Goal: Task Accomplishment & Management: Manage account settings

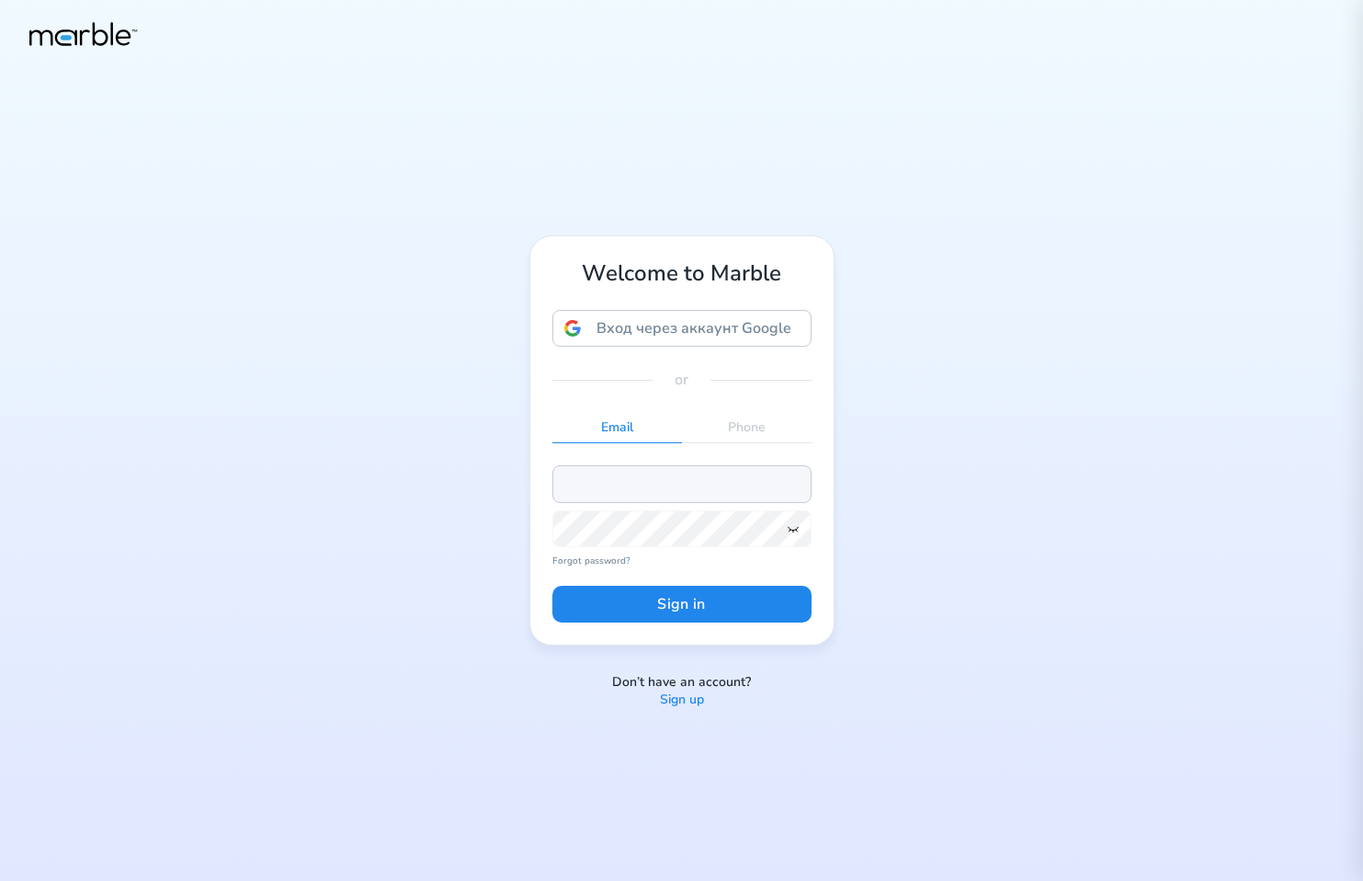
click at [680, 491] on input "email" at bounding box center [682, 483] width 259 height 37
paste input "68beec3fb38388a349d98838"
type input "68beec3fb38388a349d98838"
click at [791, 531] on icon at bounding box center [793, 528] width 15 height 15
click at [734, 604] on button "Sign in" at bounding box center [682, 604] width 259 height 37
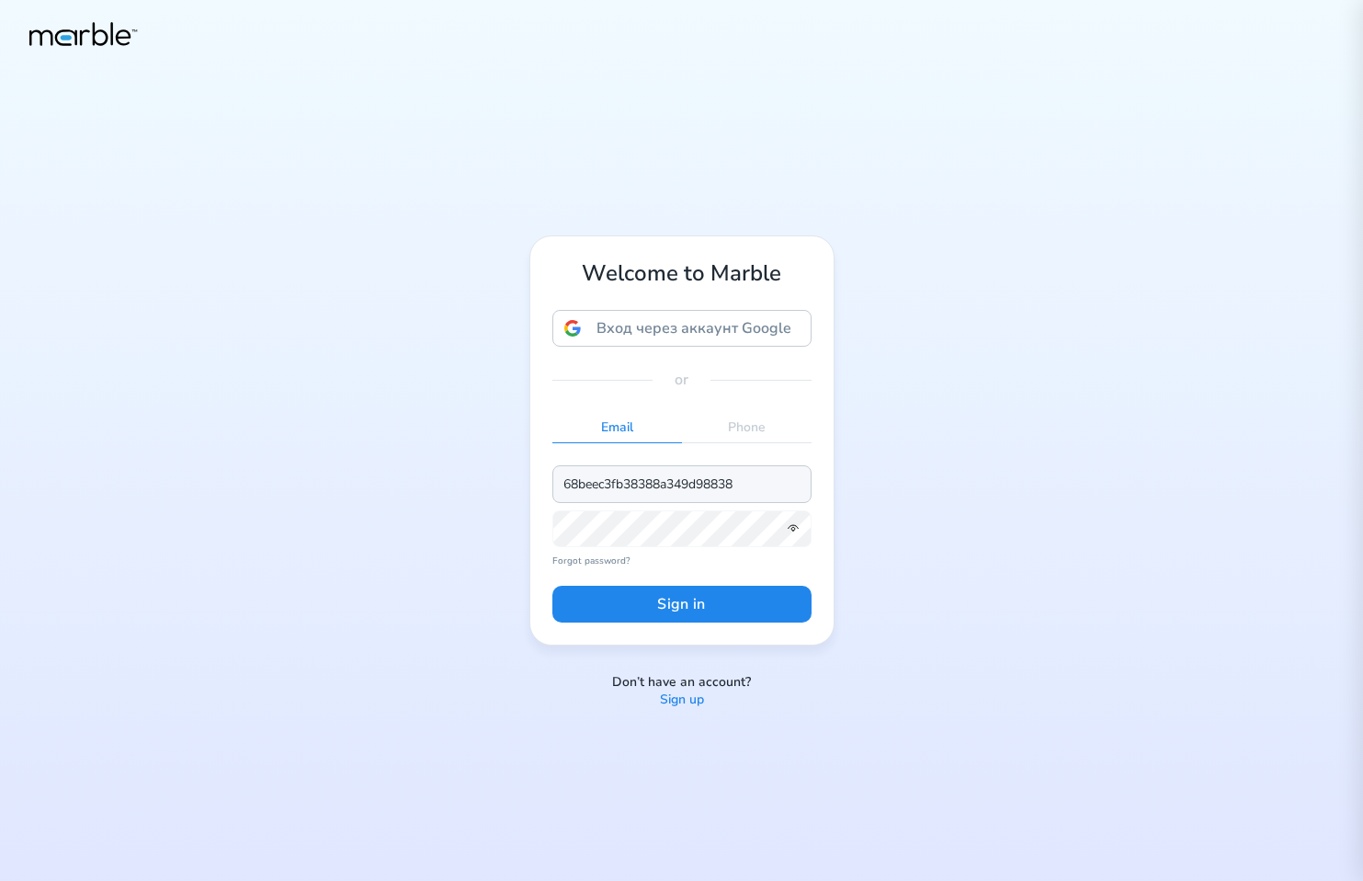
click at [769, 486] on input "68beec3fb38388a349d98838" at bounding box center [682, 483] width 259 height 37
drag, startPoint x: 783, startPoint y: 479, endPoint x: 490, endPoint y: 479, distance: 293.3
click at [490, 479] on div "Welcome to Marble Вход через аккаунт Google Вход через аккаунт Google. Откроетс…" at bounding box center [681, 440] width 1363 height 881
click at [682, 489] on input "email" at bounding box center [682, 483] width 259 height 37
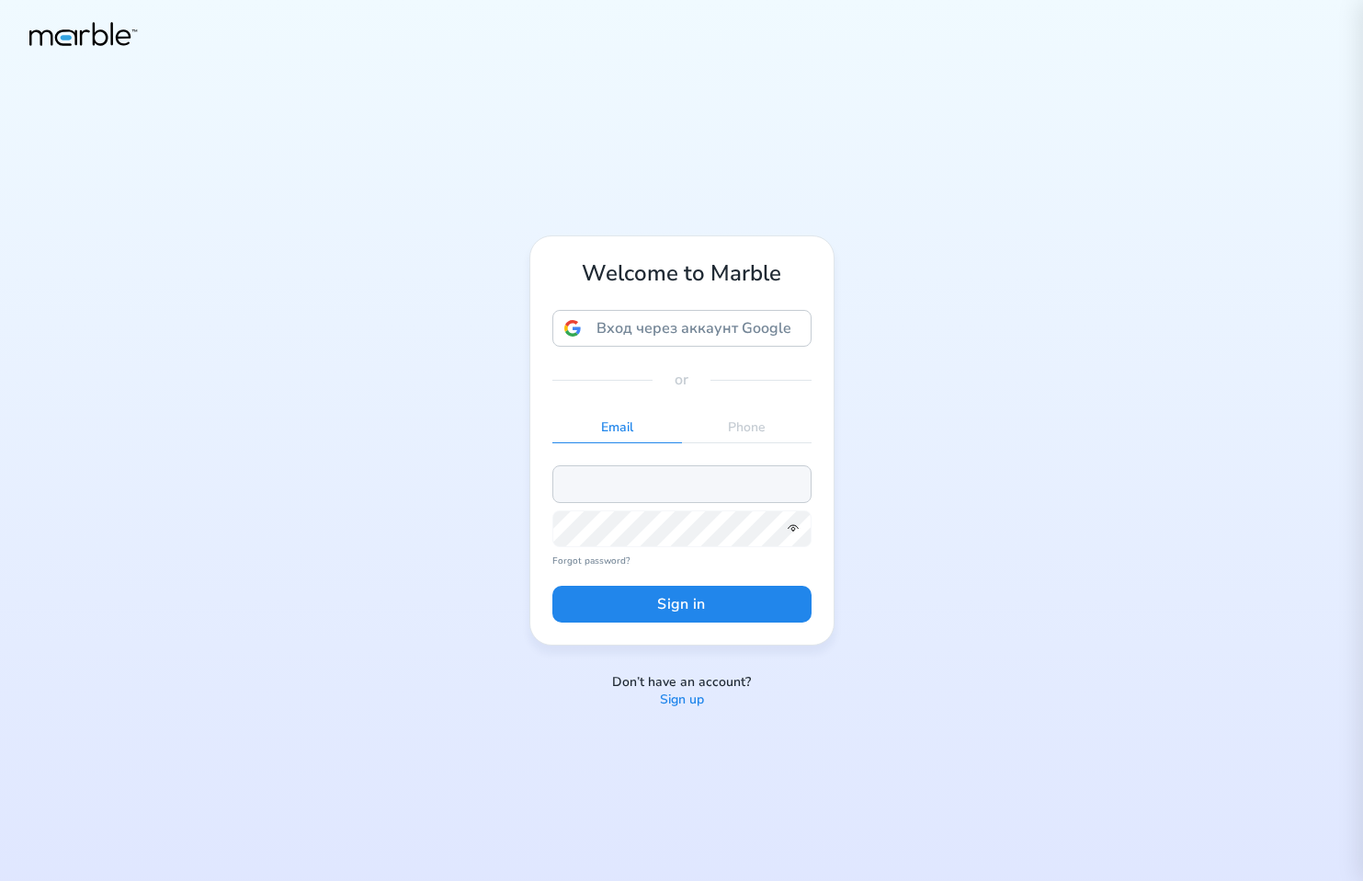
paste input "markouski.u+375798484"
type input "markouski.u+375798484@gmail.com"
click at [729, 610] on button "Sign in" at bounding box center [682, 604] width 259 height 37
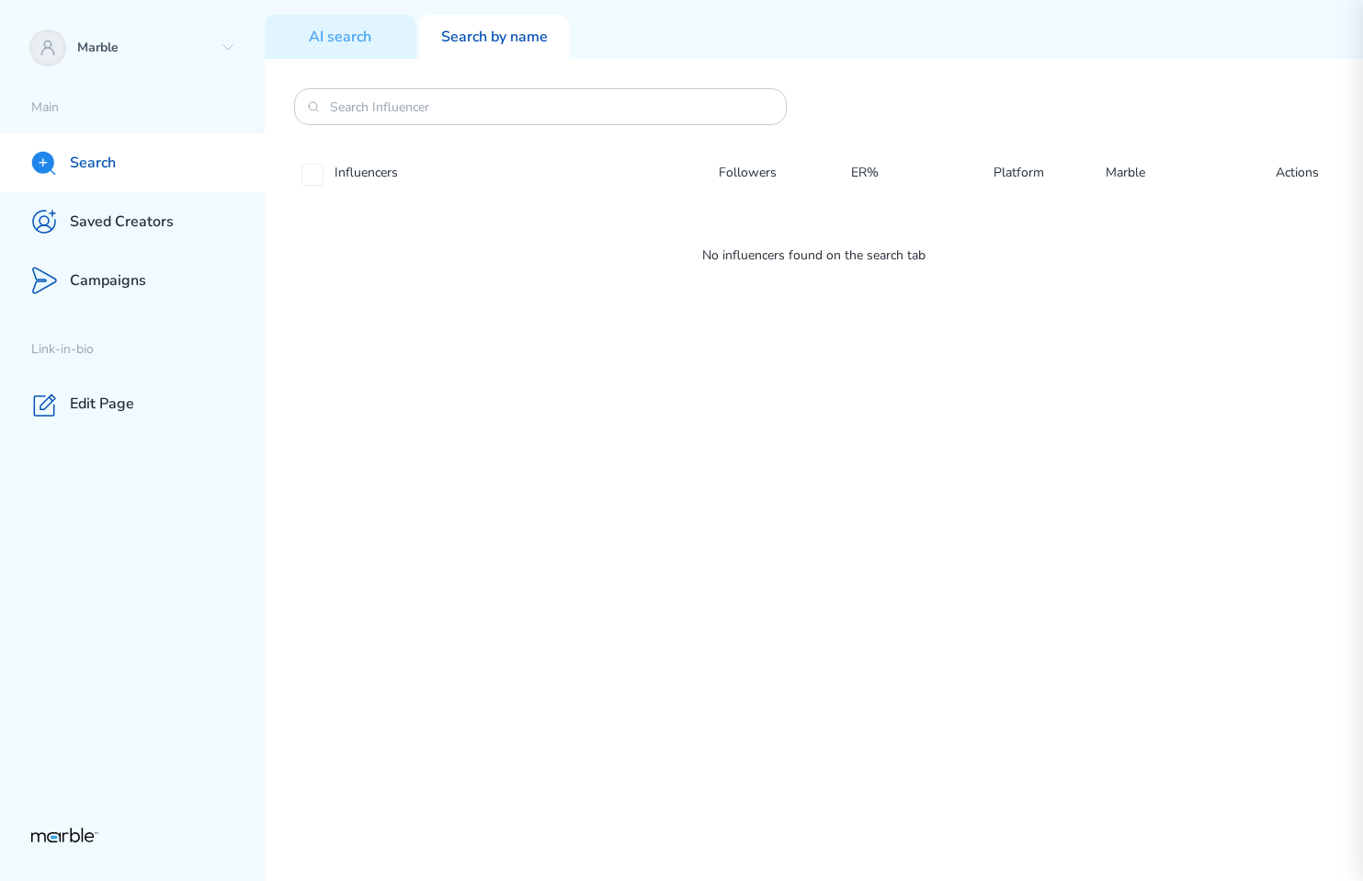
click at [1162, 461] on div "Influencers Followers ER% Platform Marble Actions No influencers found on the s…" at bounding box center [814, 470] width 1099 height 822
click at [158, 40] on p "Marble" at bounding box center [145, 48] width 136 height 17
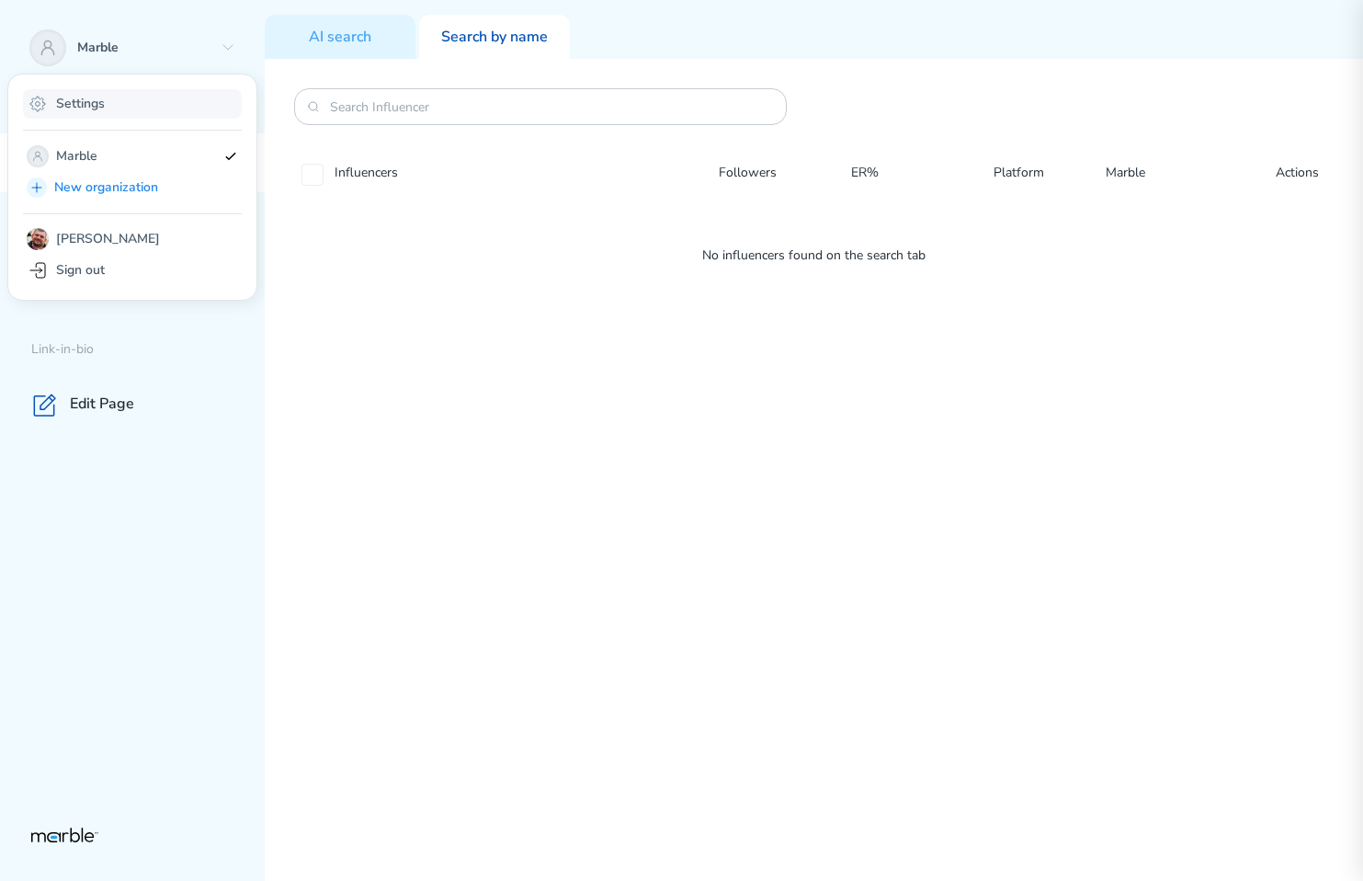
click at [154, 94] on div "Settings" at bounding box center [132, 103] width 219 height 29
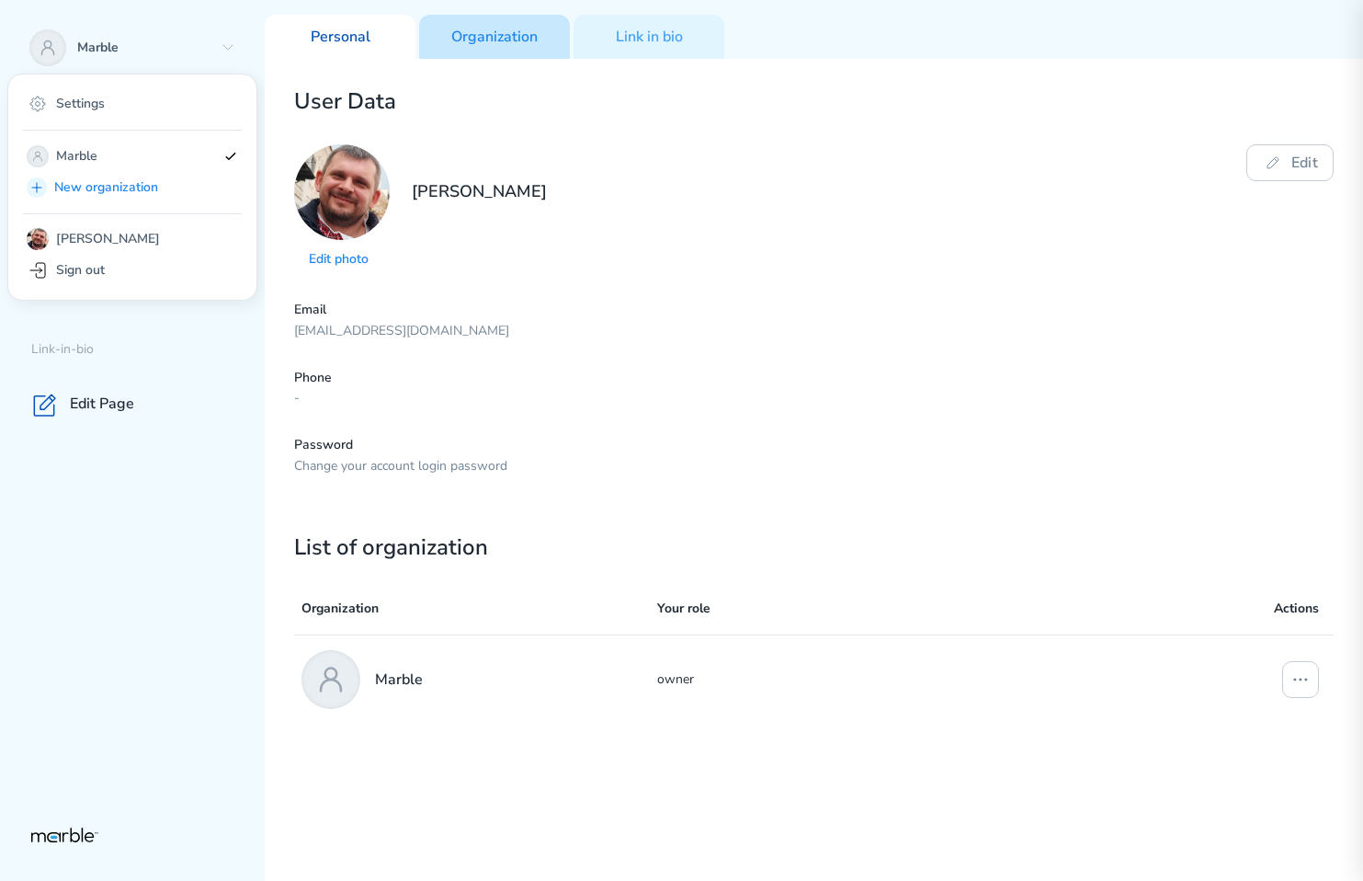
click at [516, 47] on div "Organization" at bounding box center [494, 37] width 151 height 44
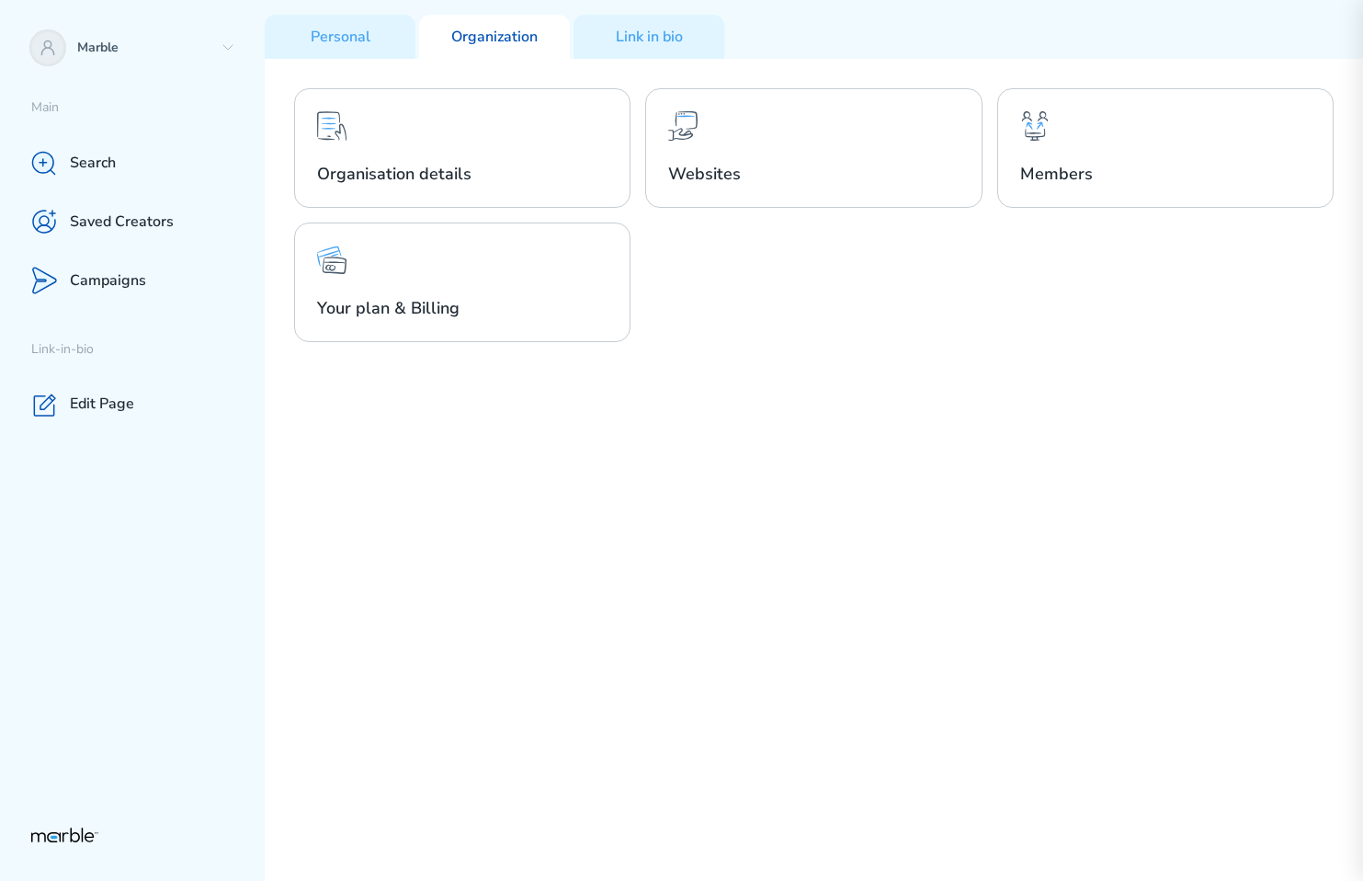
click at [433, 219] on div "Organisation details Websites Members Your plan & Billing" at bounding box center [814, 215] width 1040 height 254
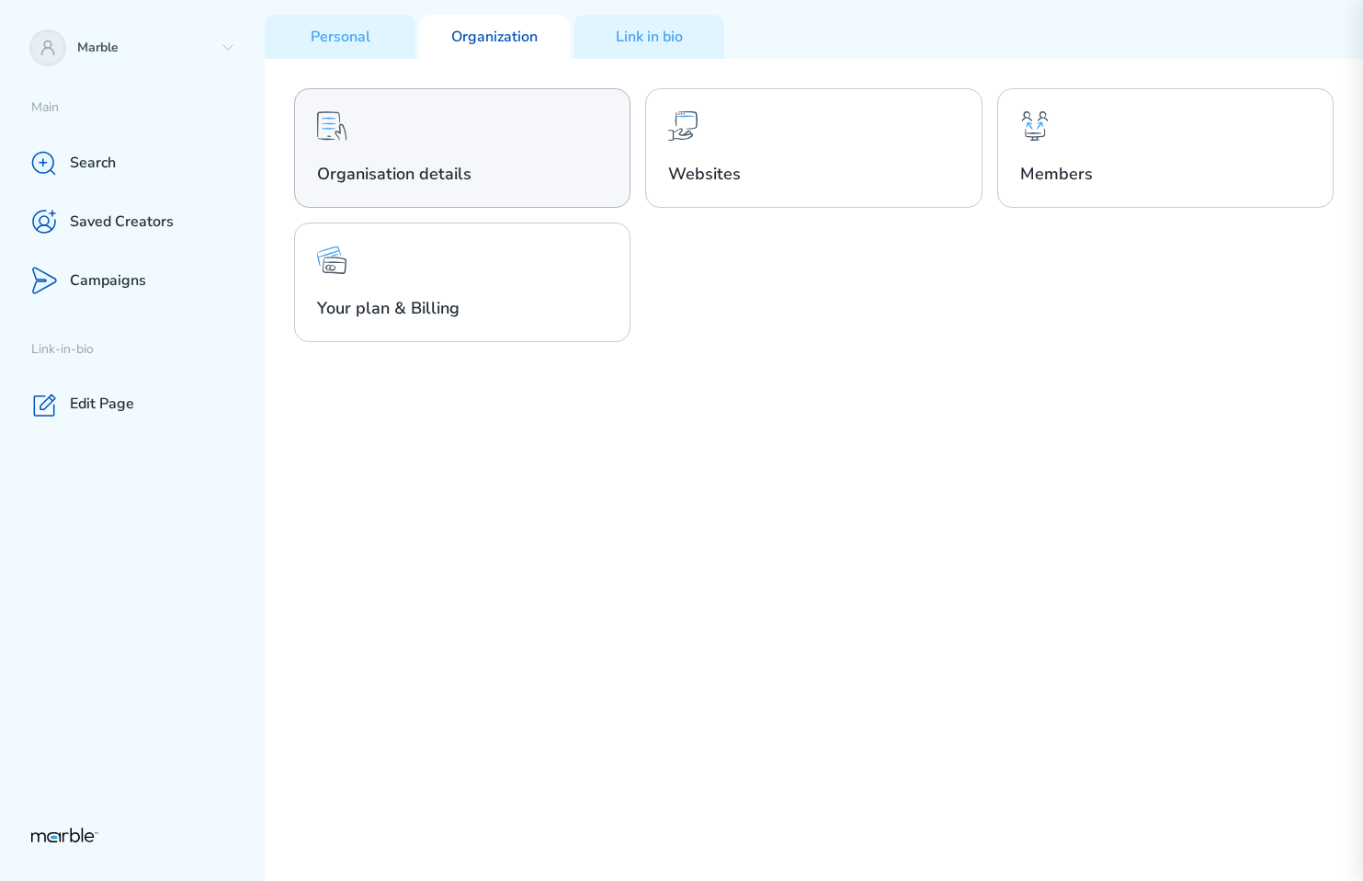
click at [462, 165] on h2 "Organisation details" at bounding box center [462, 174] width 291 height 22
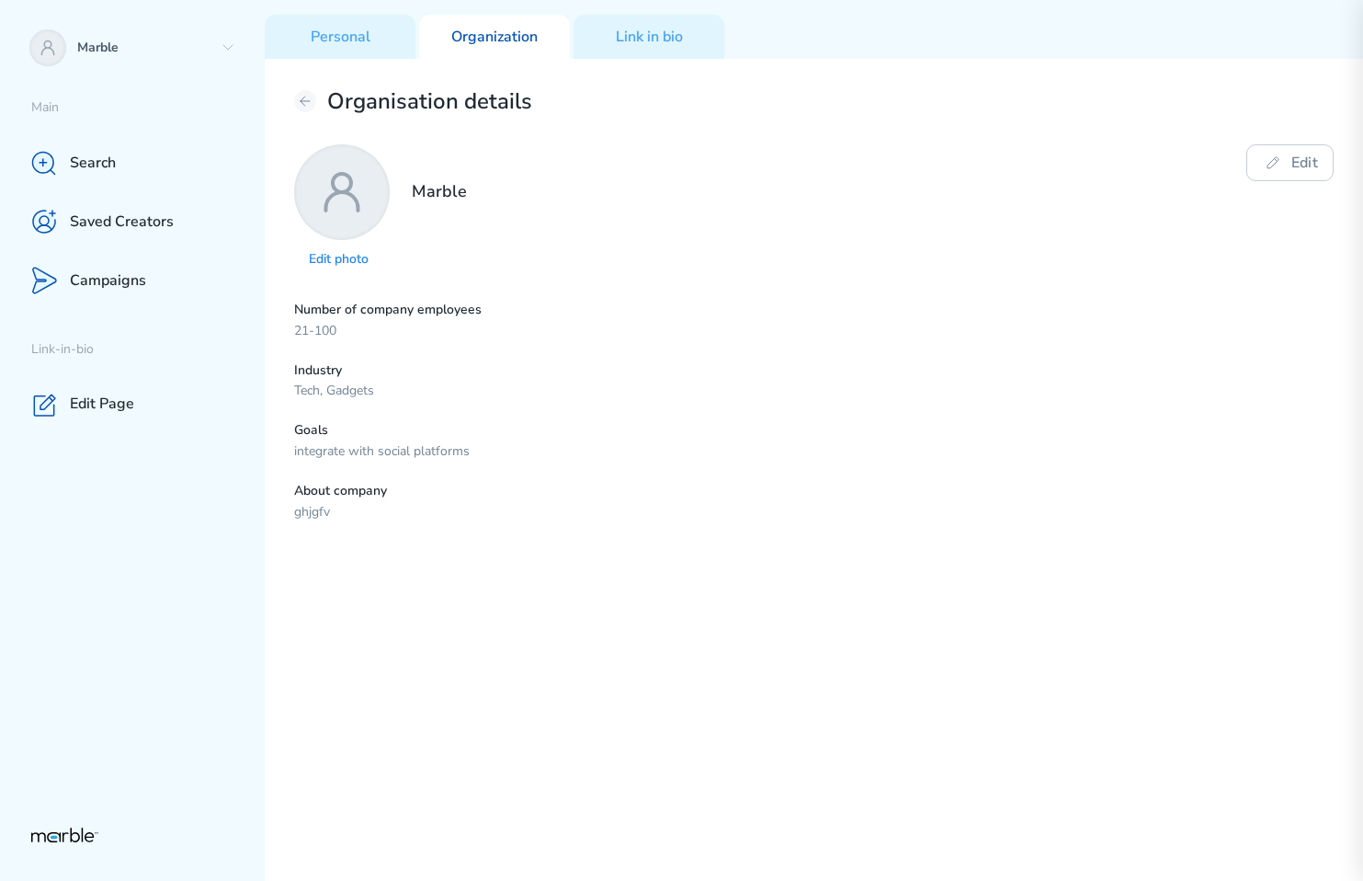
click at [1151, 358] on div "Number of company employees 21-100 Industry Tech, Gadgets Goals integrate with …" at bounding box center [814, 412] width 1040 height 220
click at [1263, 165] on icon at bounding box center [1273, 163] width 22 height 22
click at [762, 323] on button "Edit" at bounding box center [758, 320] width 58 height 37
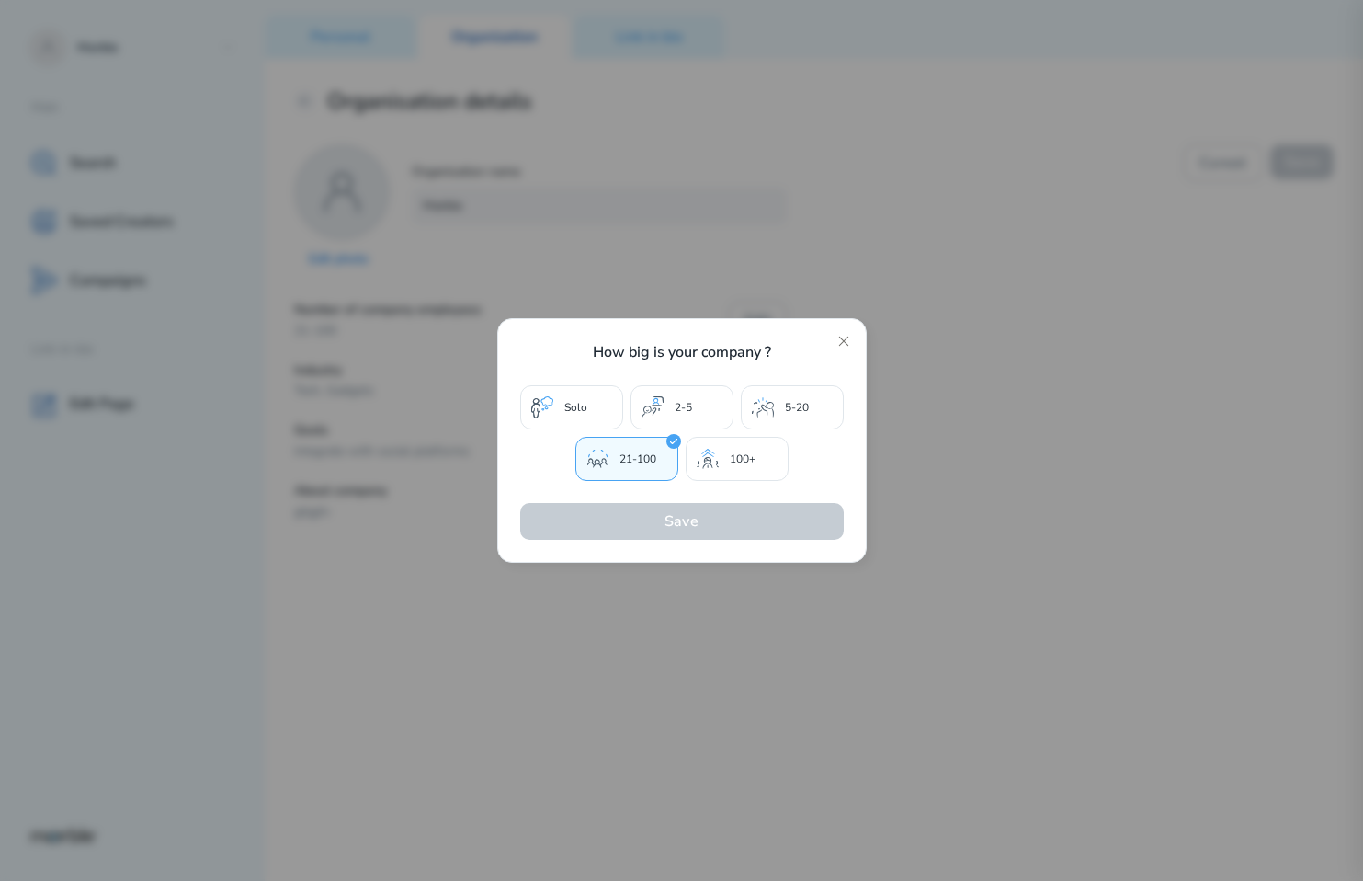
click at [712, 416] on div "2-5" at bounding box center [682, 407] width 103 height 44
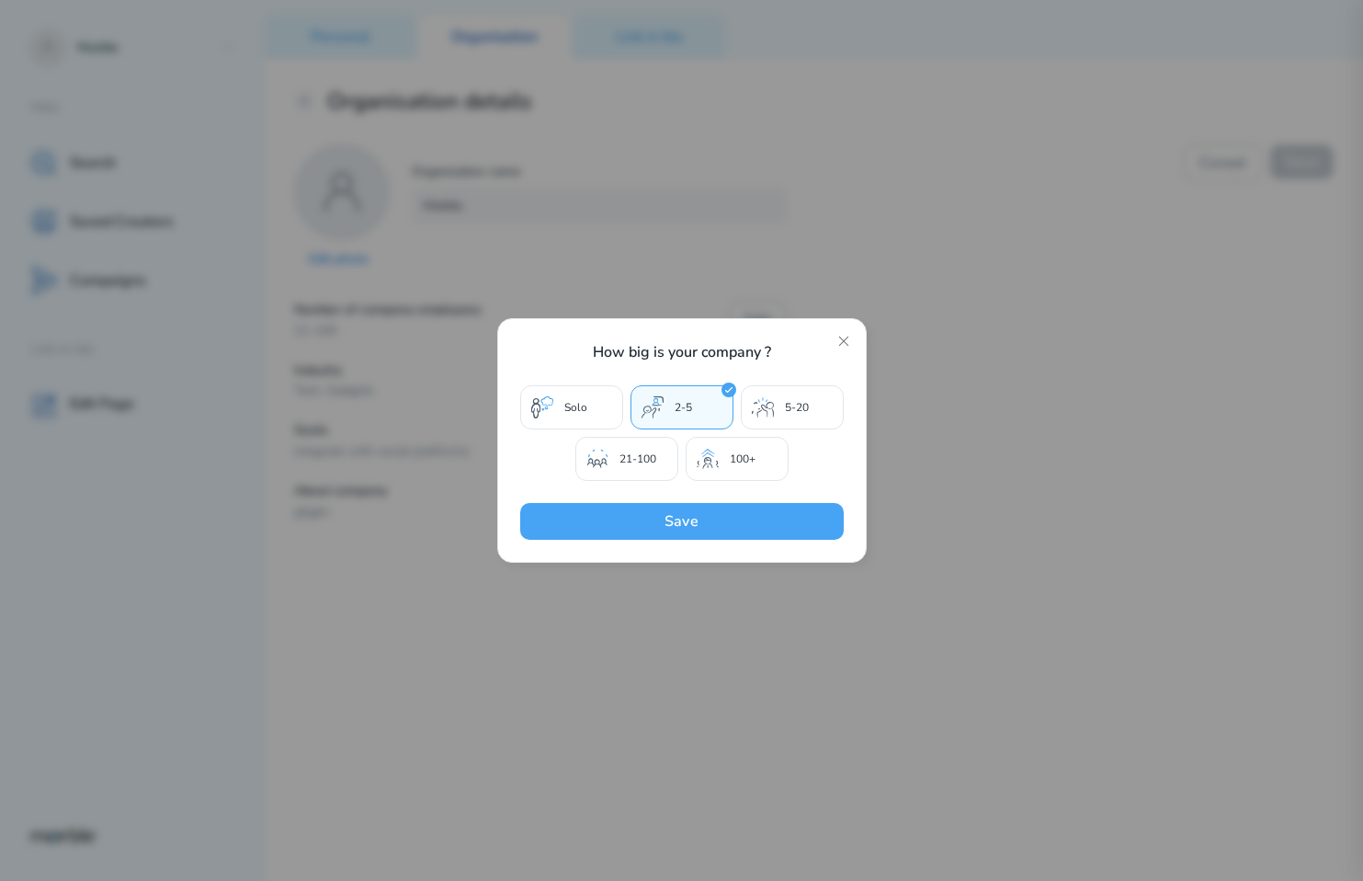
click at [763, 527] on button "Save" at bounding box center [682, 521] width 324 height 37
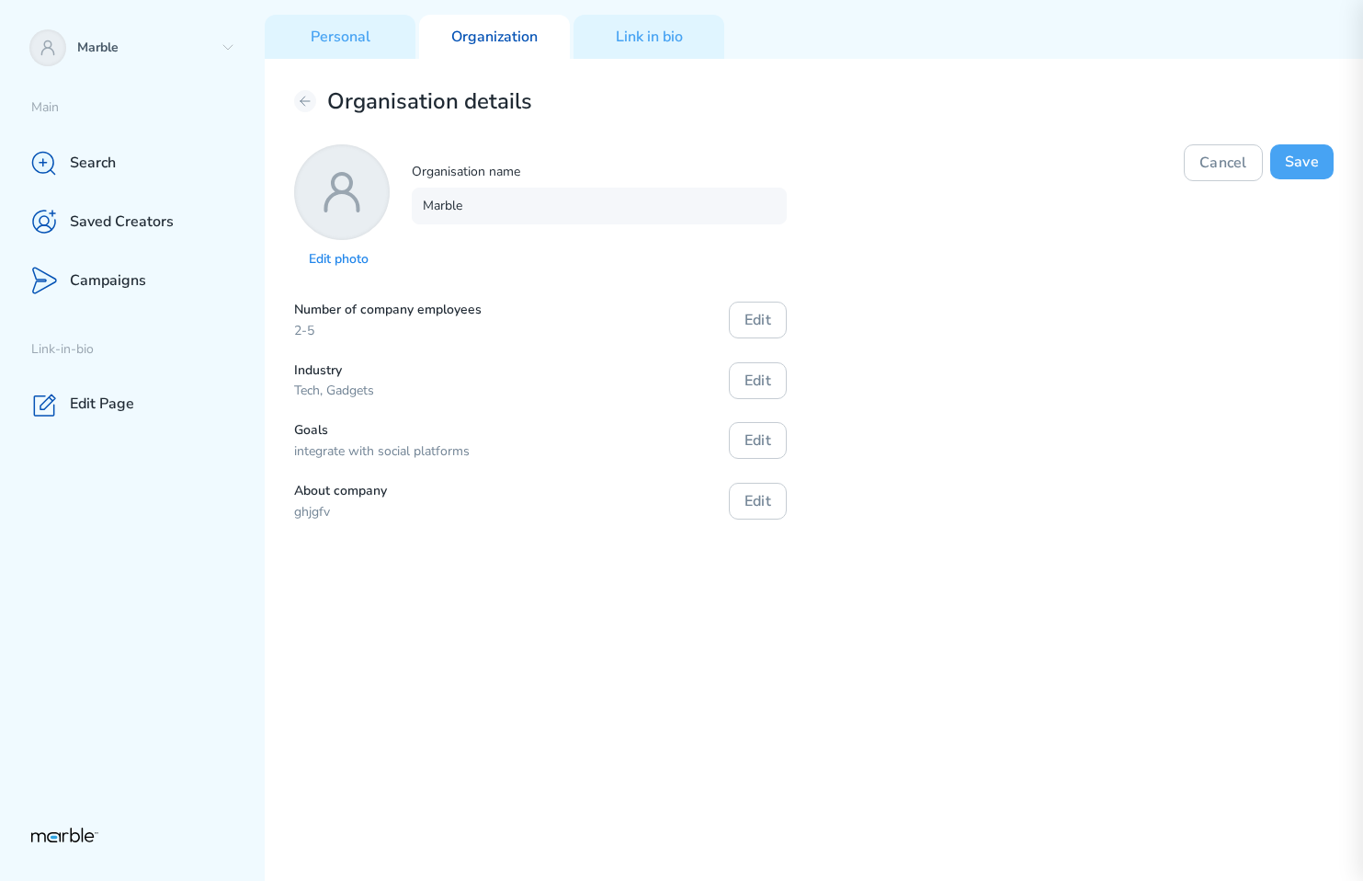
click at [1308, 165] on button "Save" at bounding box center [1302, 161] width 63 height 35
click at [1304, 161] on button "Edit" at bounding box center [1290, 162] width 87 height 37
click at [687, 204] on input "Marble" at bounding box center [599, 206] width 375 height 37
type input "Marble1"
click at [1294, 160] on button "Save" at bounding box center [1302, 161] width 63 height 35
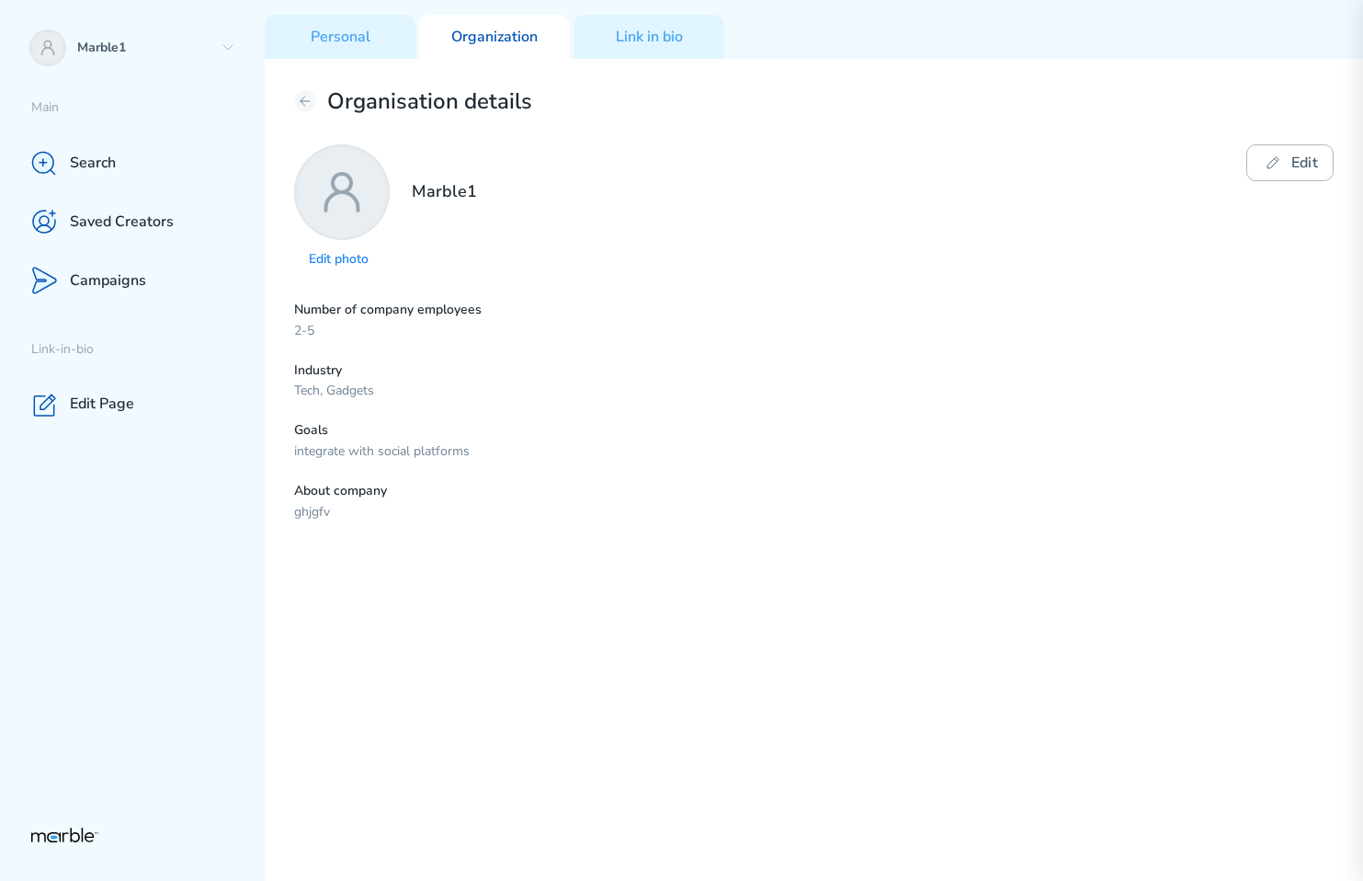
click at [1294, 164] on button "Edit" at bounding box center [1290, 162] width 87 height 37
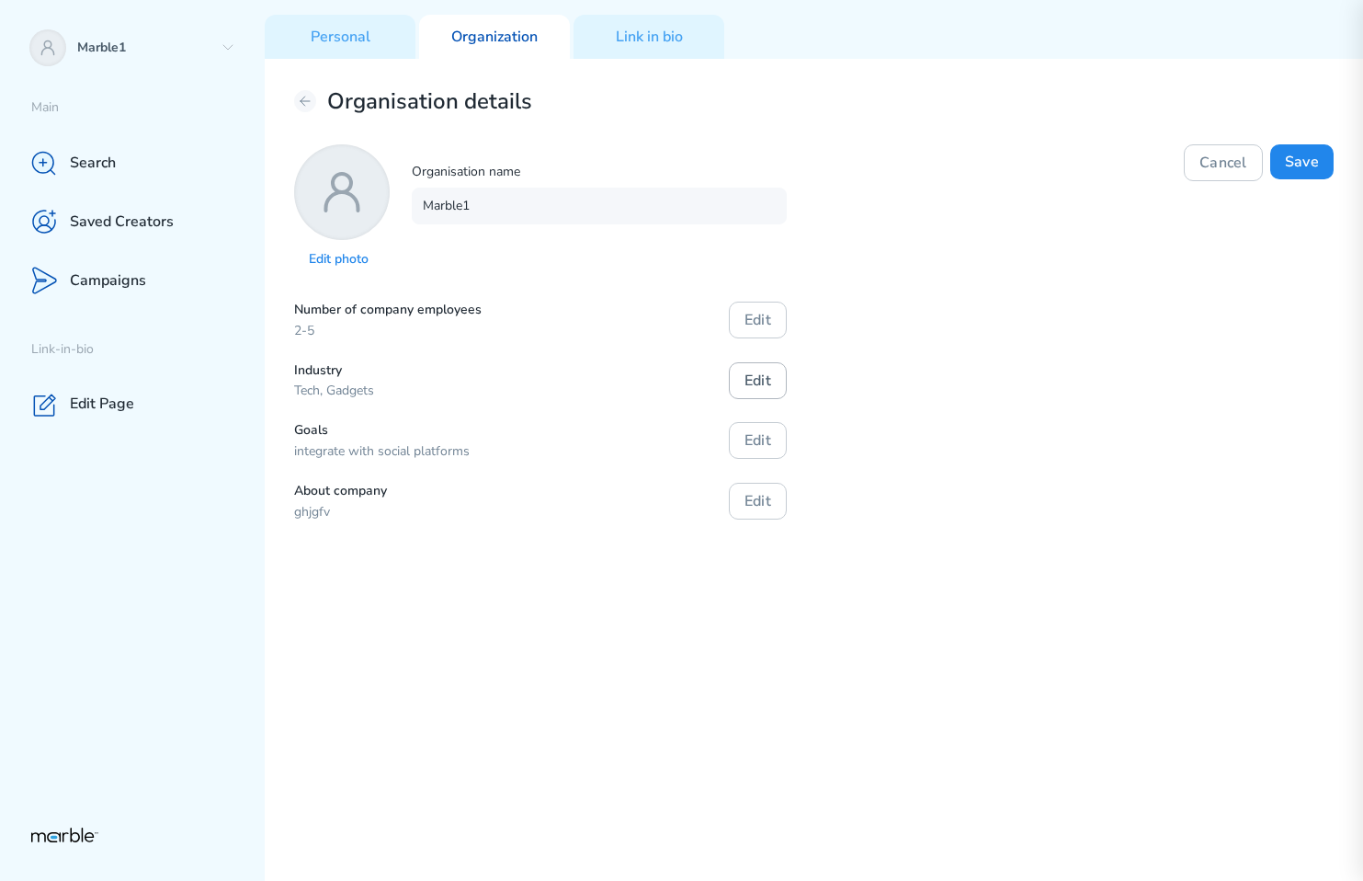
click at [744, 388] on button "Edit" at bounding box center [758, 380] width 58 height 37
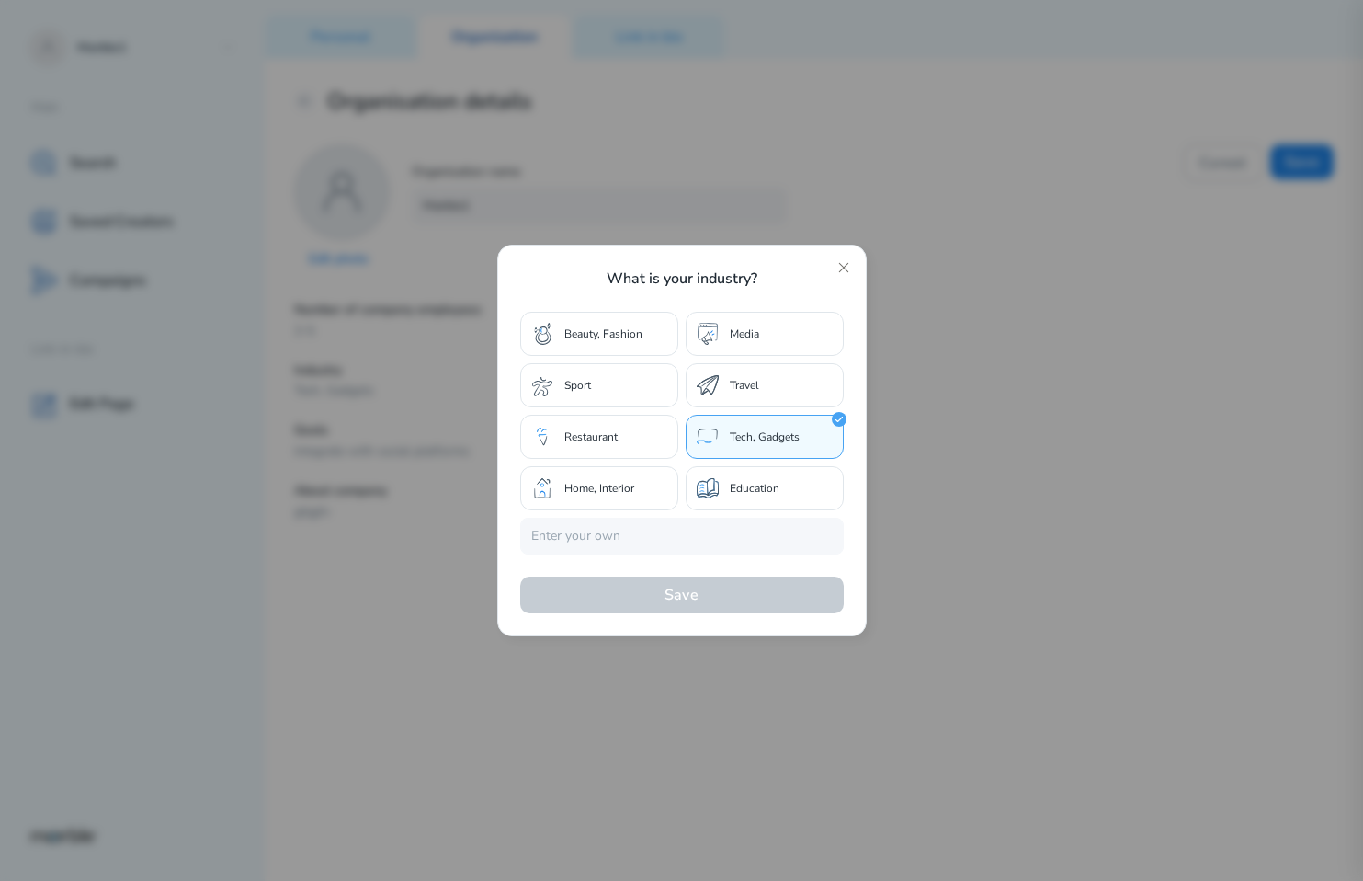
click at [744, 388] on p "Travel" at bounding box center [744, 385] width 29 height 17
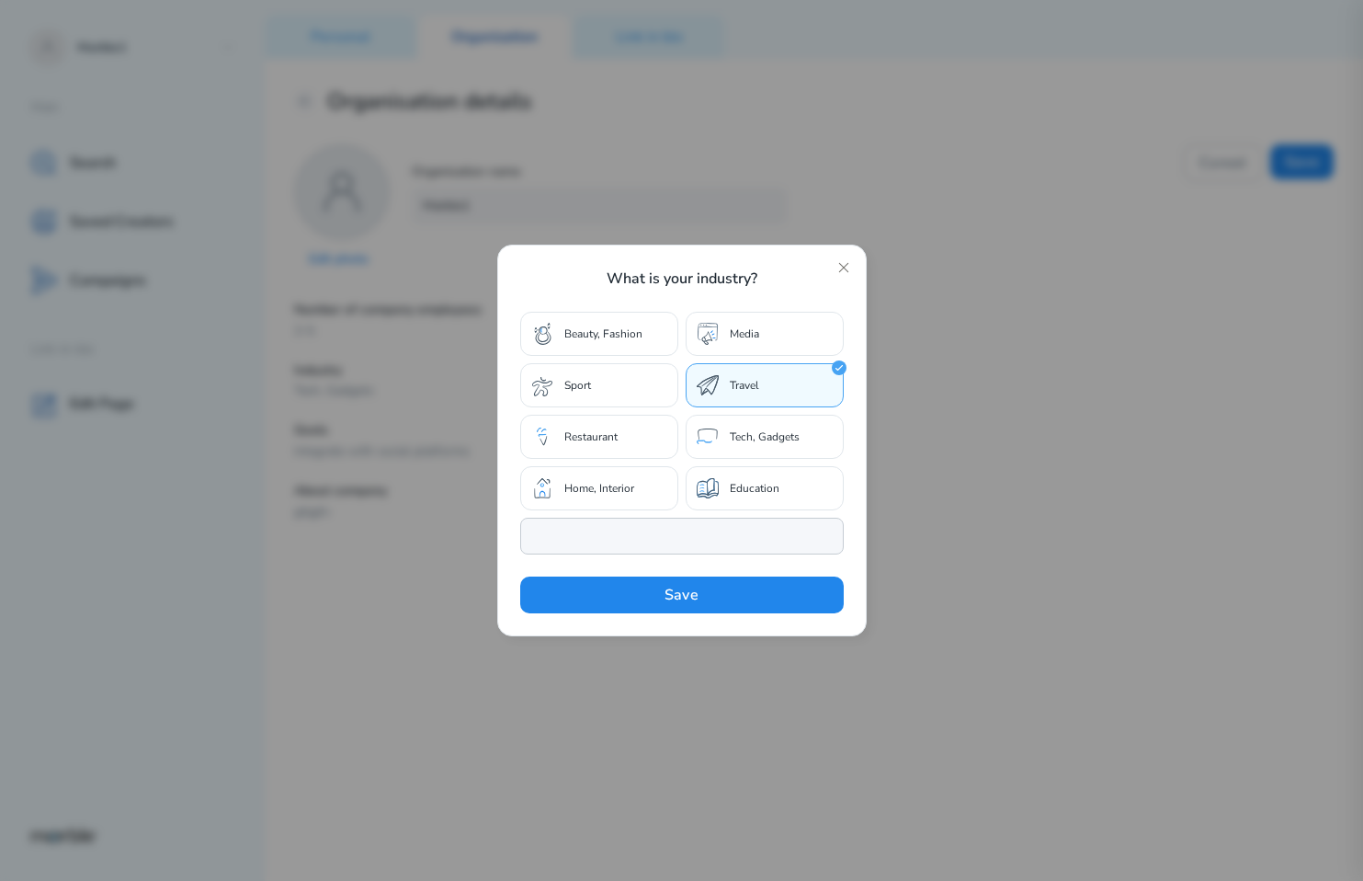
click at [704, 534] on input "text" at bounding box center [682, 536] width 324 height 37
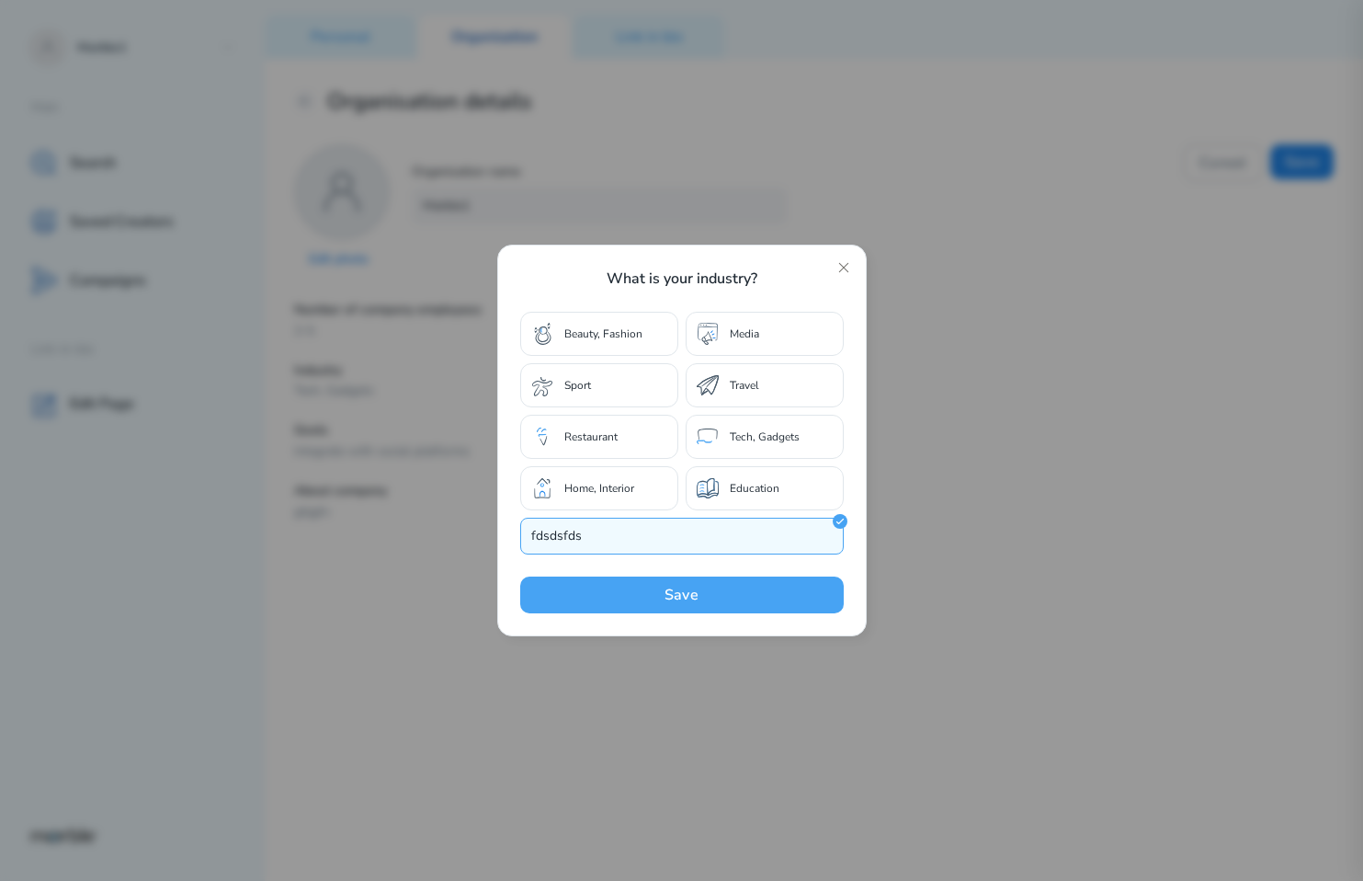
type input "fdsdsfds"
click at [700, 590] on button "Save" at bounding box center [682, 594] width 324 height 37
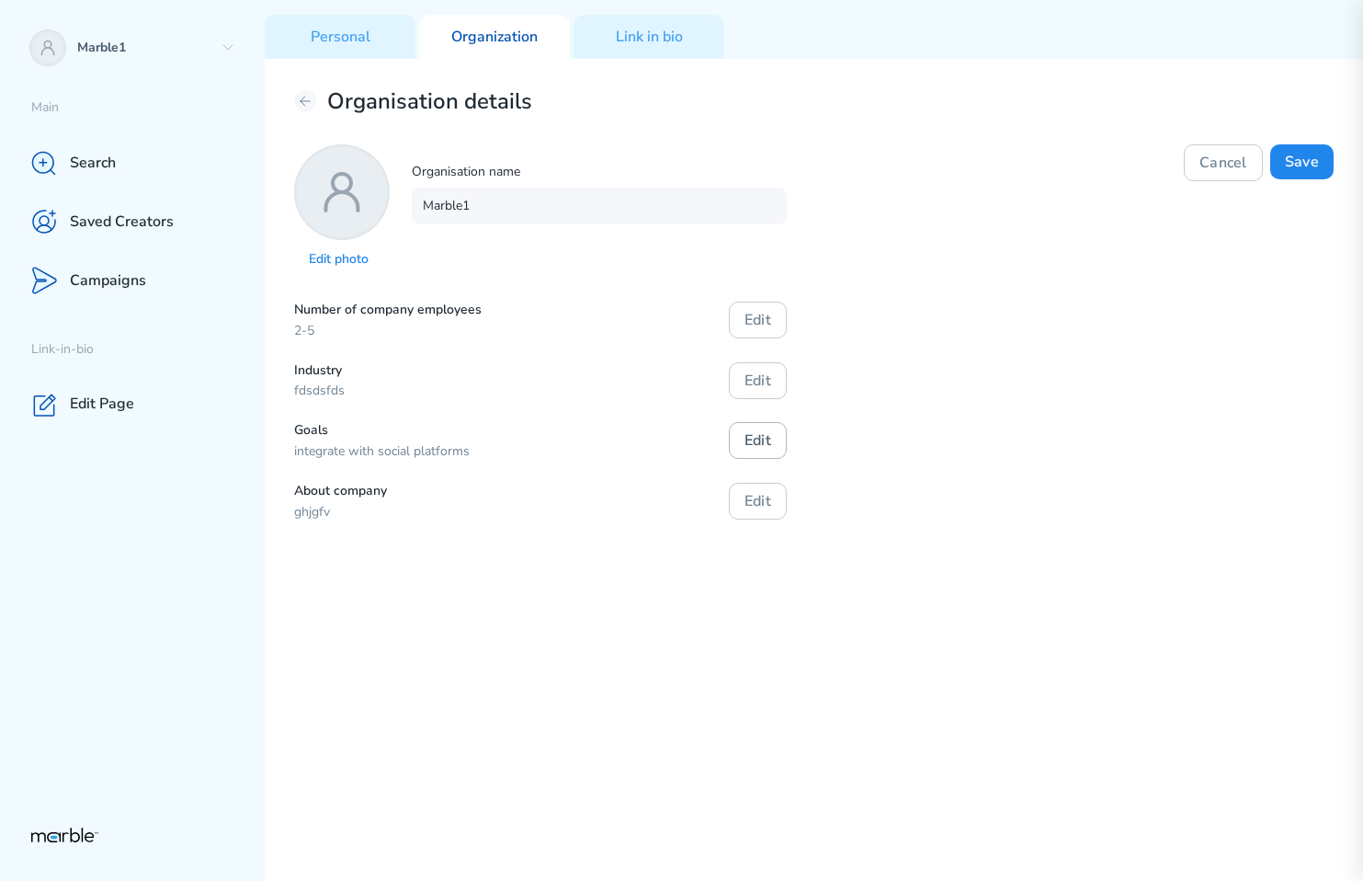
click at [760, 442] on button "Edit" at bounding box center [758, 440] width 58 height 37
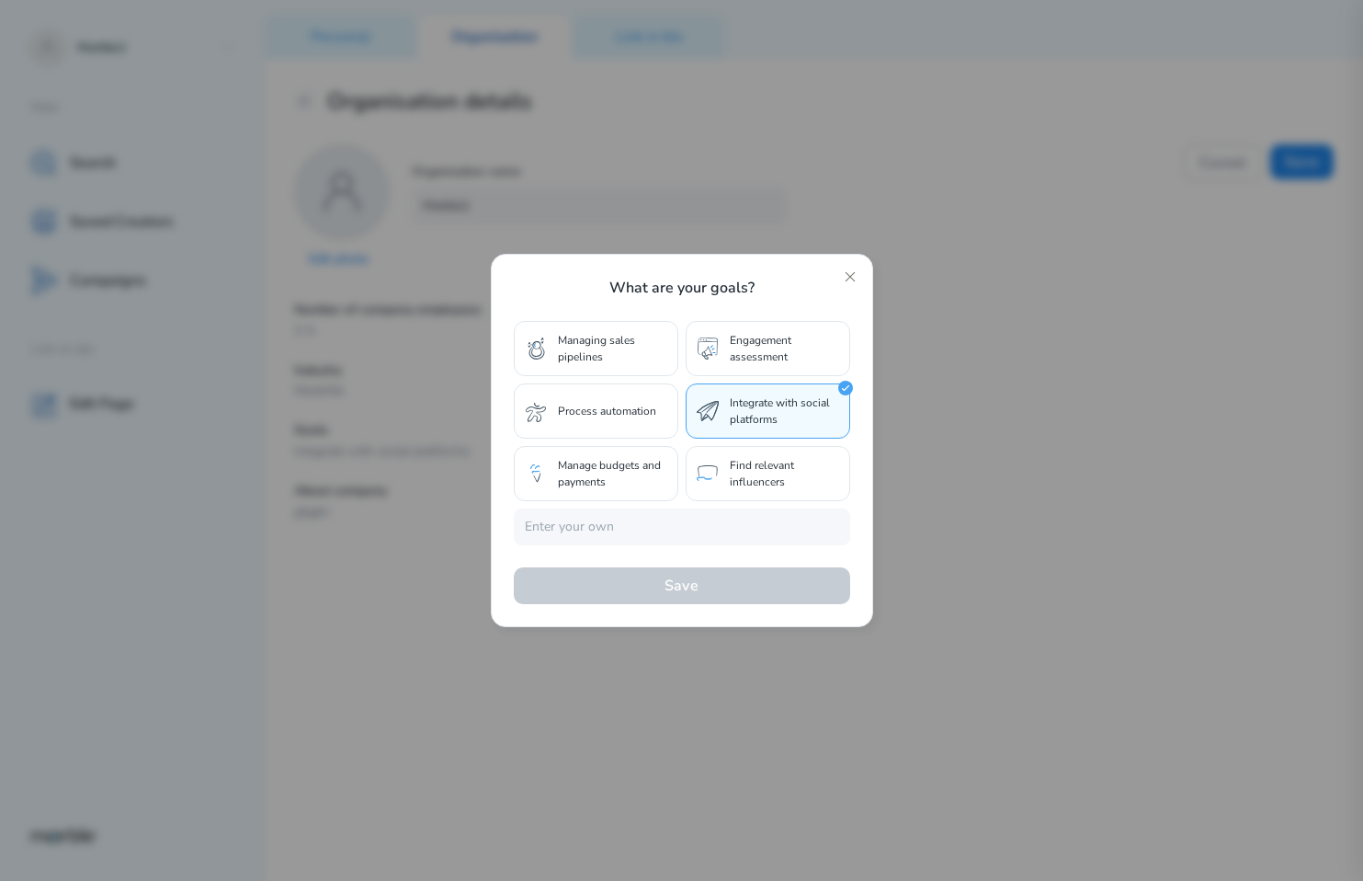
click at [625, 350] on p "Managing sales pipelines" at bounding box center [612, 348] width 109 height 33
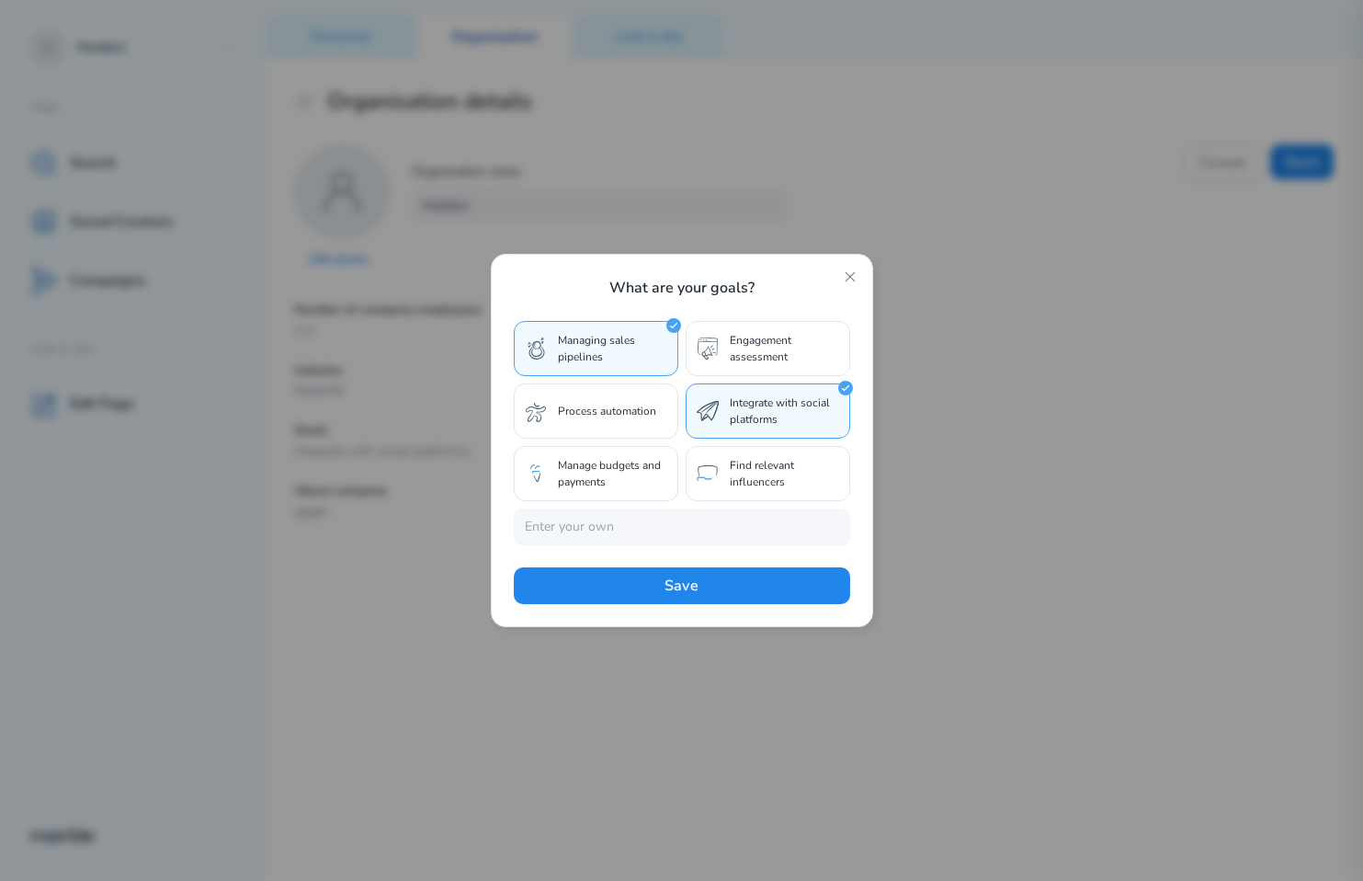
click at [781, 400] on p "Integrate with social platforms" at bounding box center [784, 410] width 109 height 33
click at [743, 535] on input "text" at bounding box center [682, 526] width 336 height 37
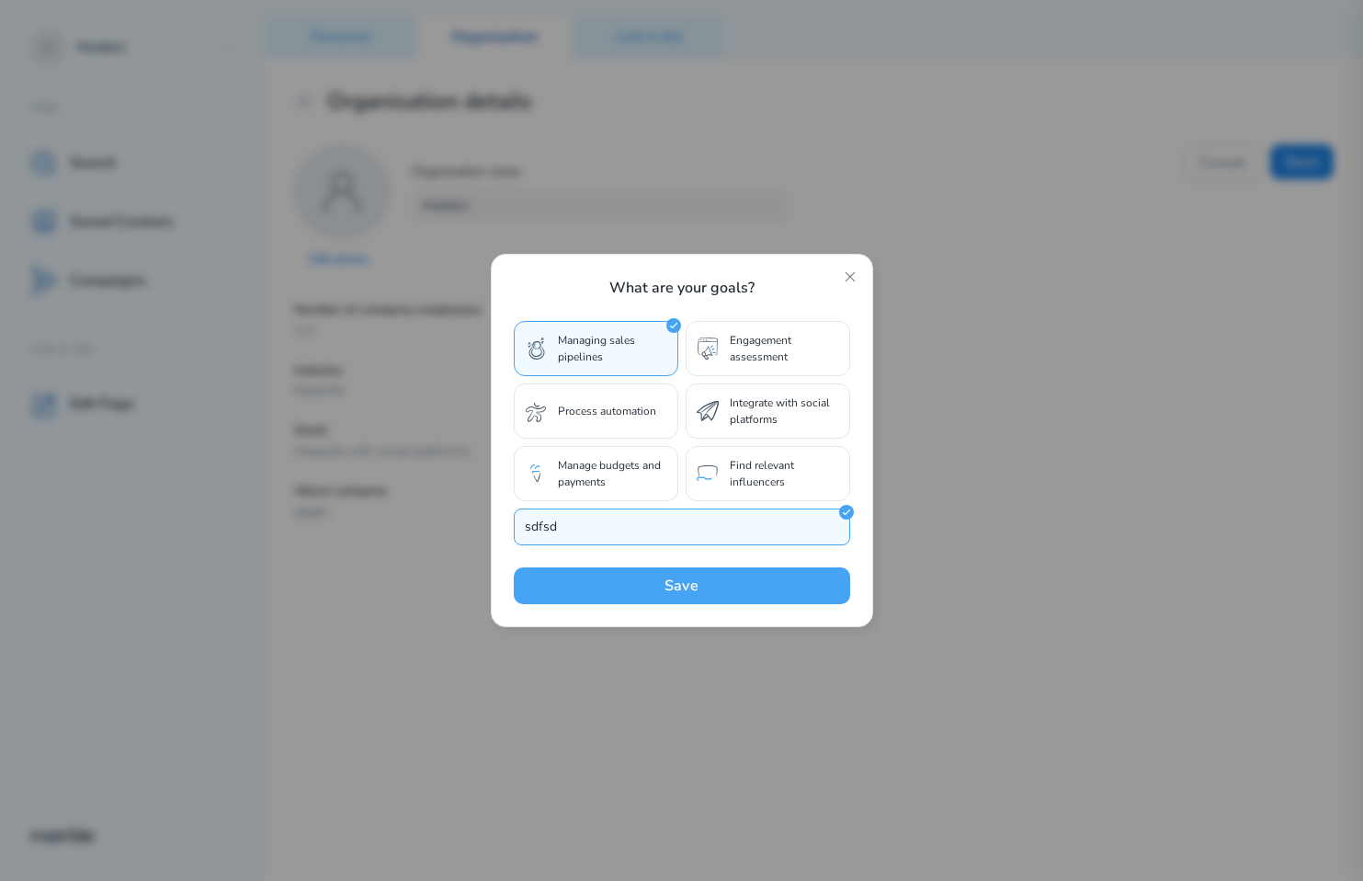
type input "sdfsd"
click at [747, 587] on button "Save" at bounding box center [682, 585] width 336 height 37
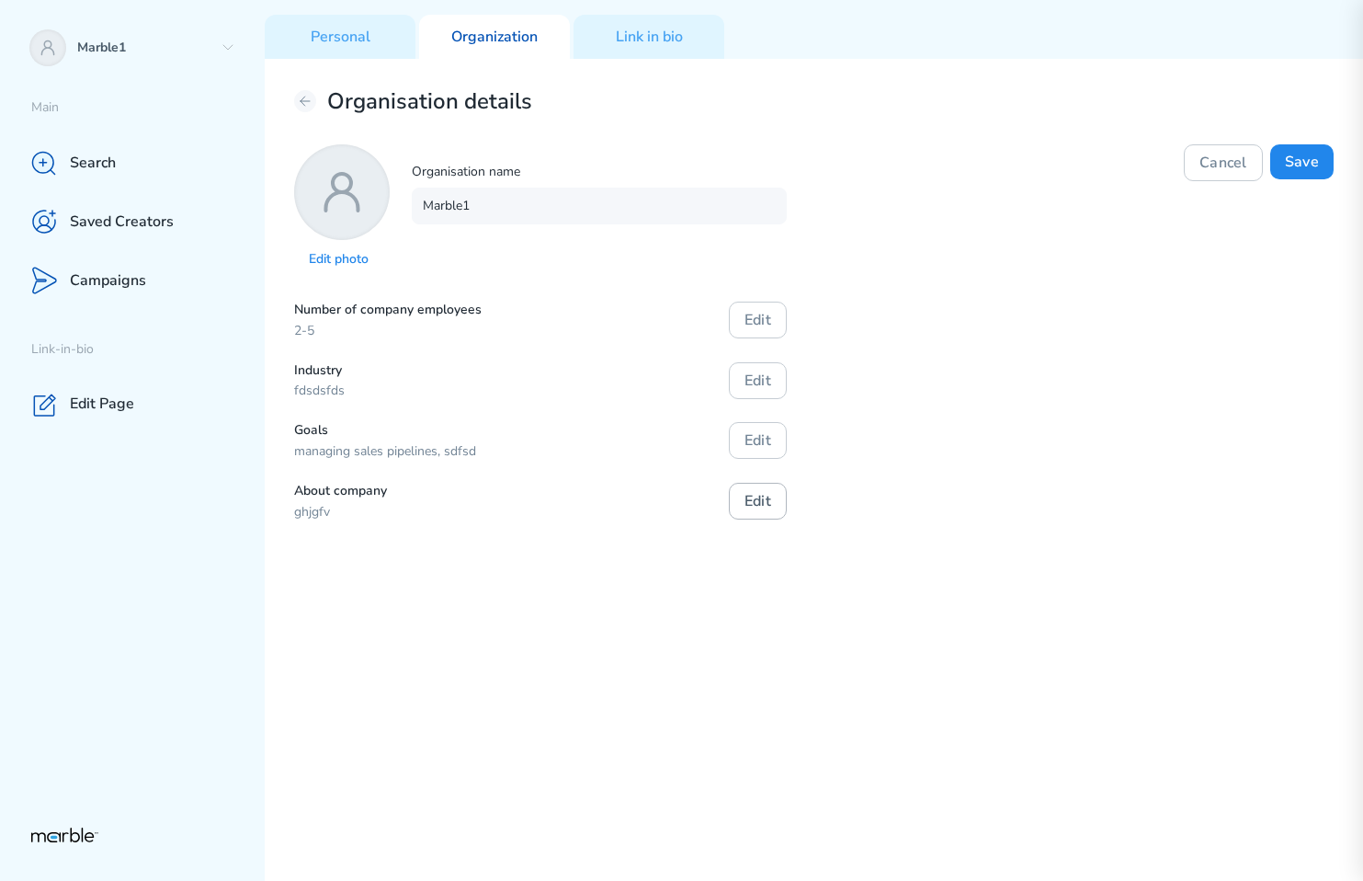
click at [777, 496] on button "Edit" at bounding box center [758, 501] width 58 height 37
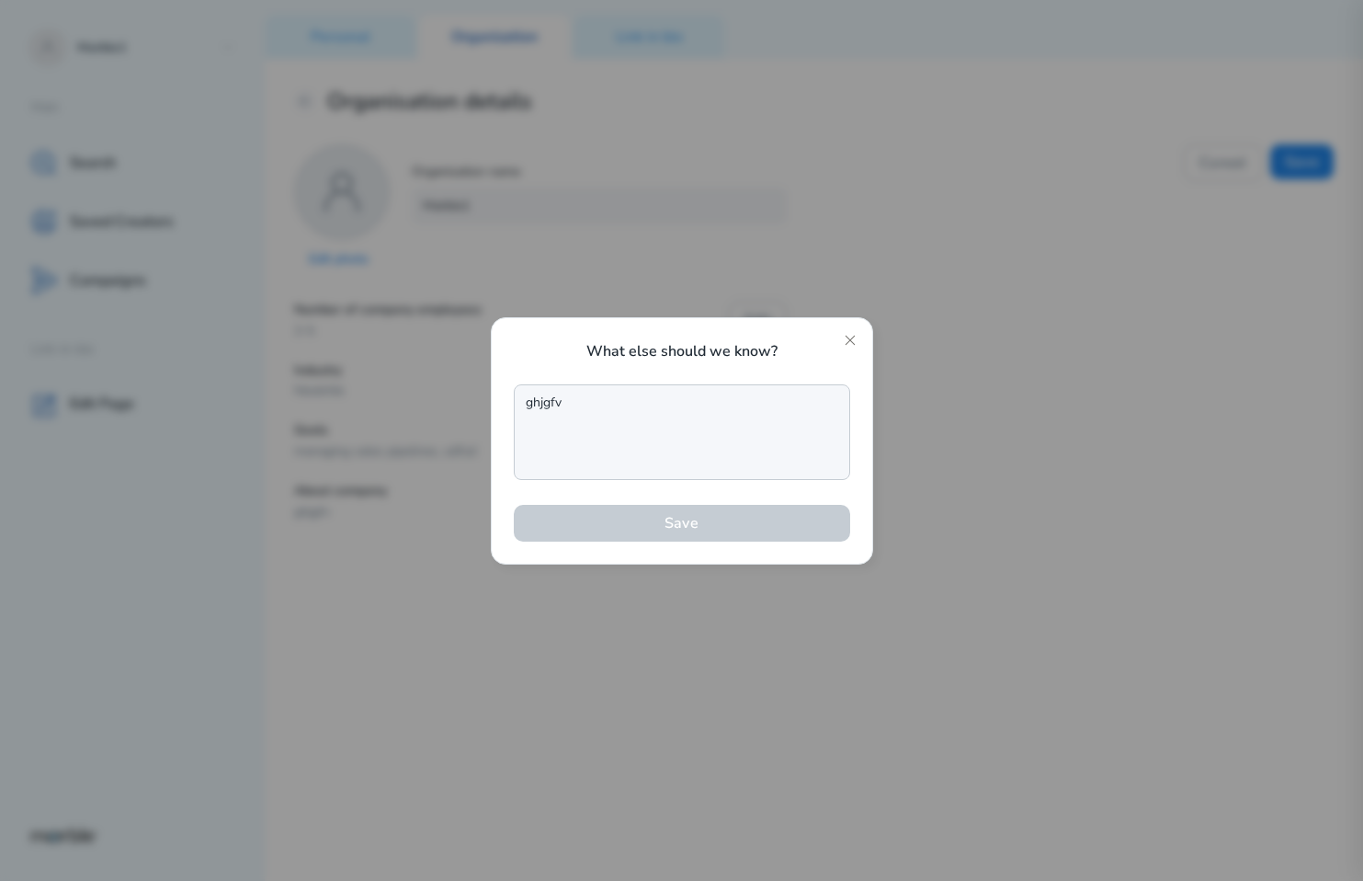
drag, startPoint x: 625, startPoint y: 405, endPoint x: 430, endPoint y: 414, distance: 195.1
click at [430, 414] on div "What else should we know? ghjgfv Save" at bounding box center [681, 440] width 1363 height 881
drag, startPoint x: 566, startPoint y: 404, endPoint x: 510, endPoint y: 404, distance: 56.1
click at [510, 404] on div "What else should we know? ghjgfv Save" at bounding box center [682, 440] width 382 height 247
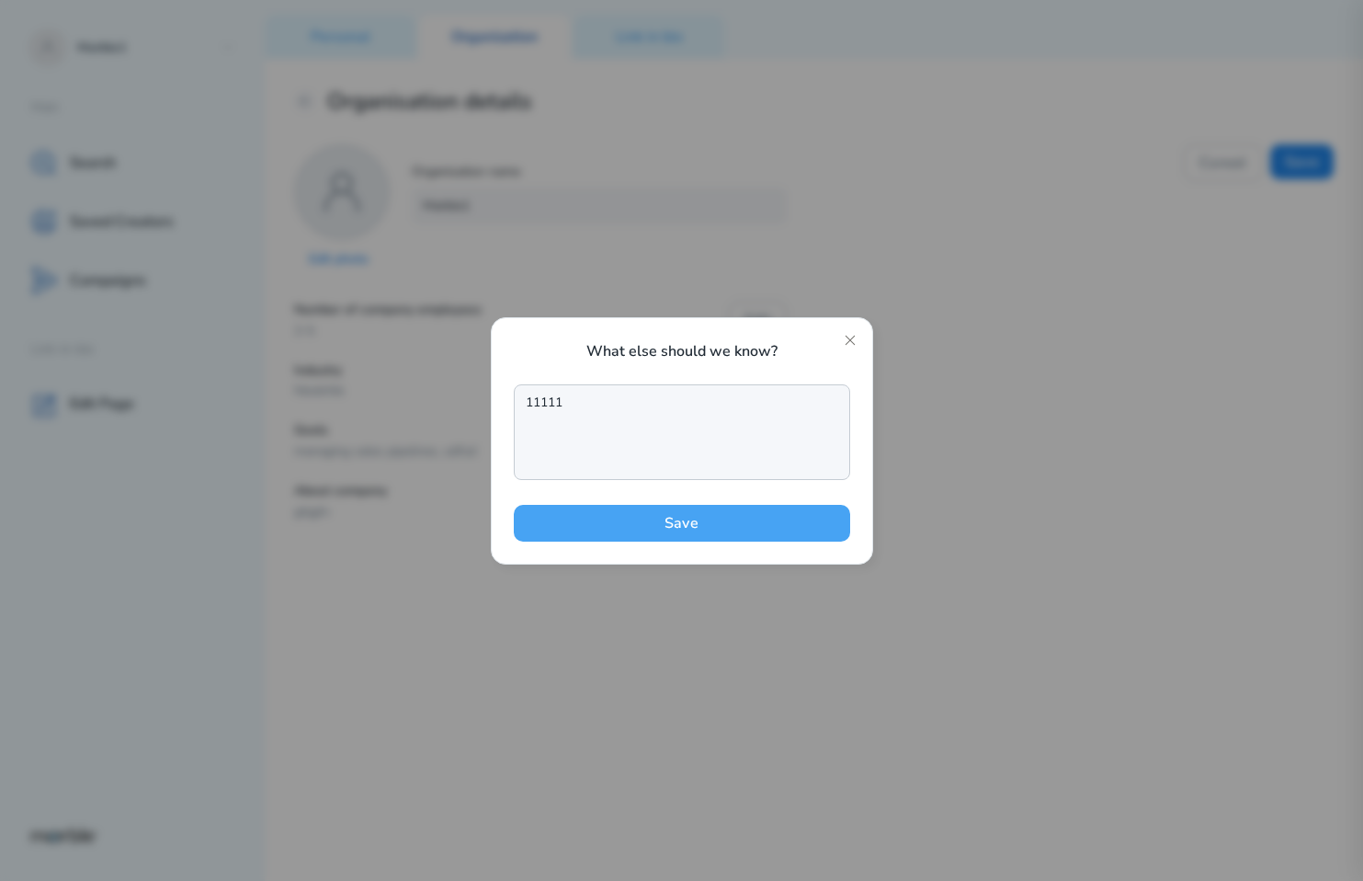
type textarea "11111"
click at [719, 524] on button "Save" at bounding box center [682, 523] width 336 height 37
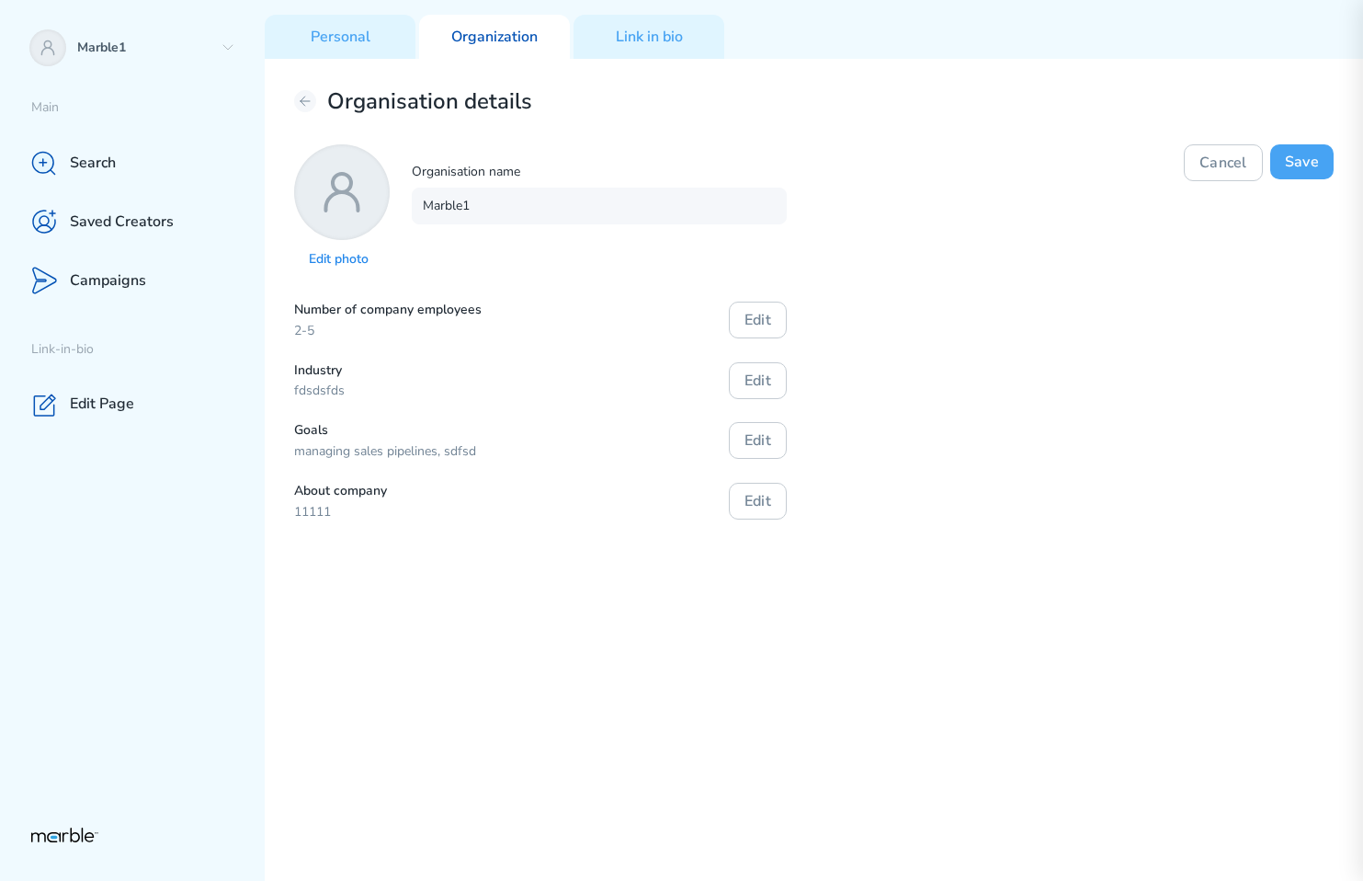
click at [1299, 166] on button "Save" at bounding box center [1302, 161] width 63 height 35
click at [871, 452] on div "Number of company employees 2-5 Industry fdsdsfds Goals managing sales pipeline…" at bounding box center [814, 412] width 1040 height 220
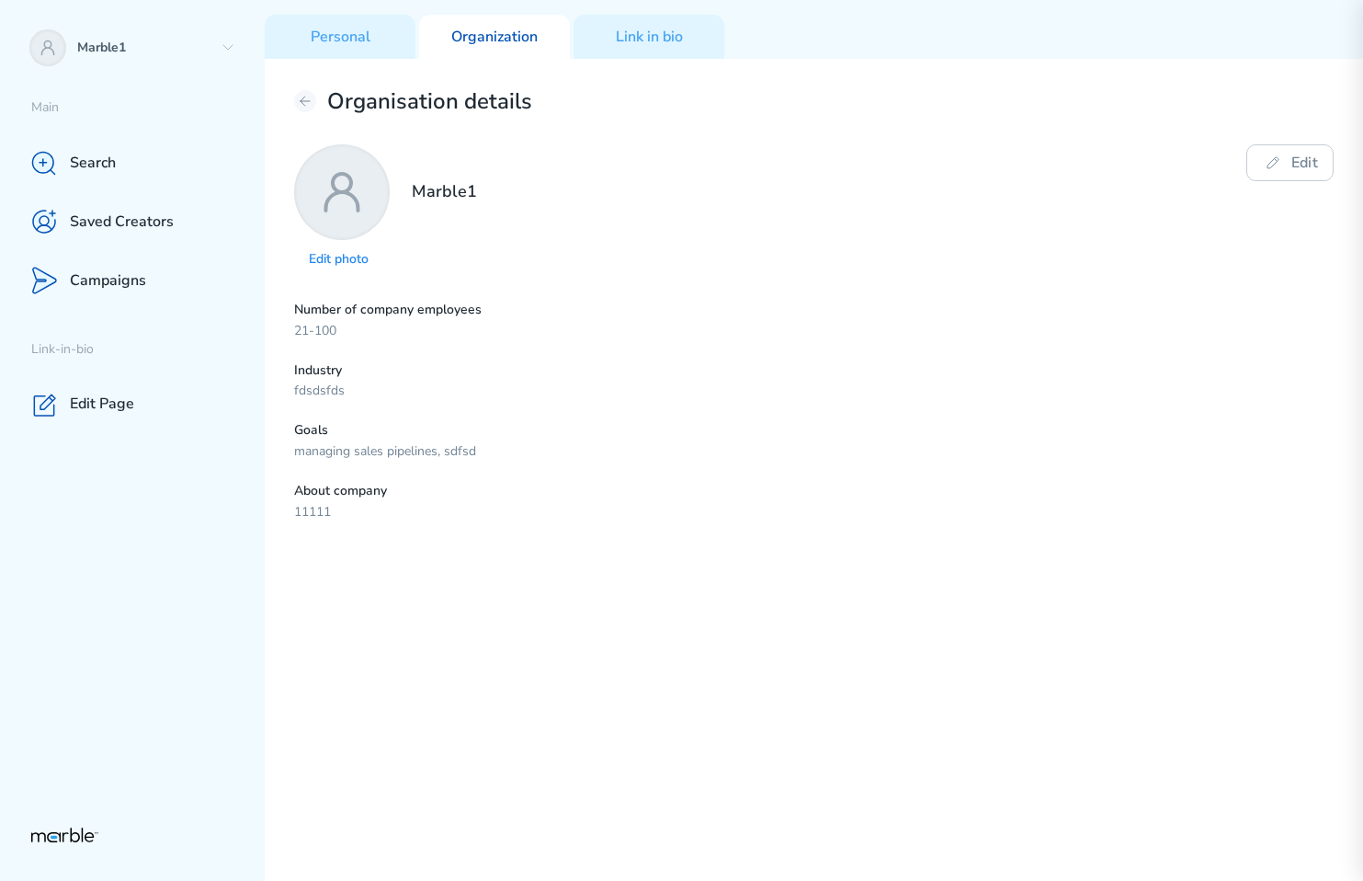
click at [343, 255] on p "Edit photo" at bounding box center [342, 259] width 66 height 17
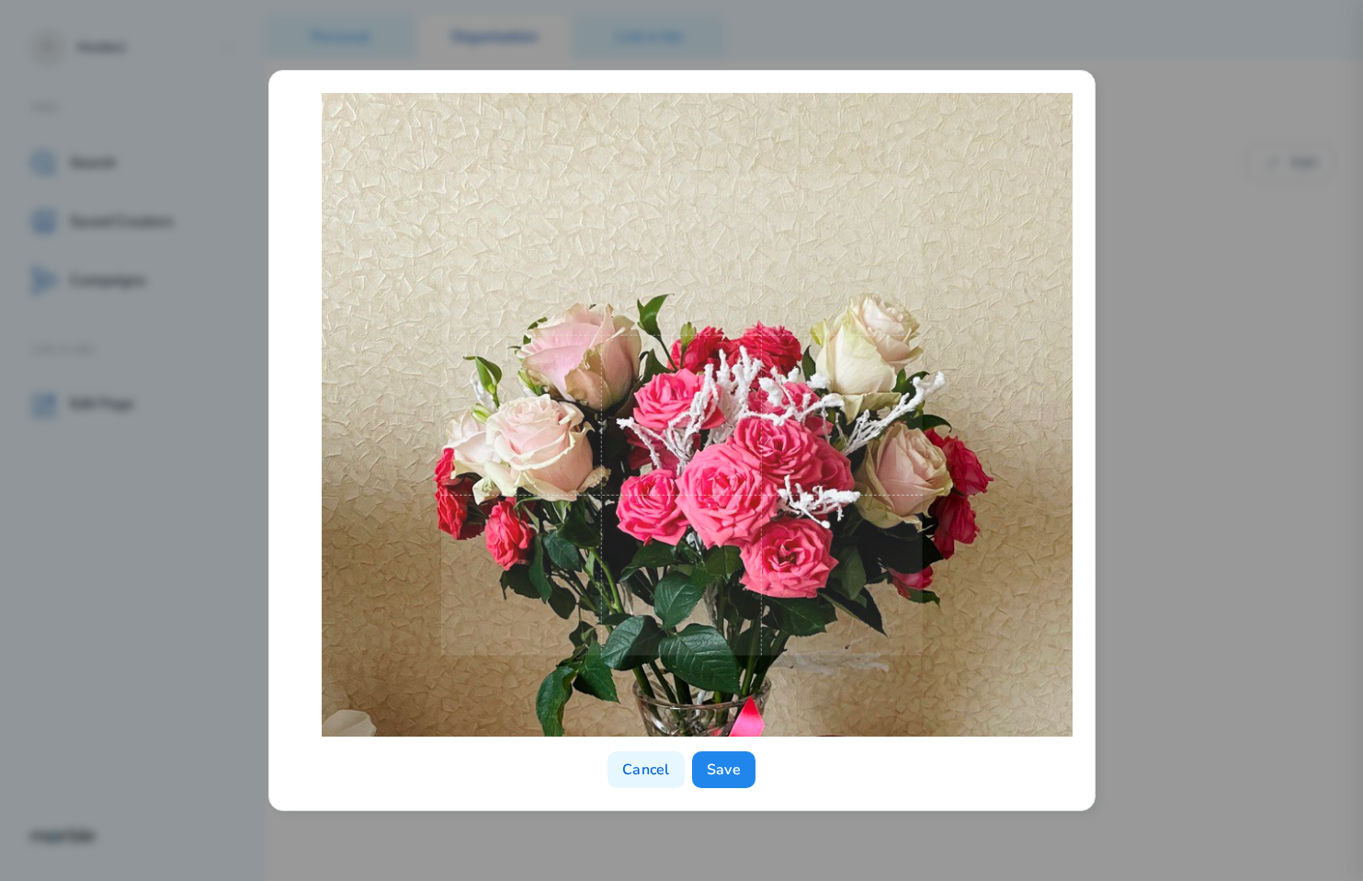
click at [852, 564] on span at bounding box center [681, 415] width 482 height 482
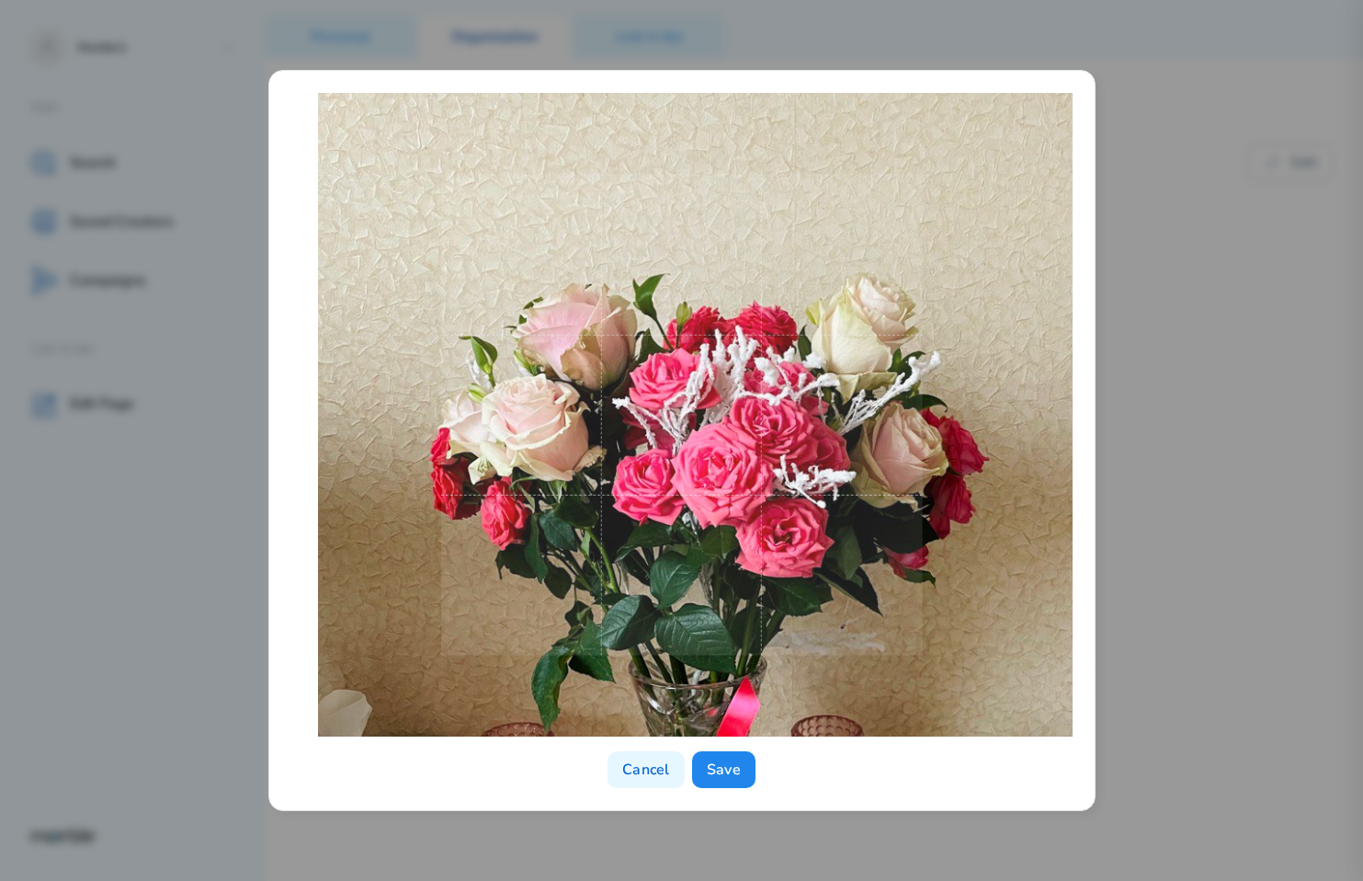
click at [848, 544] on span at bounding box center [681, 415] width 482 height 482
click at [727, 769] on button "Save" at bounding box center [723, 769] width 63 height 37
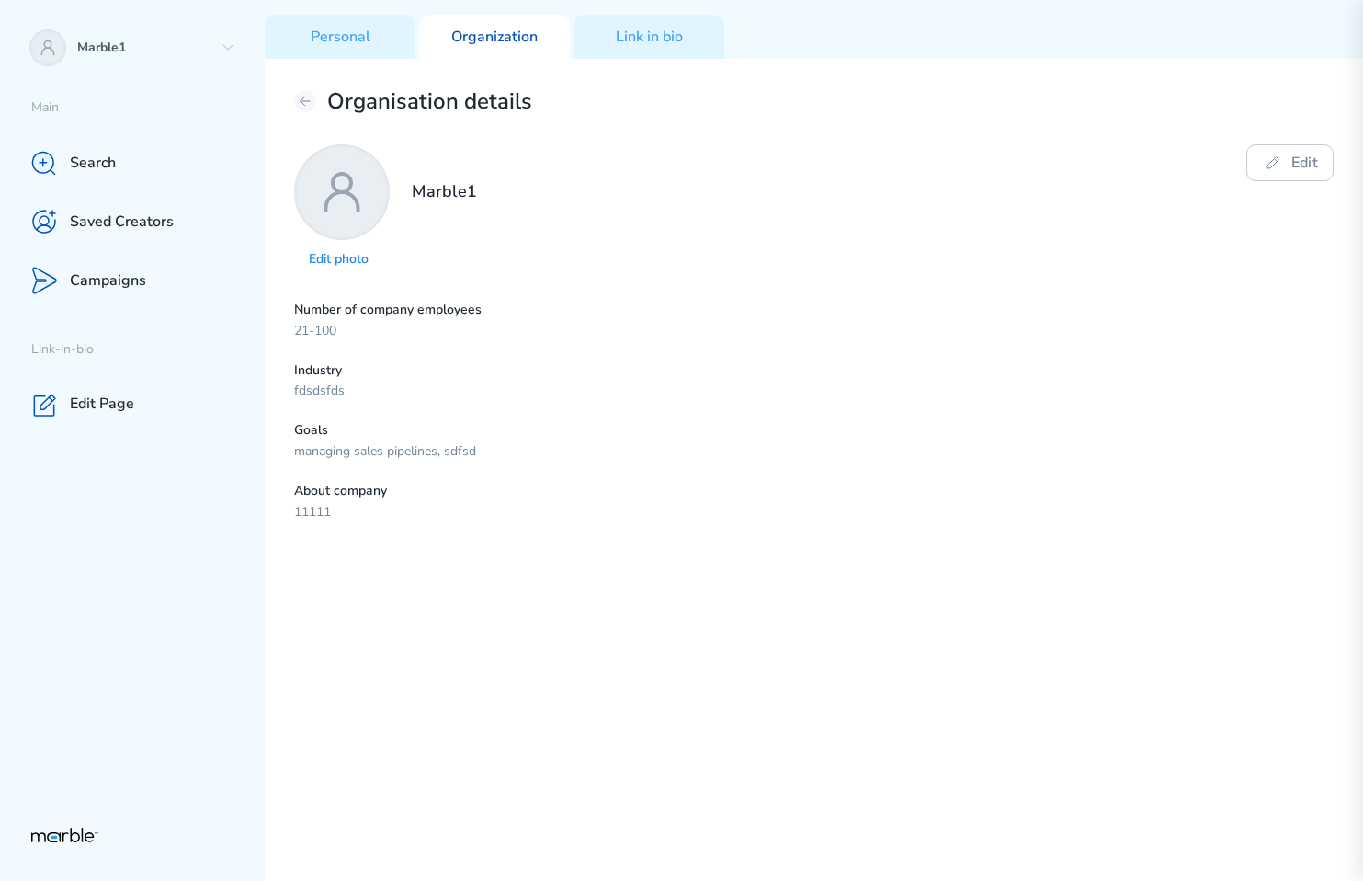
click at [929, 575] on div "Organisation details Edit photo Marble1 Edit Number of company employees 21-100…" at bounding box center [814, 470] width 1099 height 822
click at [357, 258] on p "Edit photo" at bounding box center [342, 259] width 66 height 17
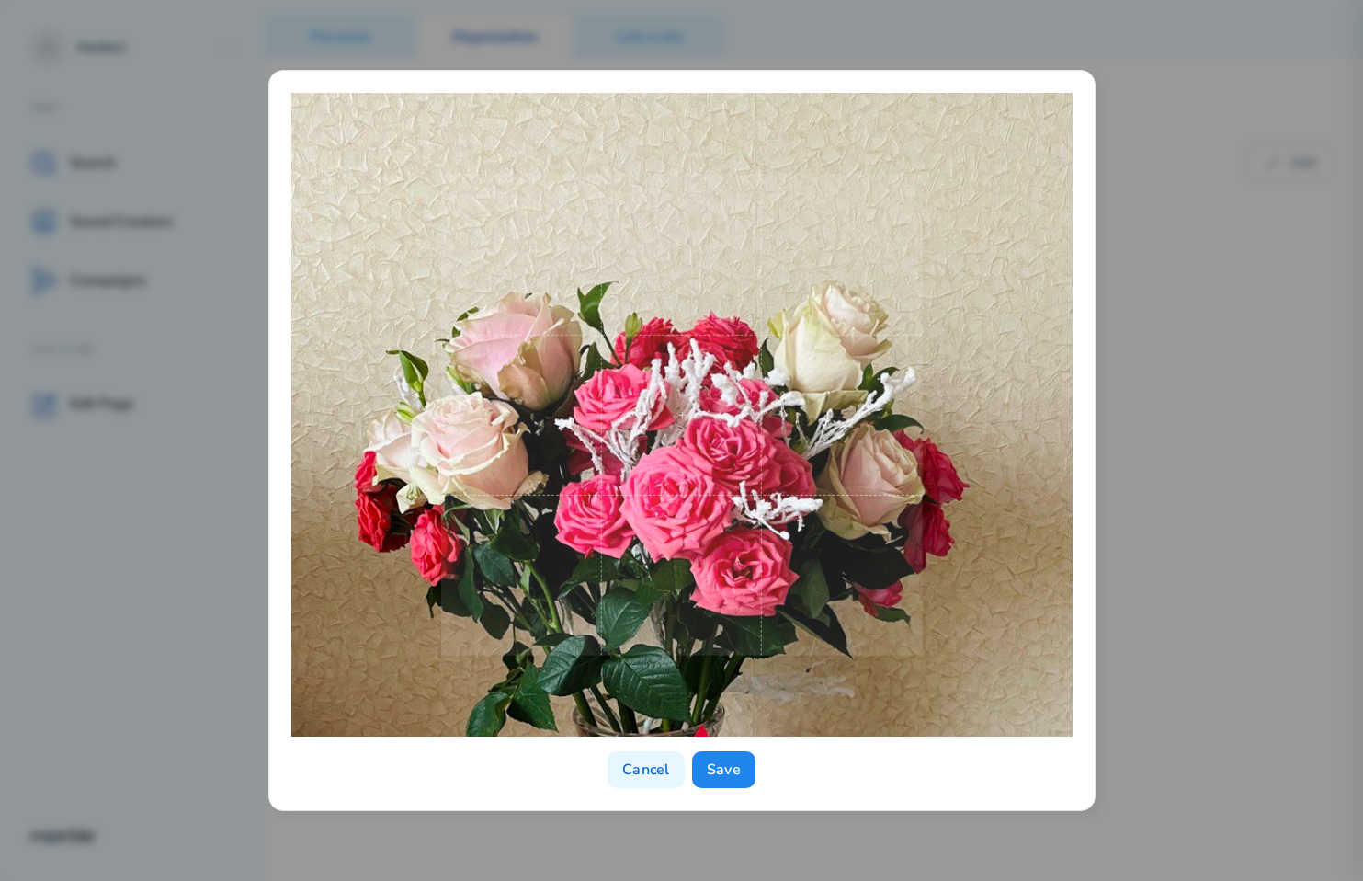
click at [701, 530] on span at bounding box center [681, 415] width 482 height 482
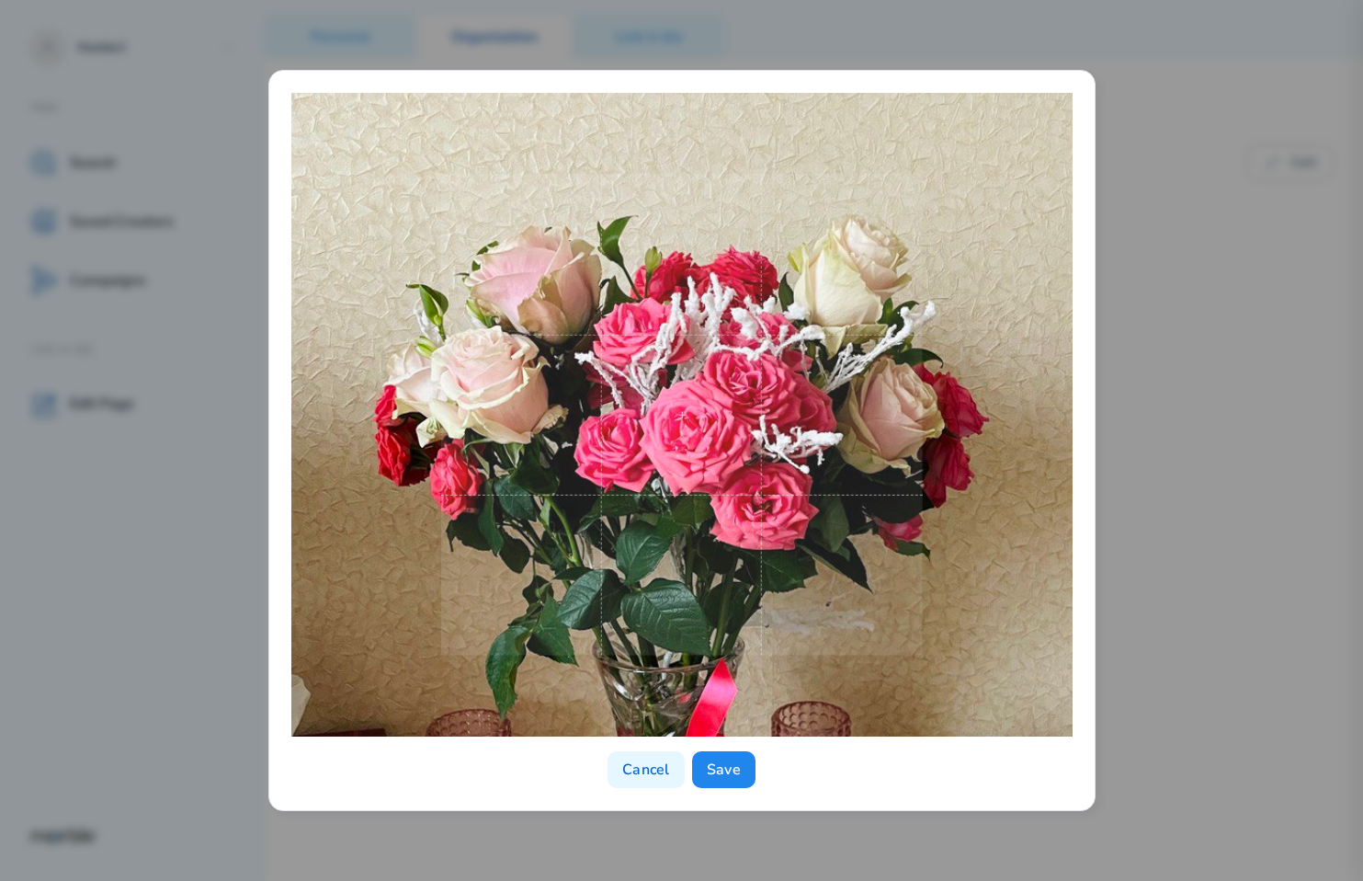
click at [725, 445] on span at bounding box center [681, 415] width 482 height 482
click at [737, 770] on button "Save" at bounding box center [723, 769] width 63 height 37
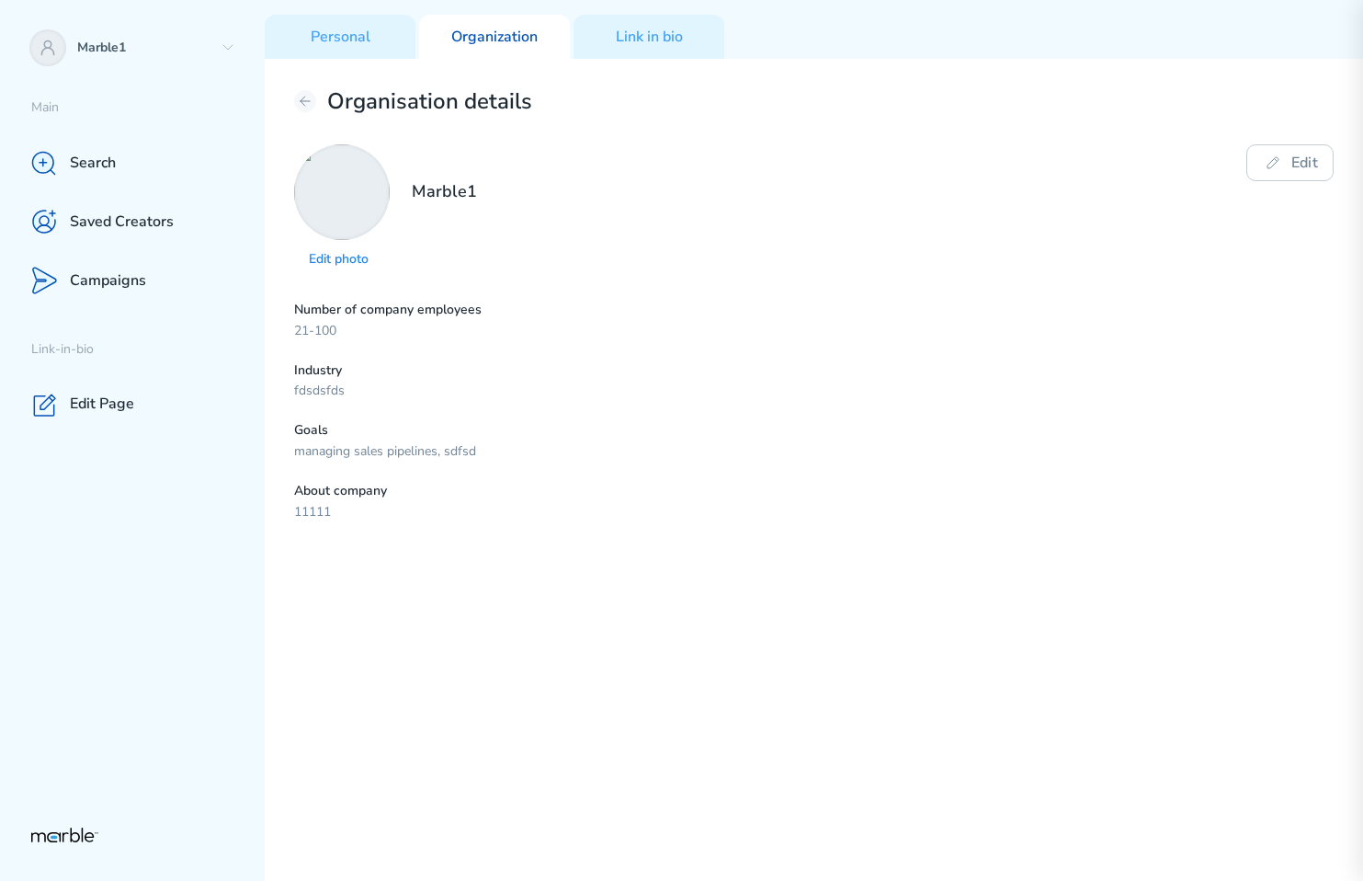
click at [1158, 487] on div "Number of company employees 21-100 Industry fdsdsfds Goals managing sales pipel…" at bounding box center [814, 412] width 1040 height 220
click at [345, 256] on p "Edit photo" at bounding box center [342, 259] width 66 height 17
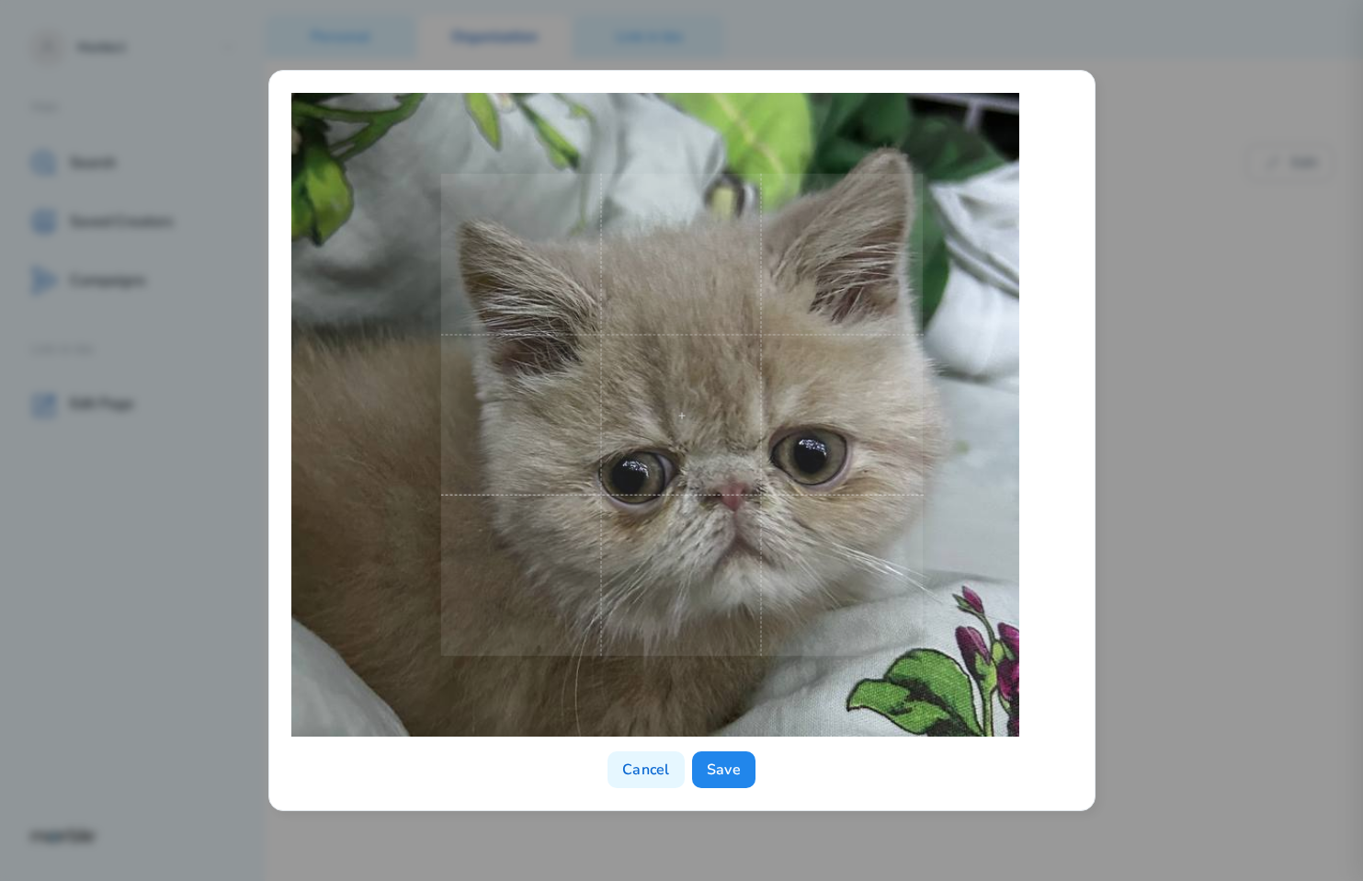
click at [863, 424] on span at bounding box center [681, 415] width 483 height 483
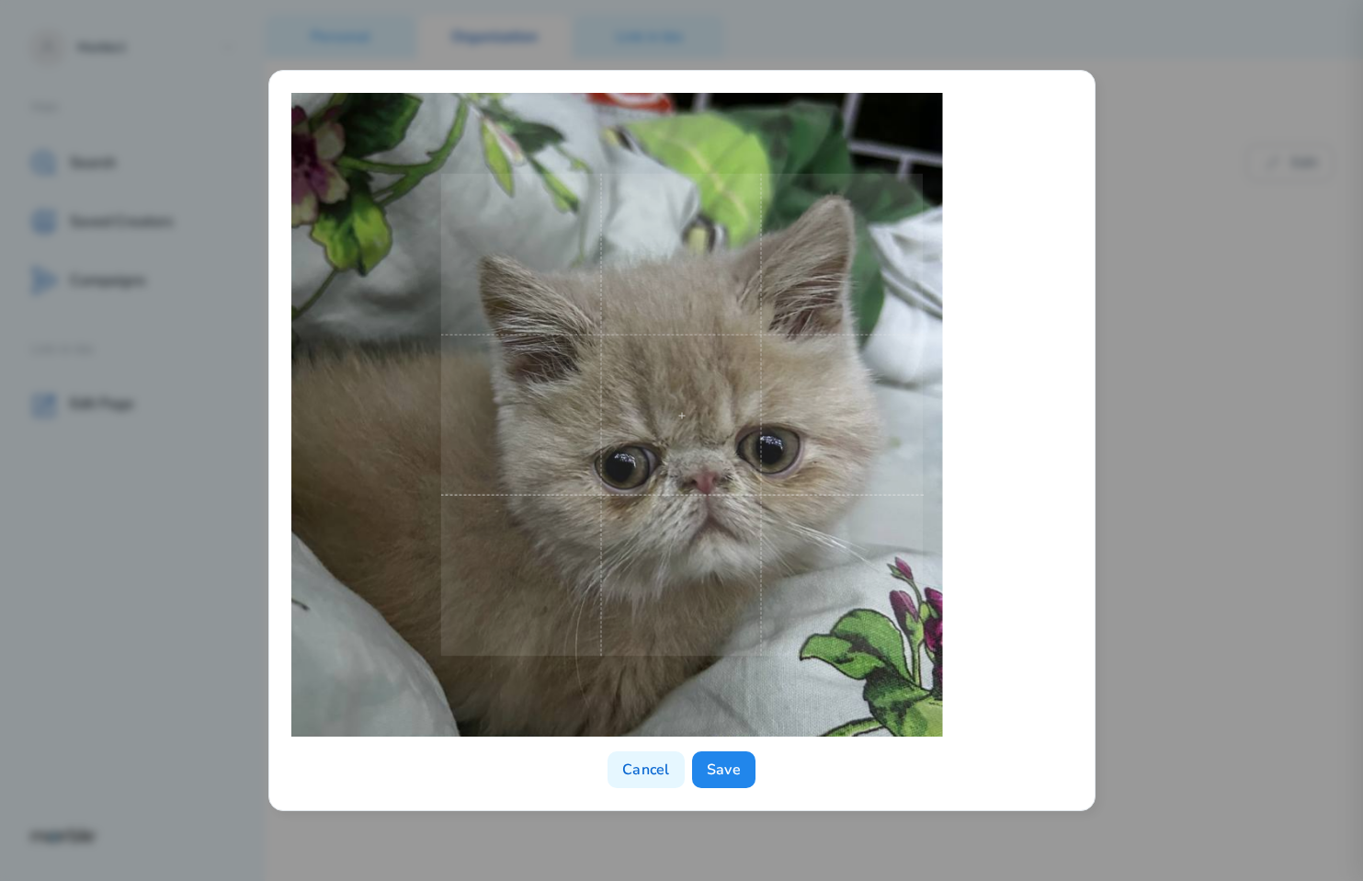
click at [832, 427] on span at bounding box center [681, 415] width 483 height 483
click at [726, 765] on button "Save" at bounding box center [723, 769] width 63 height 37
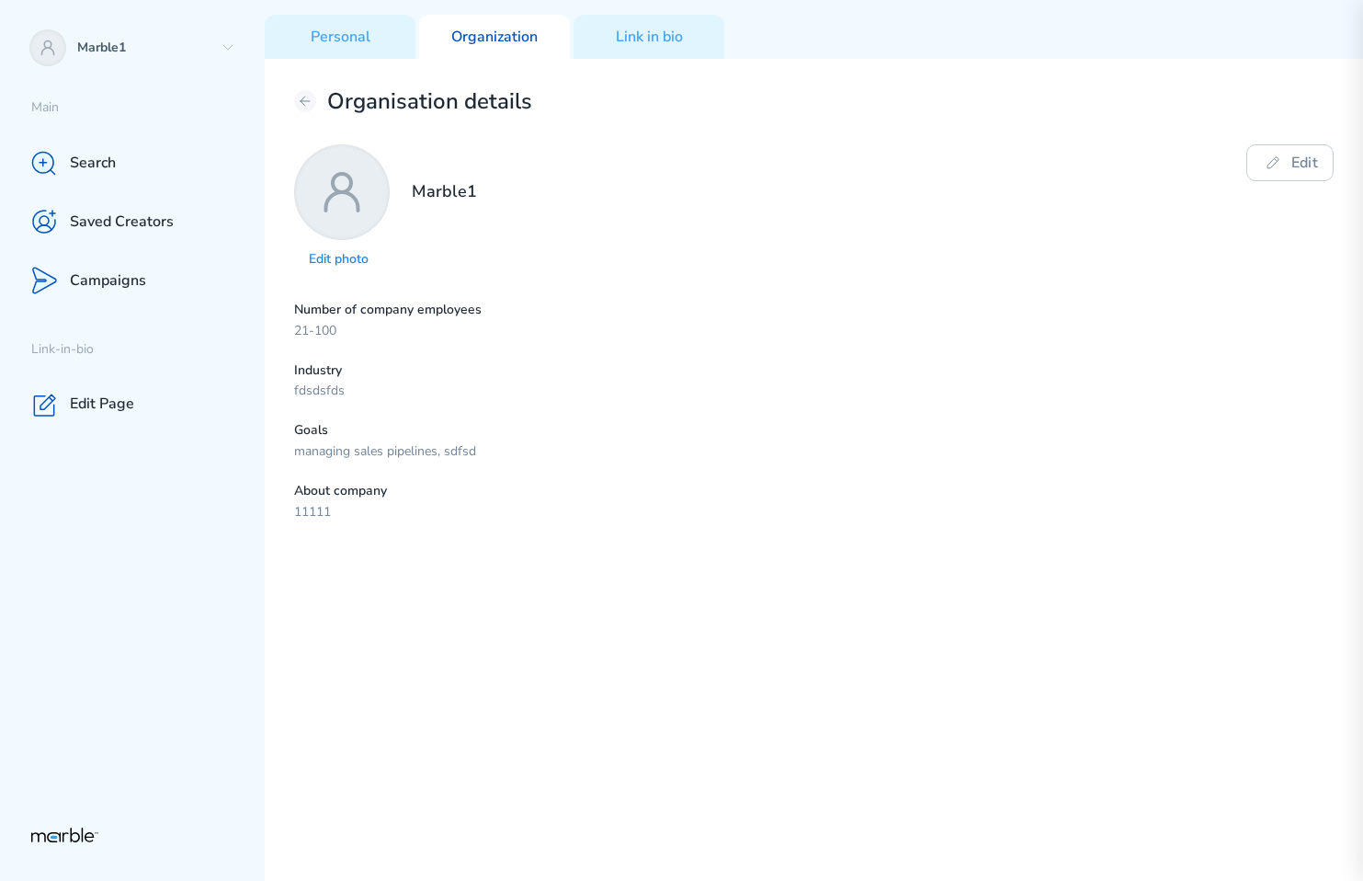
click at [347, 251] on p "Edit photo" at bounding box center [342, 259] width 66 height 17
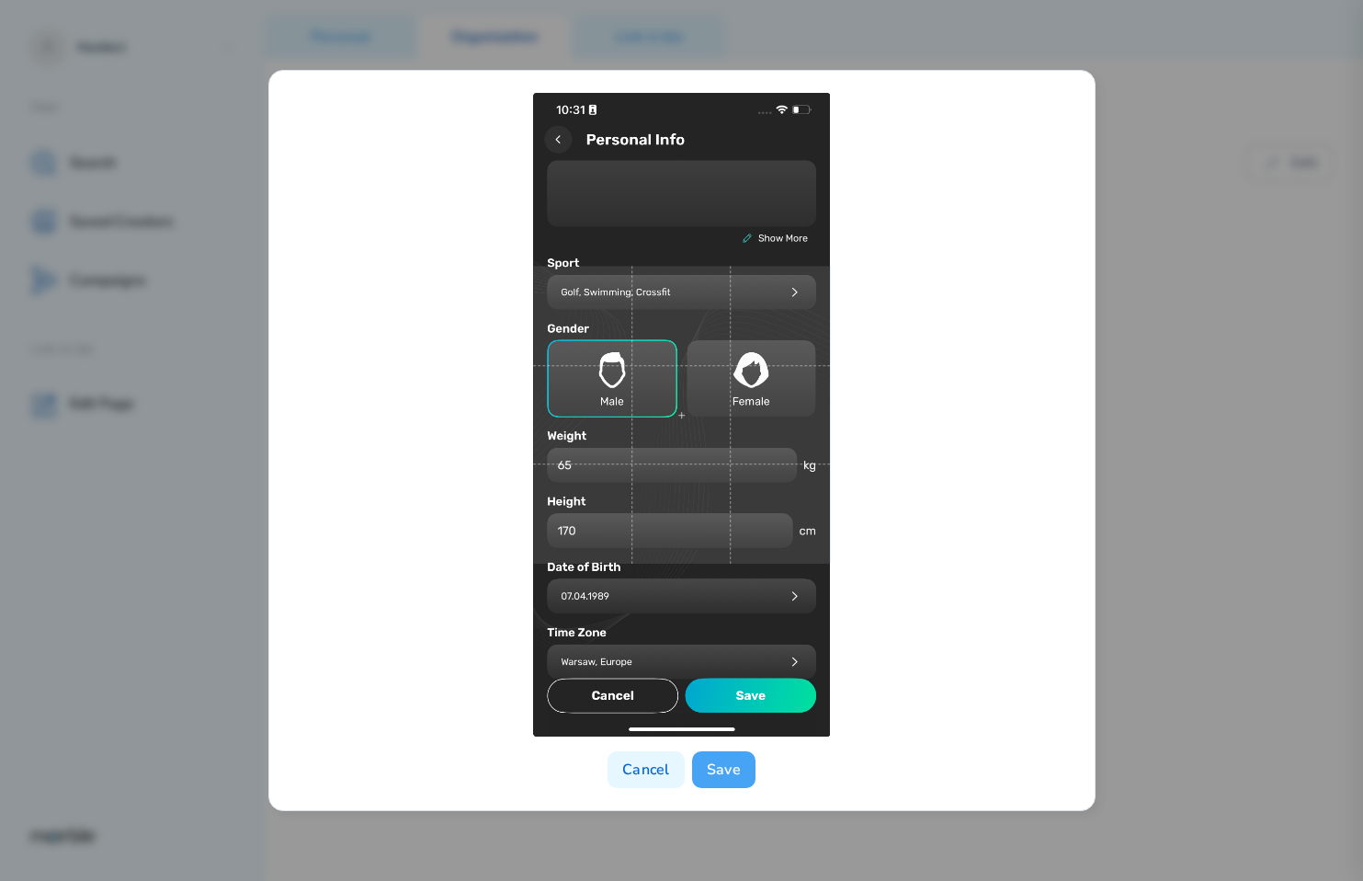
click at [729, 770] on button "Save" at bounding box center [723, 769] width 63 height 37
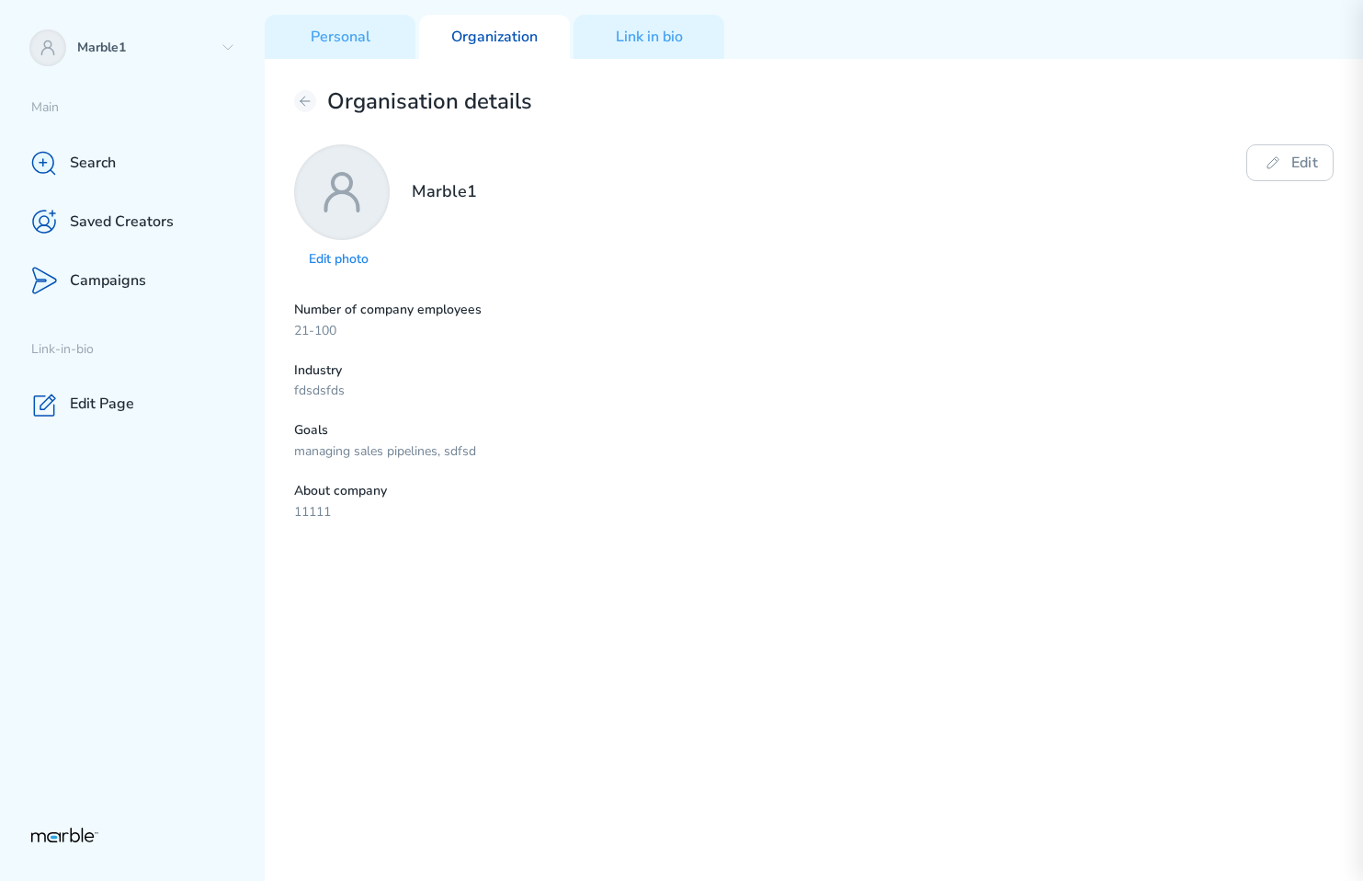
click at [348, 257] on p "Edit photo" at bounding box center [342, 259] width 66 height 17
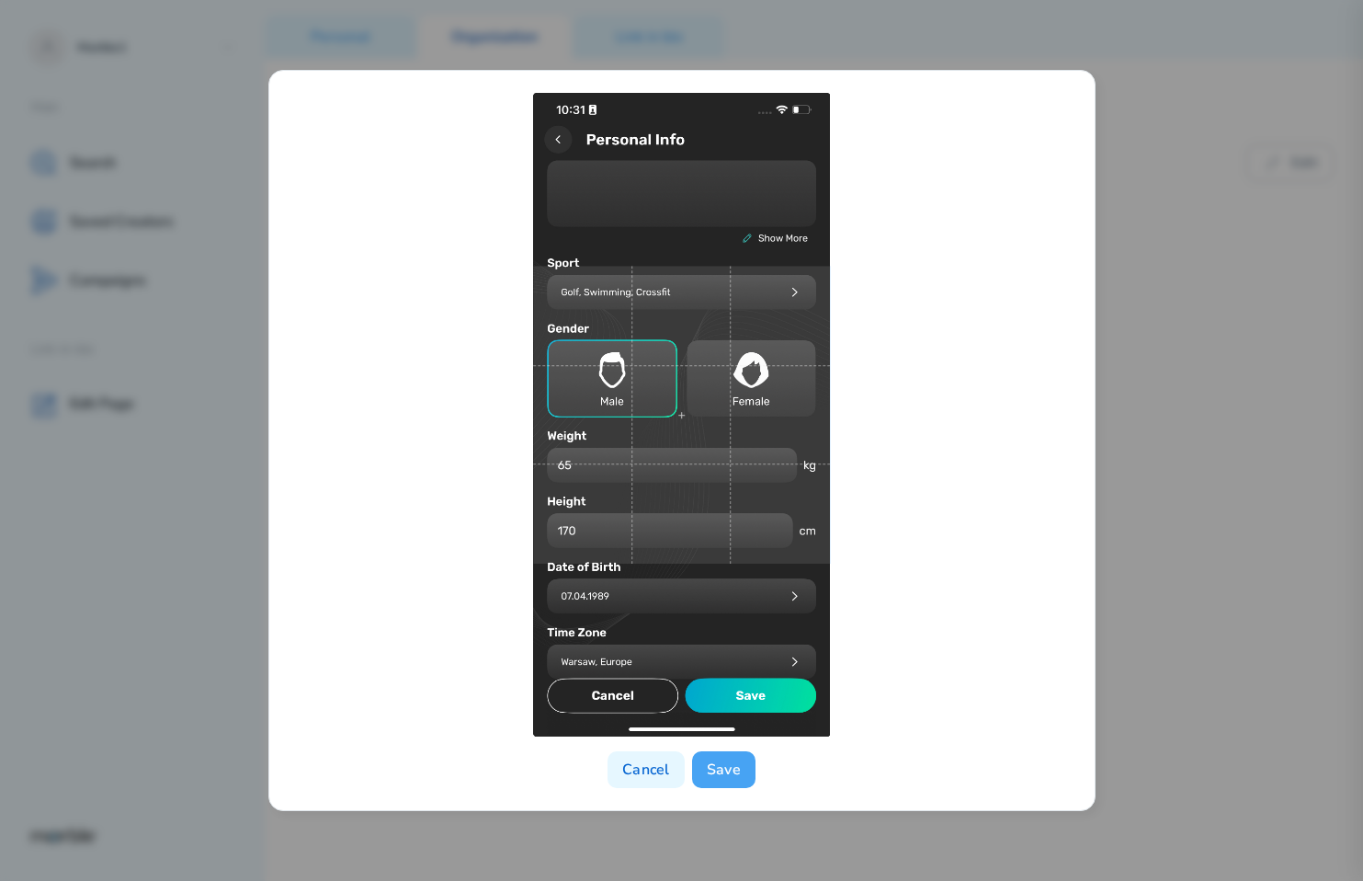
click at [734, 765] on button "Save" at bounding box center [723, 769] width 63 height 37
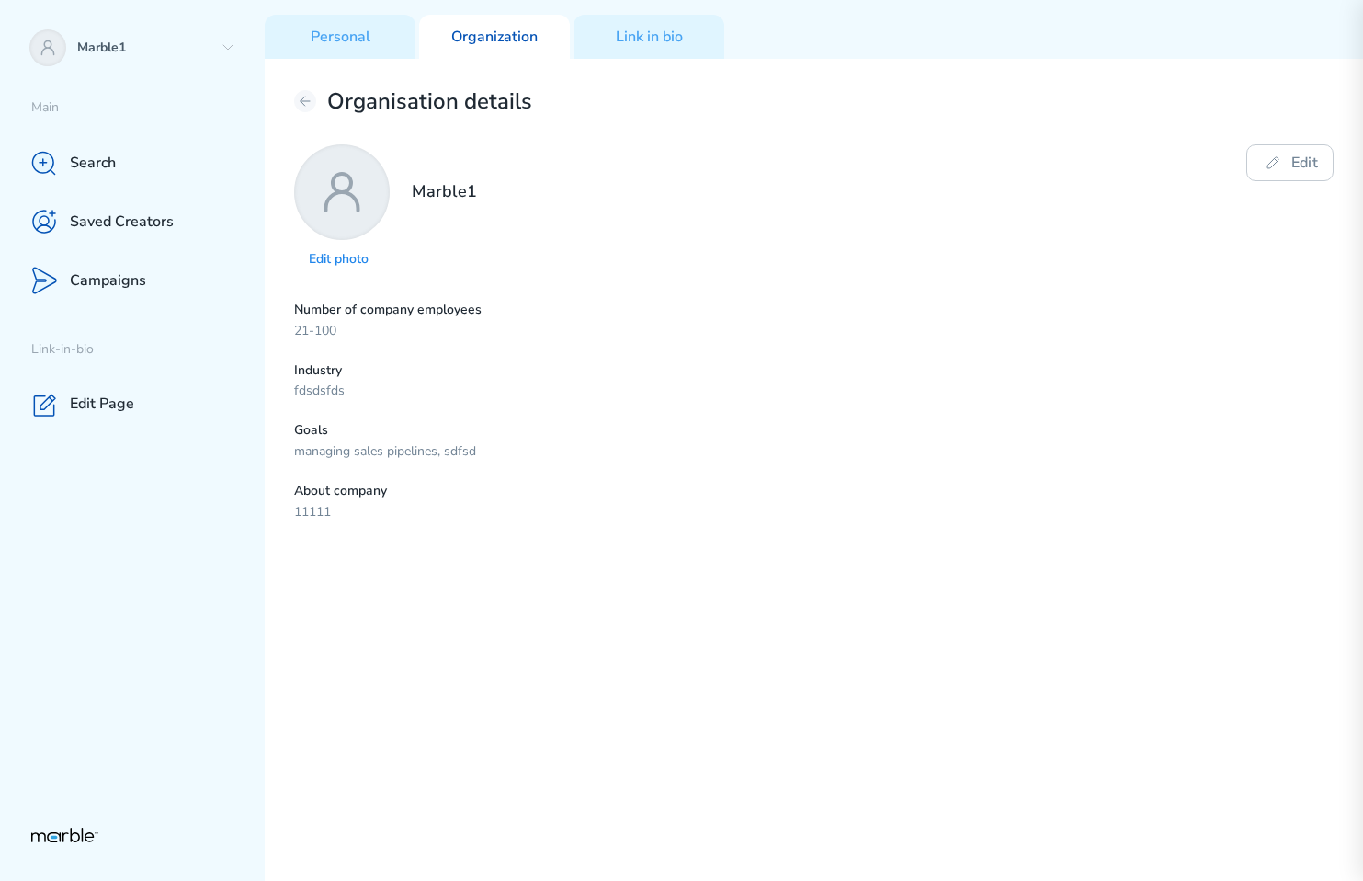
click at [335, 259] on p "Edit photo" at bounding box center [342, 259] width 66 height 17
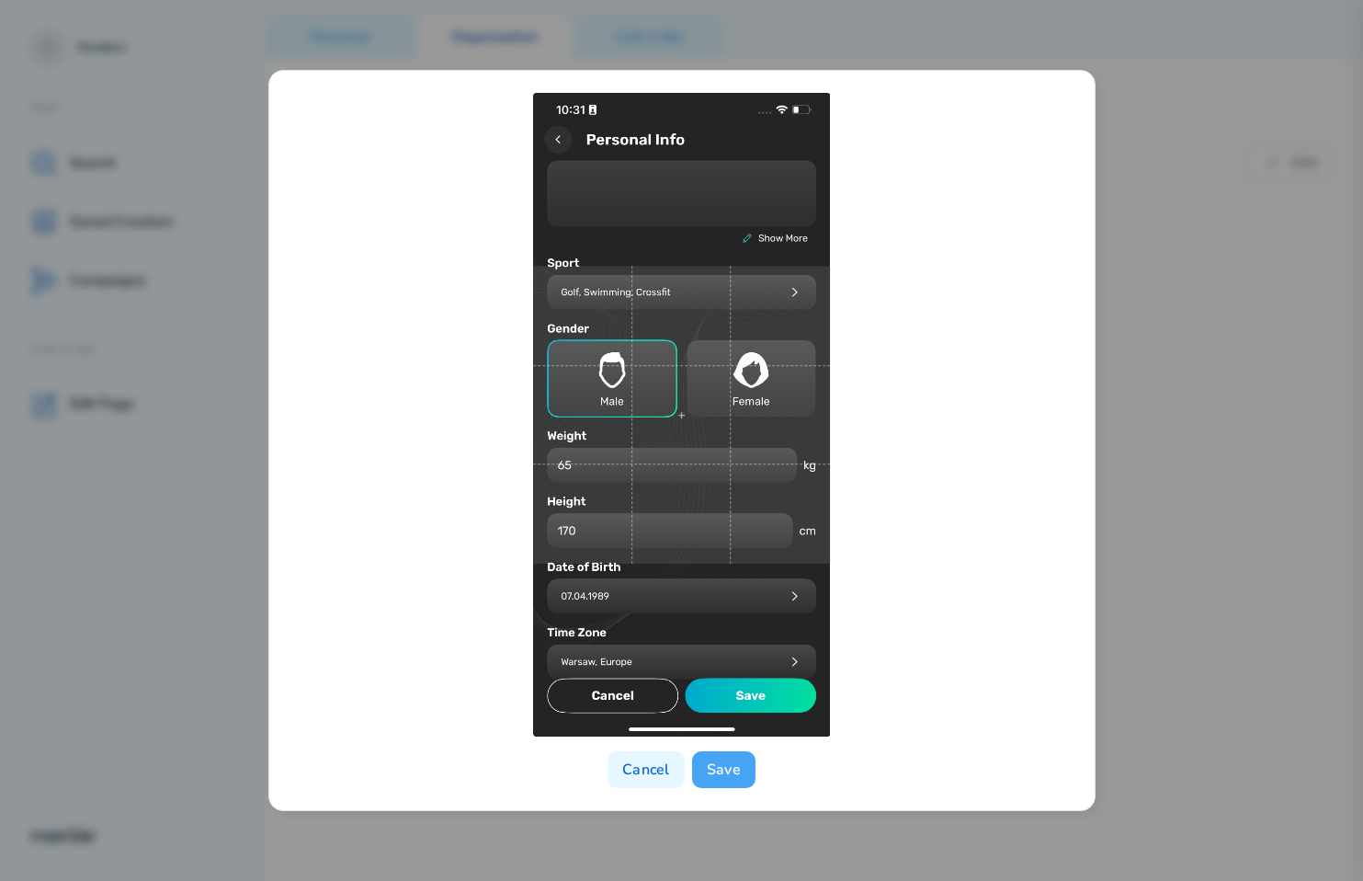
click at [727, 774] on button "Save" at bounding box center [723, 769] width 63 height 37
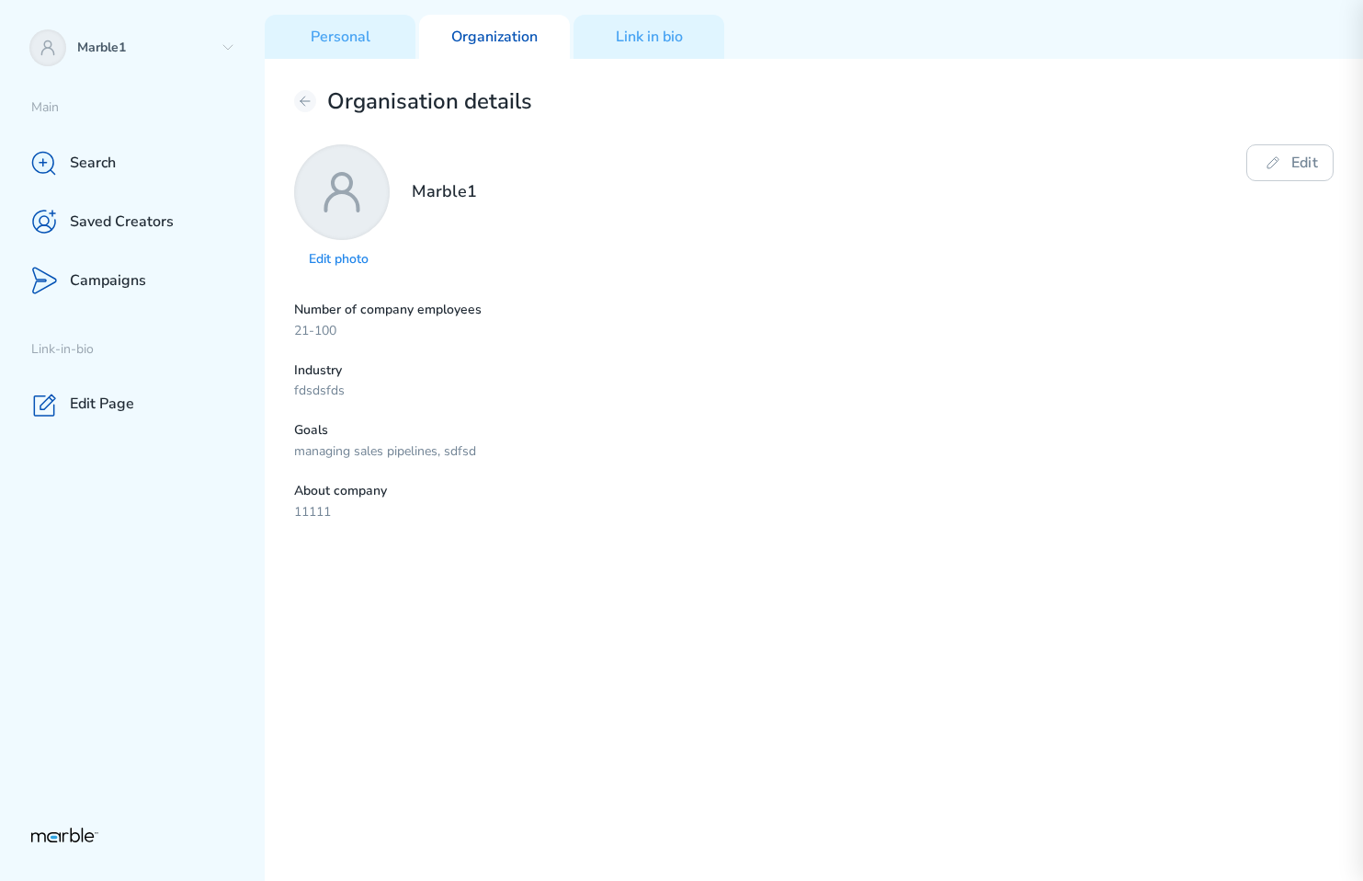
click at [337, 255] on p "Edit photo" at bounding box center [342, 259] width 66 height 17
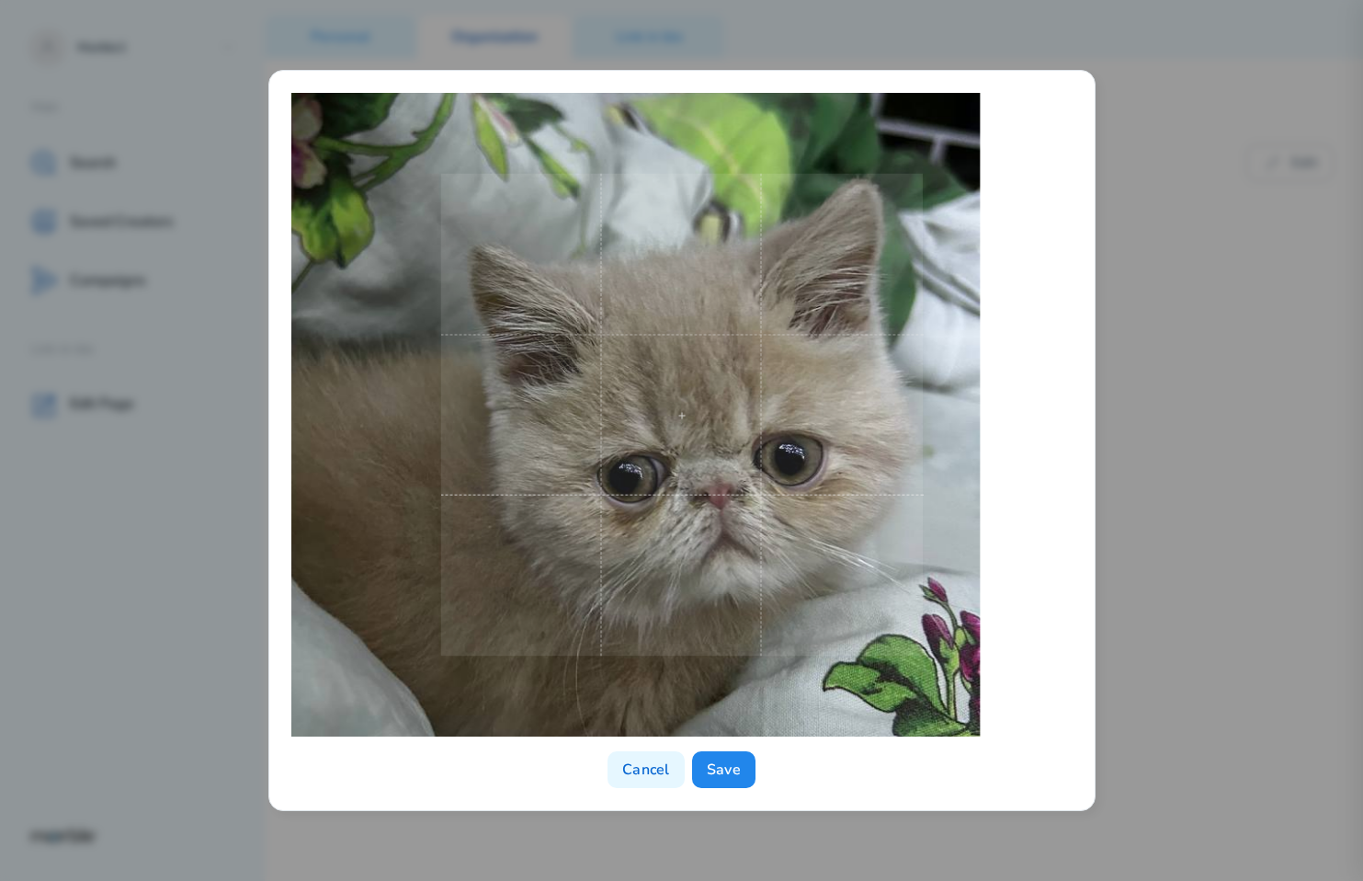
click at [799, 463] on span at bounding box center [681, 415] width 483 height 483
click at [725, 769] on button "Save" at bounding box center [723, 769] width 63 height 37
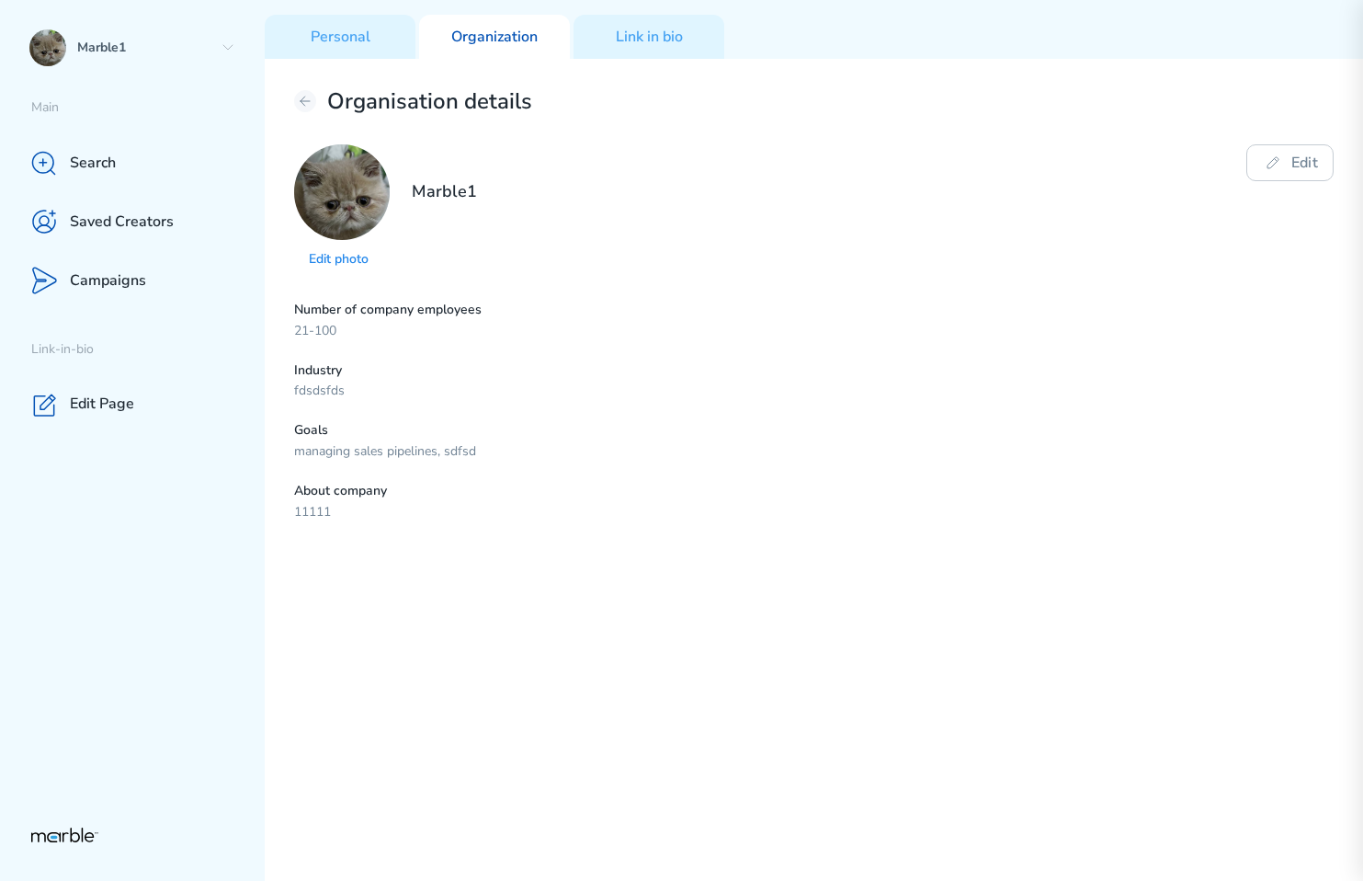
click at [949, 469] on div "Number of company employees 21-100 Industry fdsdsfds Goals managing sales pipel…" at bounding box center [814, 412] width 1040 height 220
click at [229, 55] on div "Marble1" at bounding box center [132, 47] width 265 height 59
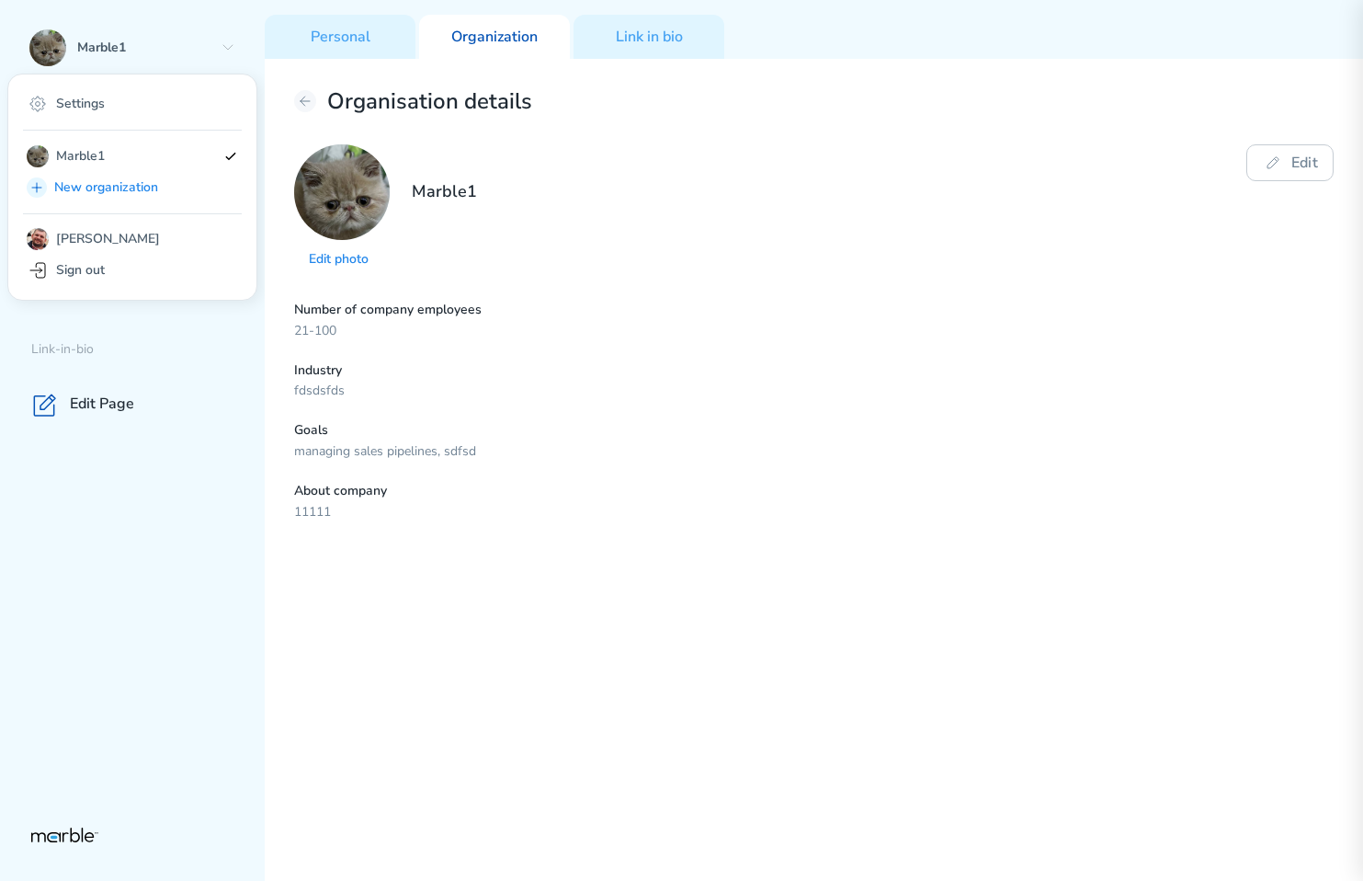
click at [747, 346] on div "Number of company employees 21-100 Industry fdsdsfds Goals managing sales pipel…" at bounding box center [814, 412] width 1040 height 220
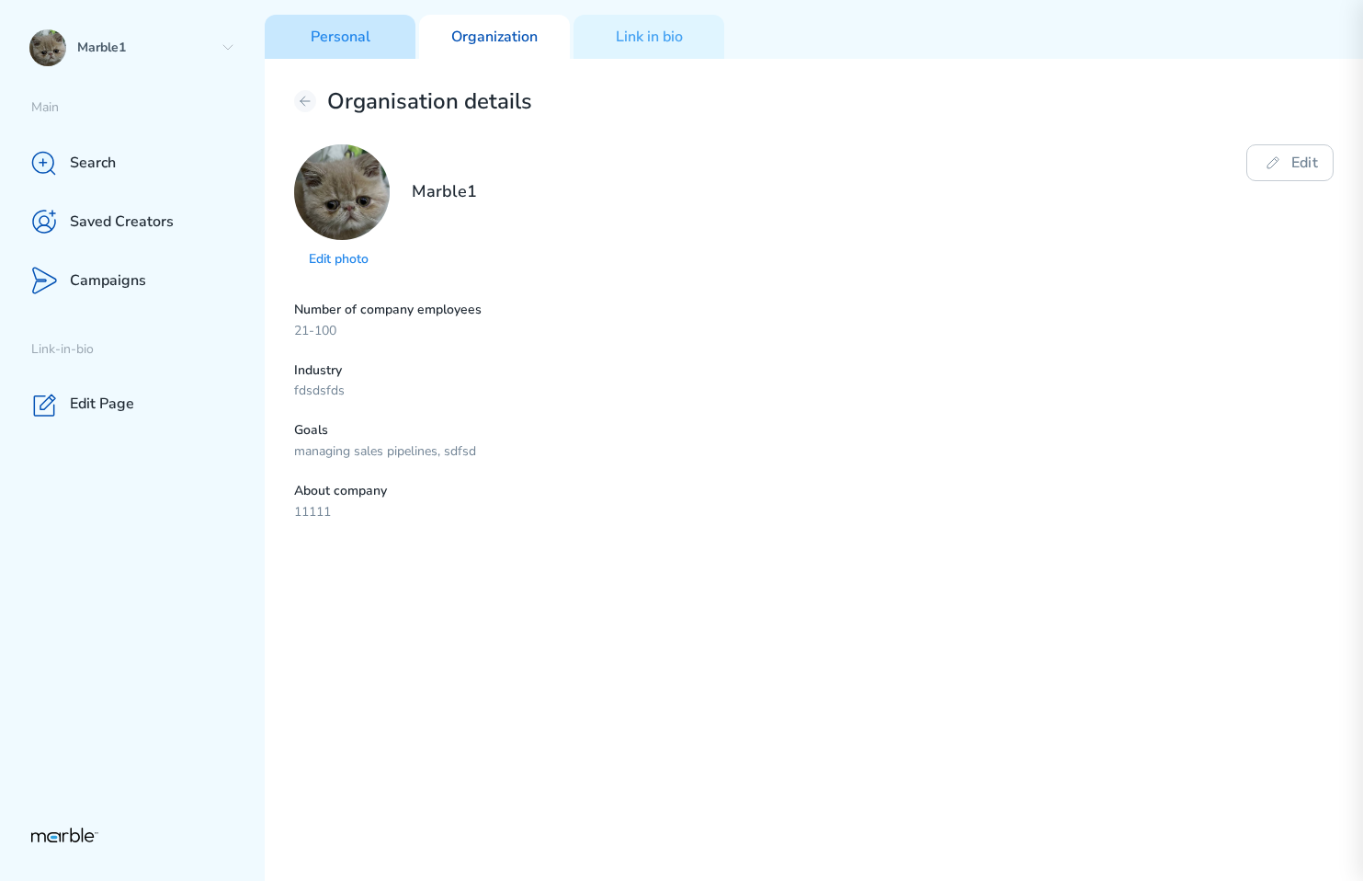
click at [370, 48] on div "Personal" at bounding box center [340, 37] width 151 height 44
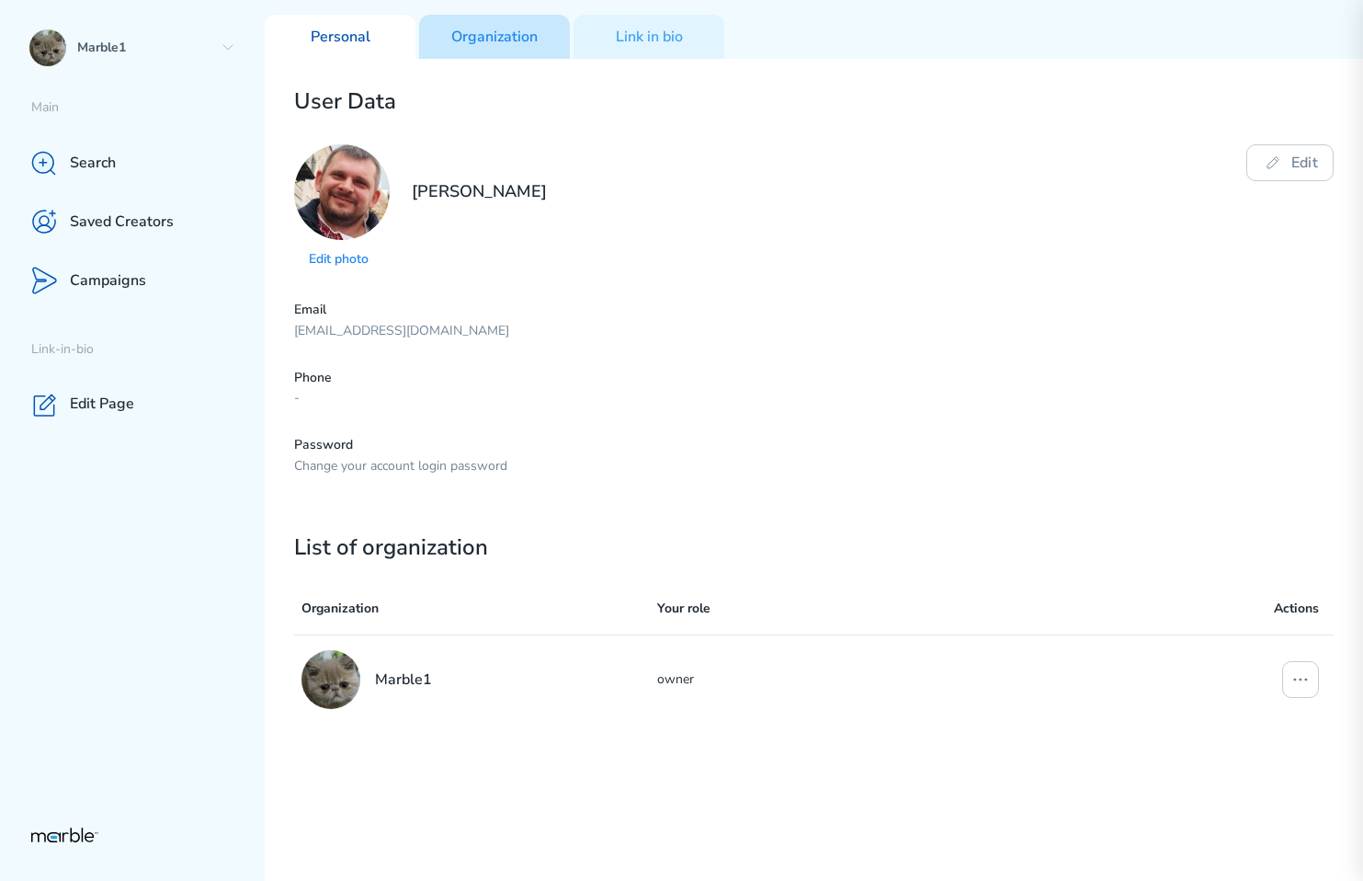
click at [494, 44] on p "Organization" at bounding box center [494, 37] width 86 height 19
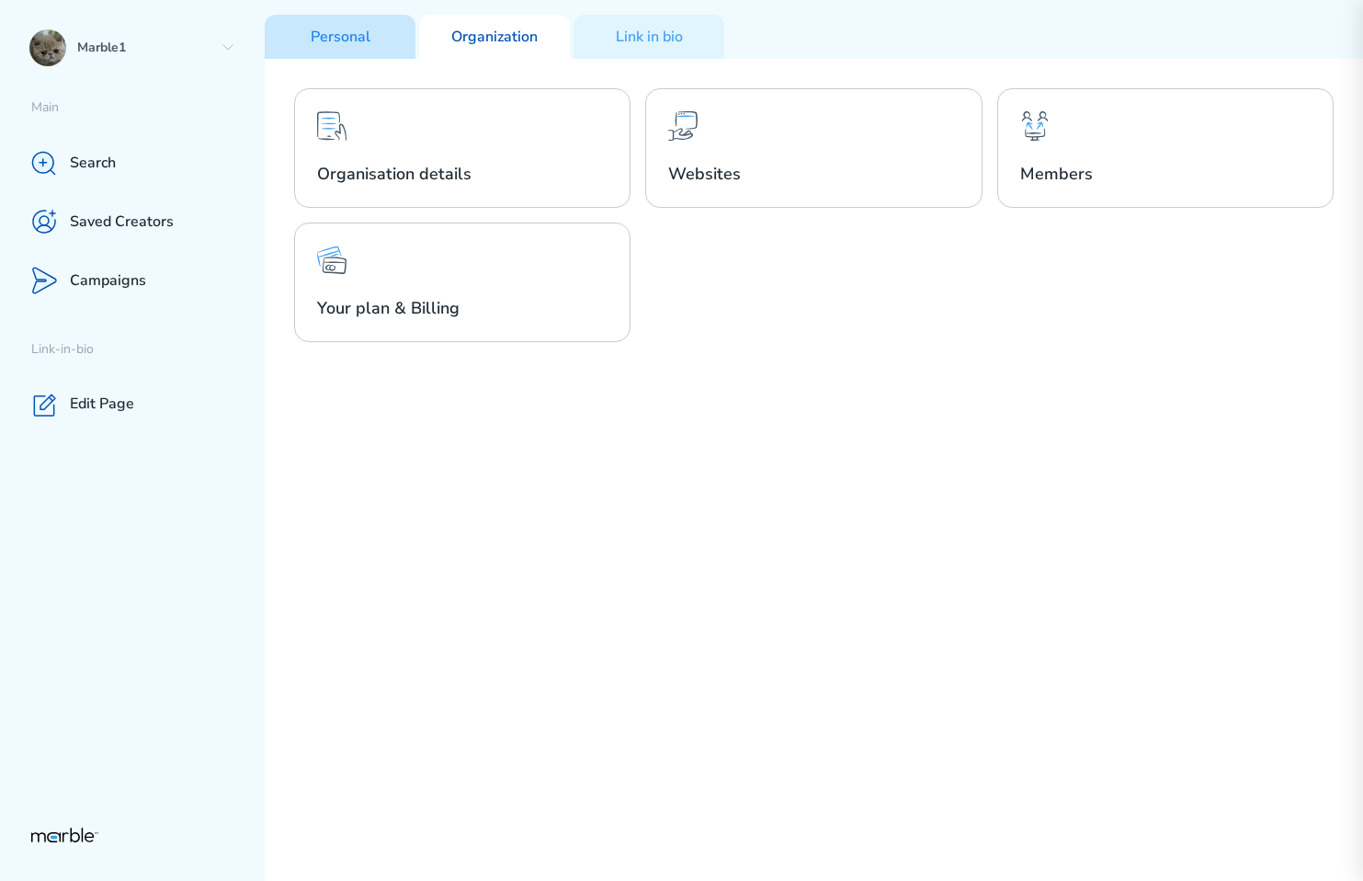
click at [362, 48] on div "Personal" at bounding box center [340, 37] width 151 height 44
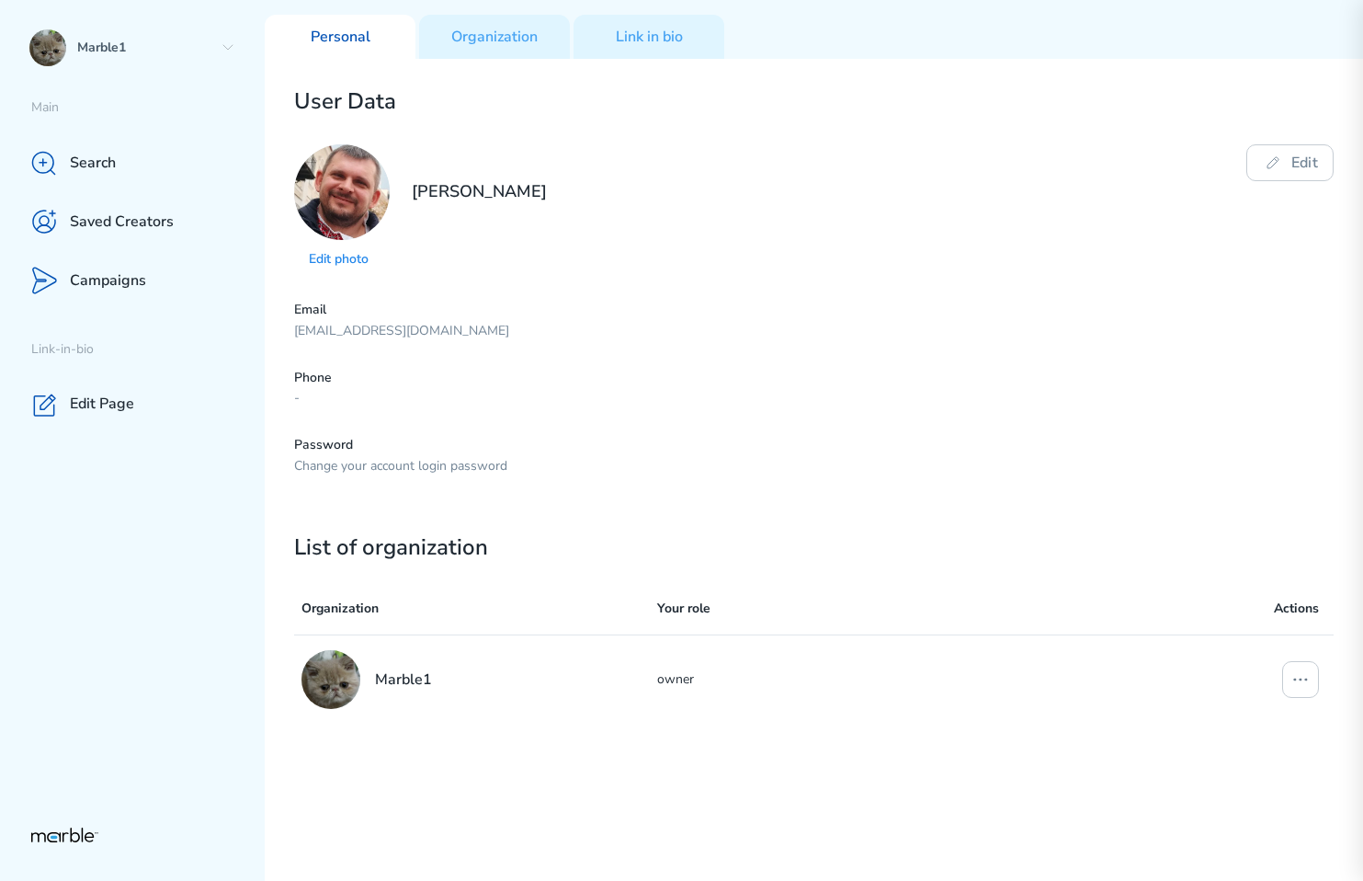
click at [807, 284] on div "User Data Edit photo Yury Markouski Edit Email markouski.u+375798484@gmail.com …" at bounding box center [814, 470] width 1099 height 822
click at [351, 256] on p "Edit photo" at bounding box center [342, 259] width 66 height 17
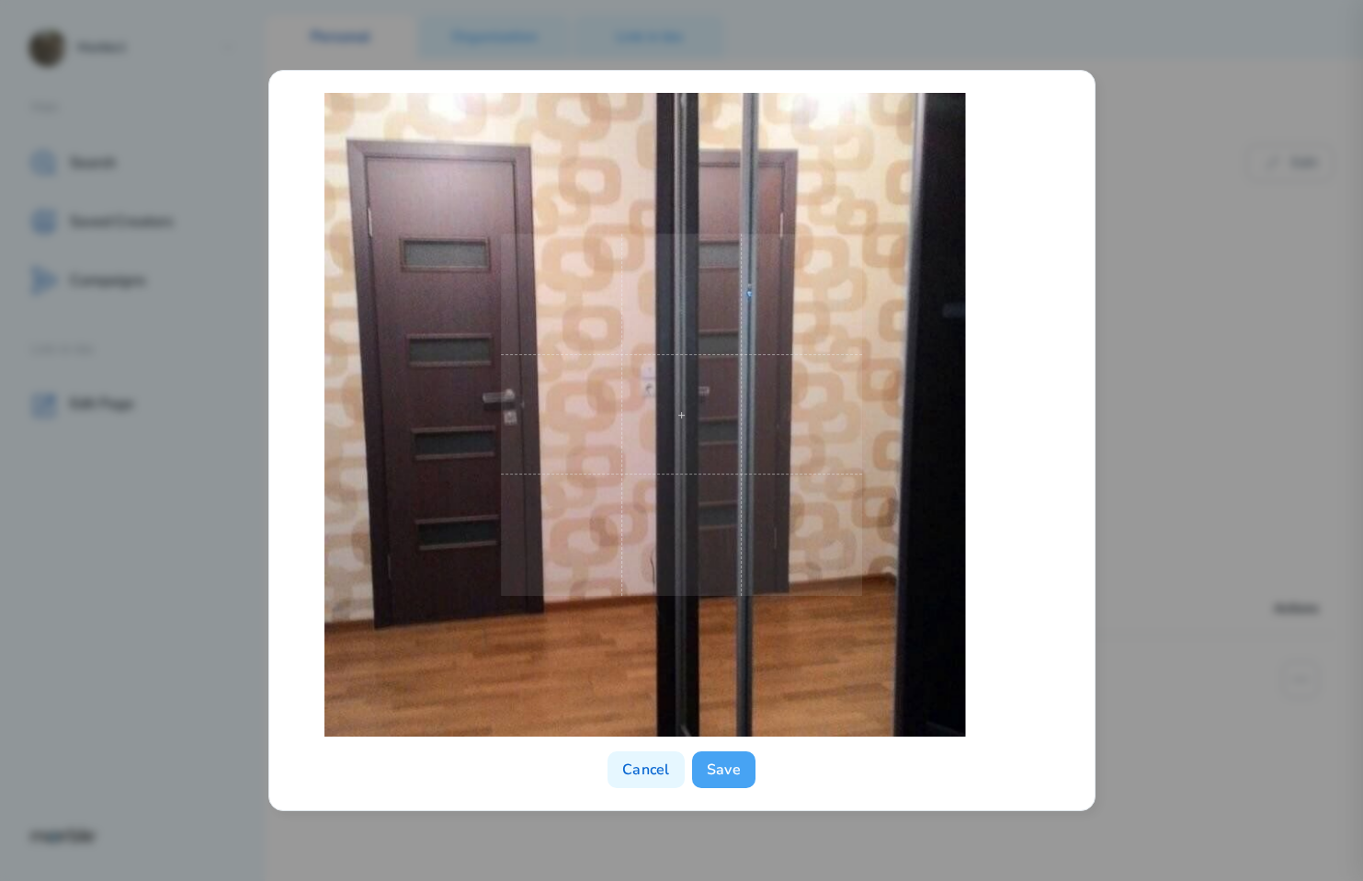
click at [734, 761] on button "Save" at bounding box center [723, 769] width 63 height 37
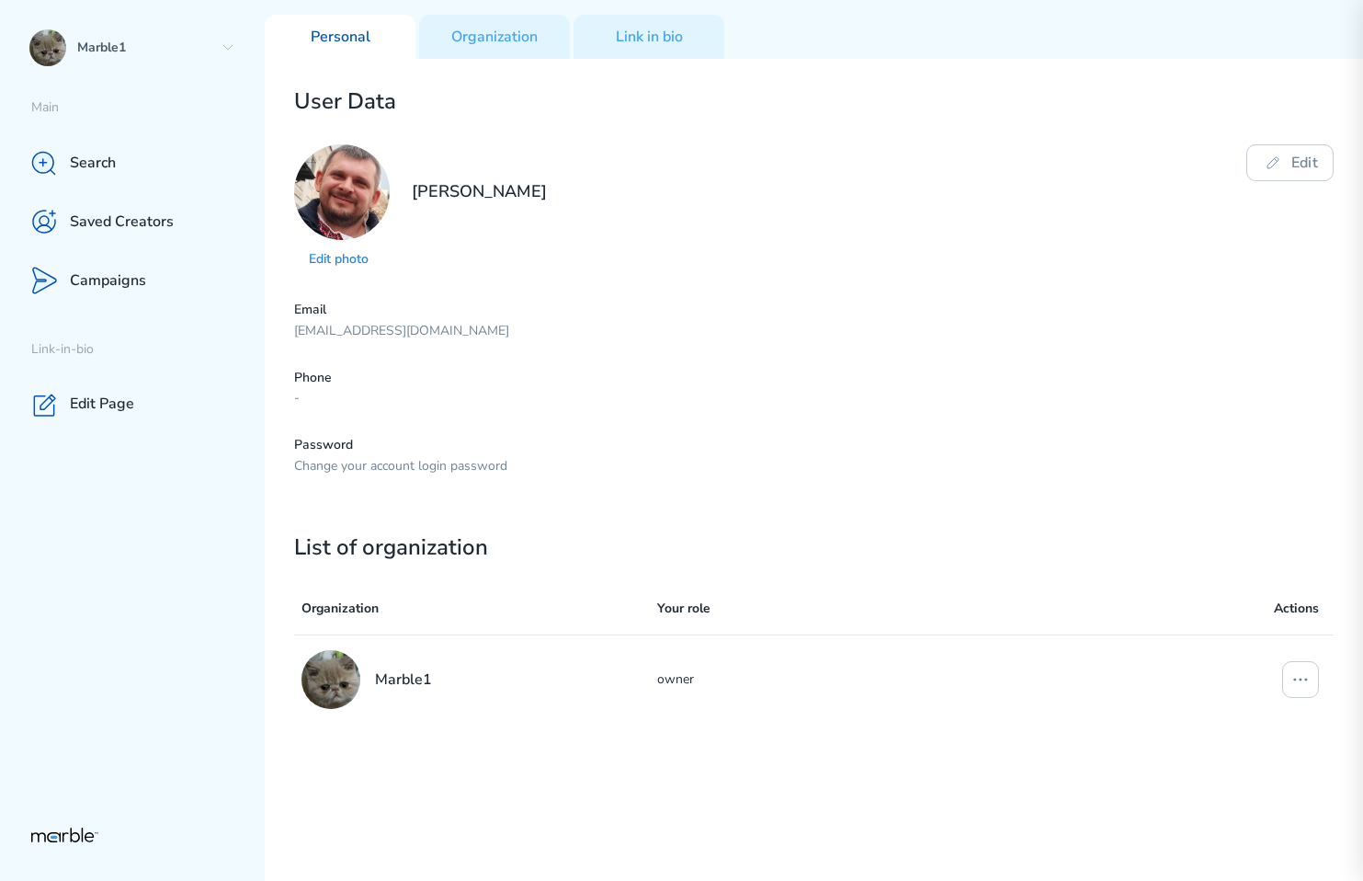
click at [352, 254] on p "Edit photo" at bounding box center [342, 259] width 66 height 17
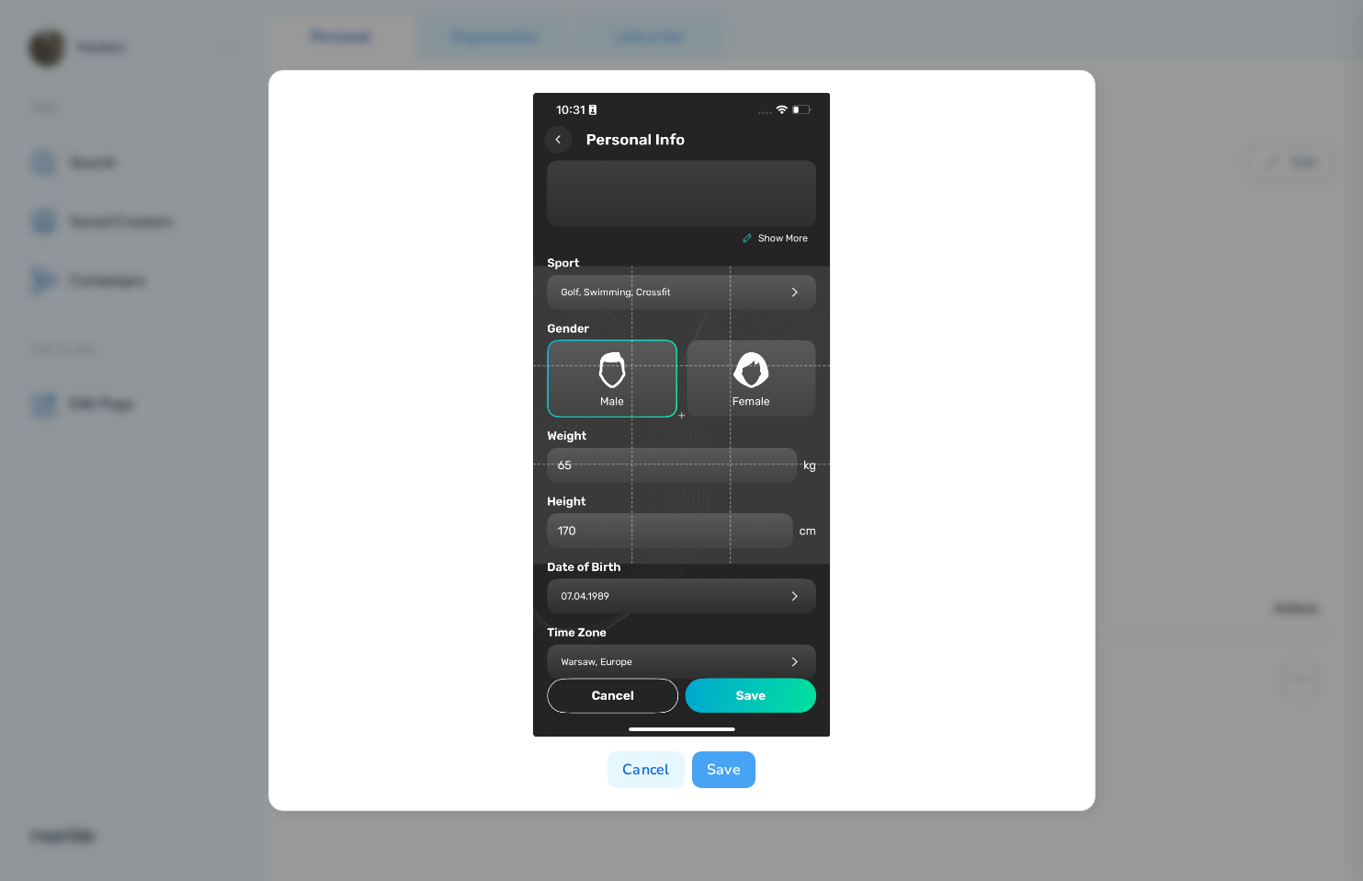
click at [729, 773] on button "Save" at bounding box center [723, 769] width 63 height 37
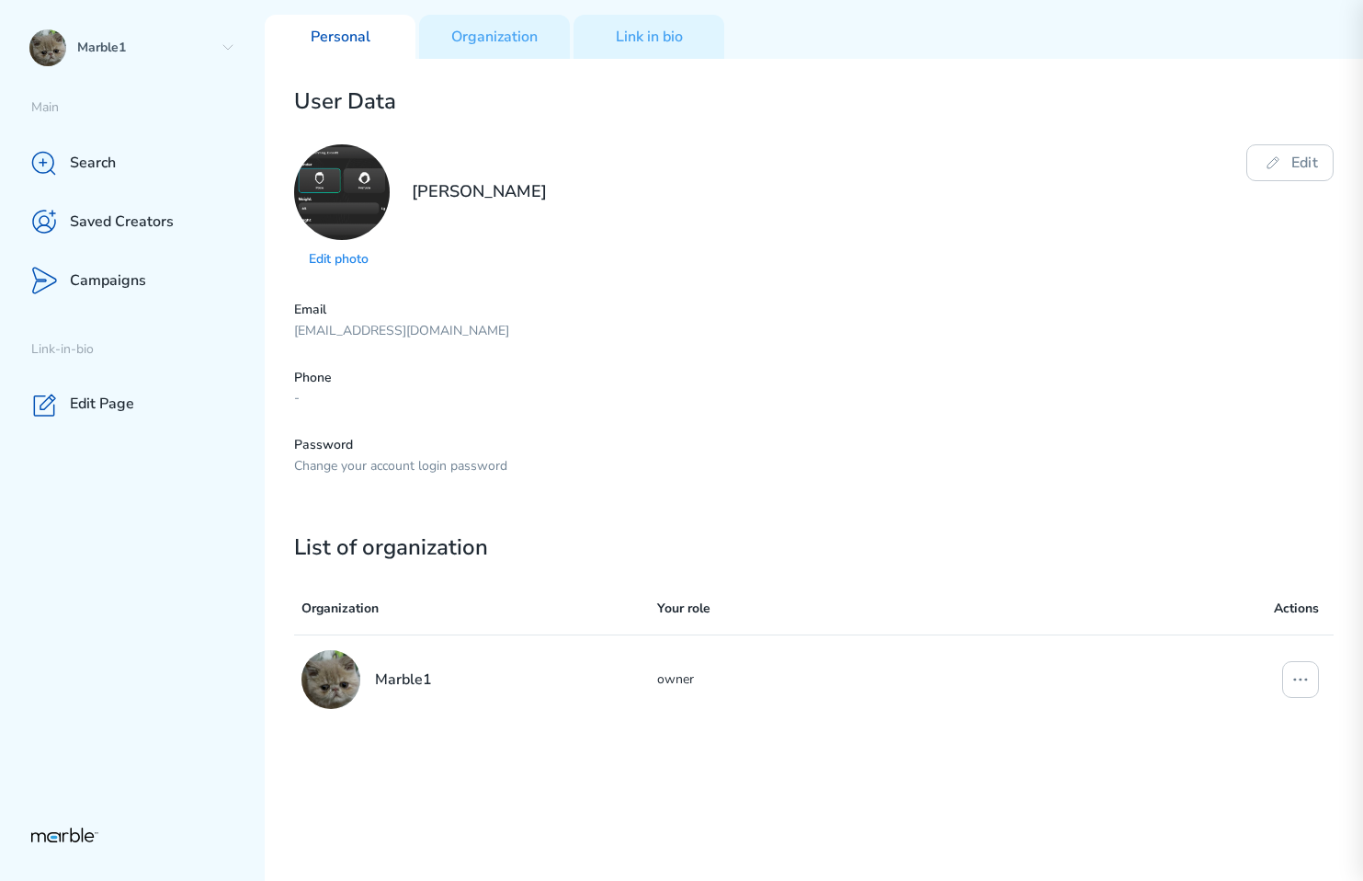
click at [1207, 323] on p "[EMAIL_ADDRESS][DOMAIN_NAME]" at bounding box center [814, 331] width 1040 height 17
click at [149, 279] on div "Campaigns" at bounding box center [132, 280] width 265 height 59
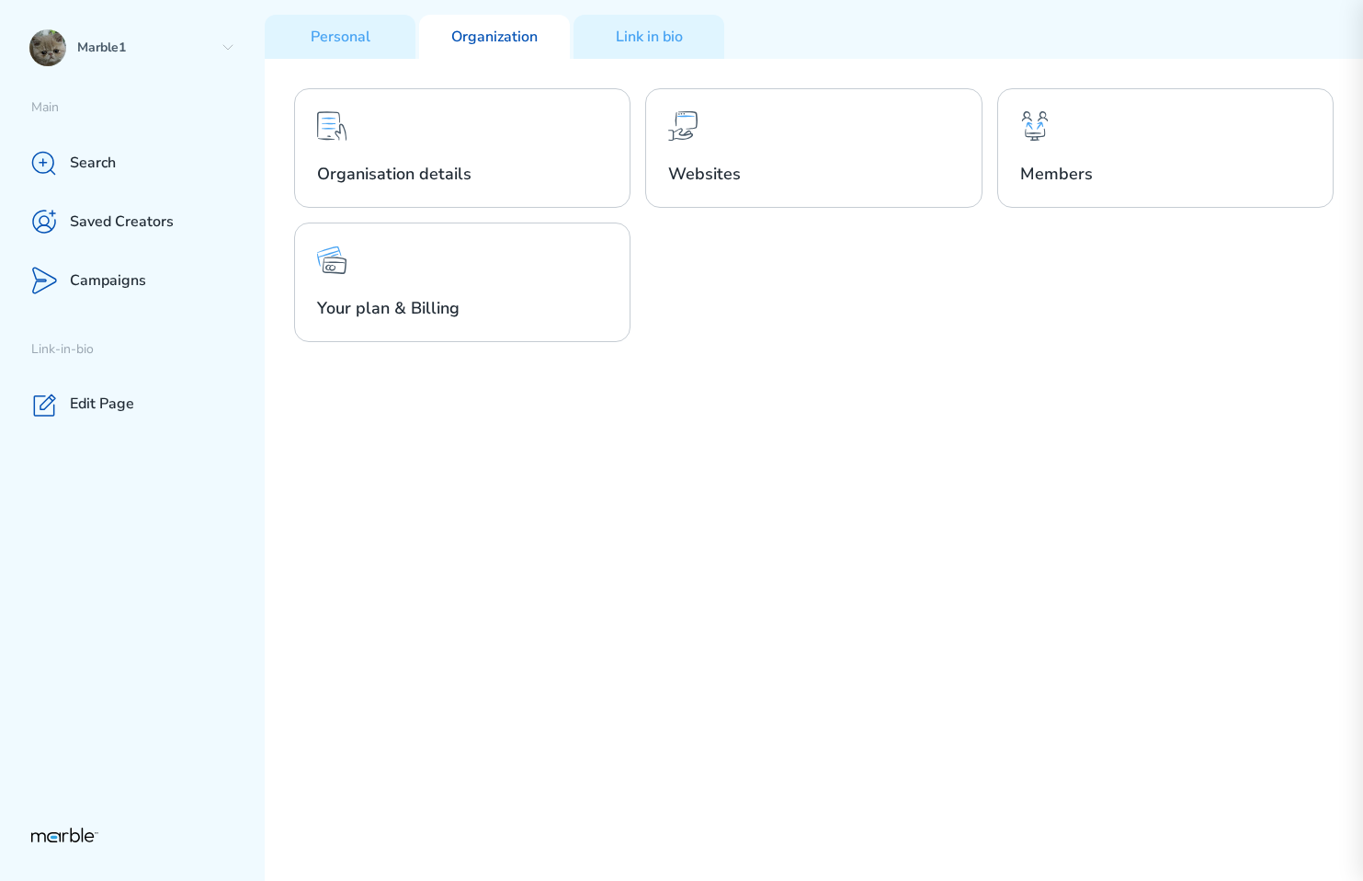
click at [881, 293] on div "Organisation details Websites Members Your plan & Billing" at bounding box center [814, 215] width 1040 height 254
click at [1035, 529] on div "Organisation details Websites Members Your plan & Billing" at bounding box center [814, 470] width 1099 height 822
click at [816, 484] on div "Organisation details Websites Members Your plan & Billing" at bounding box center [814, 470] width 1099 height 822
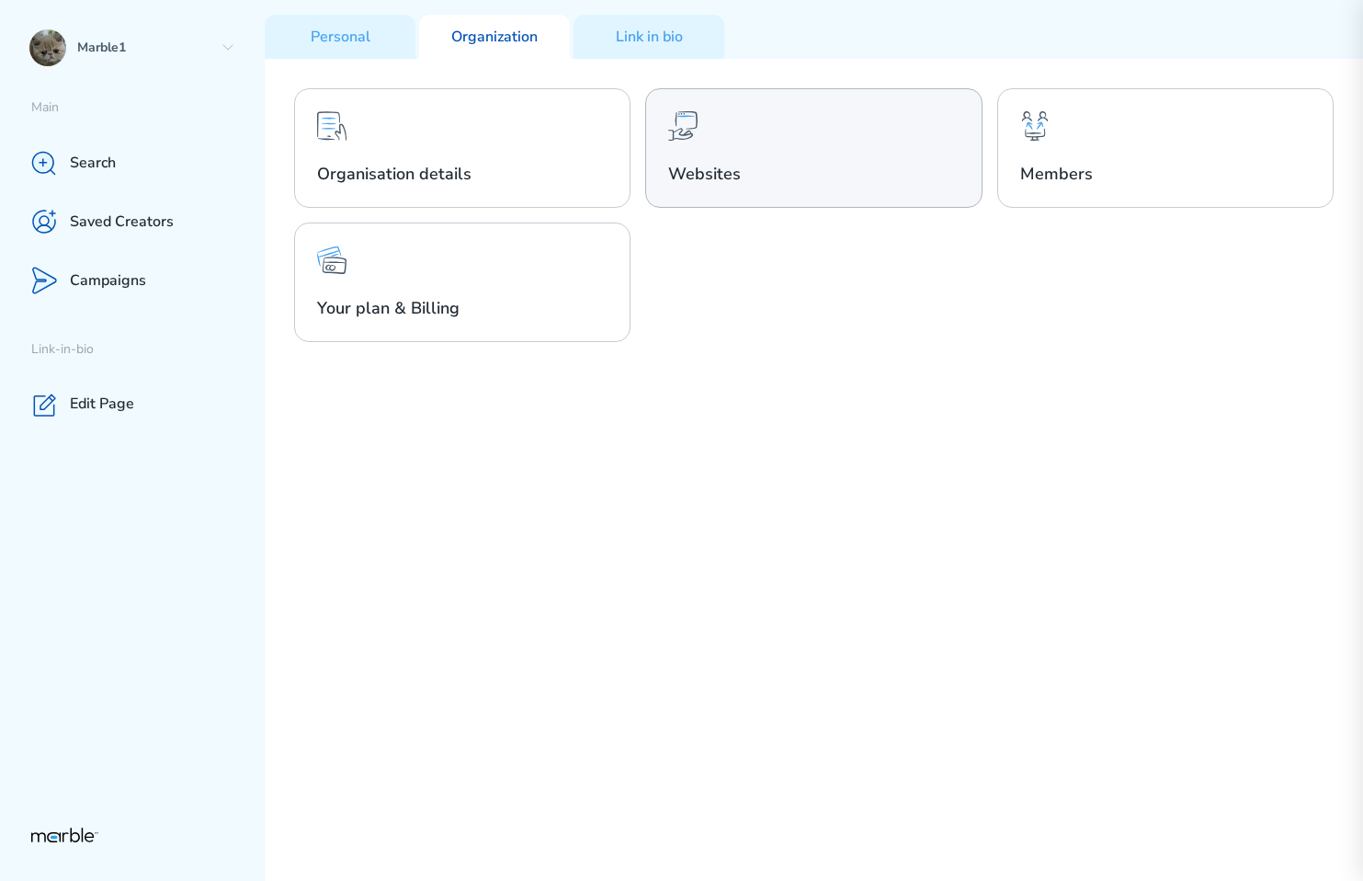
click at [831, 145] on div "Websites" at bounding box center [813, 148] width 336 height 120
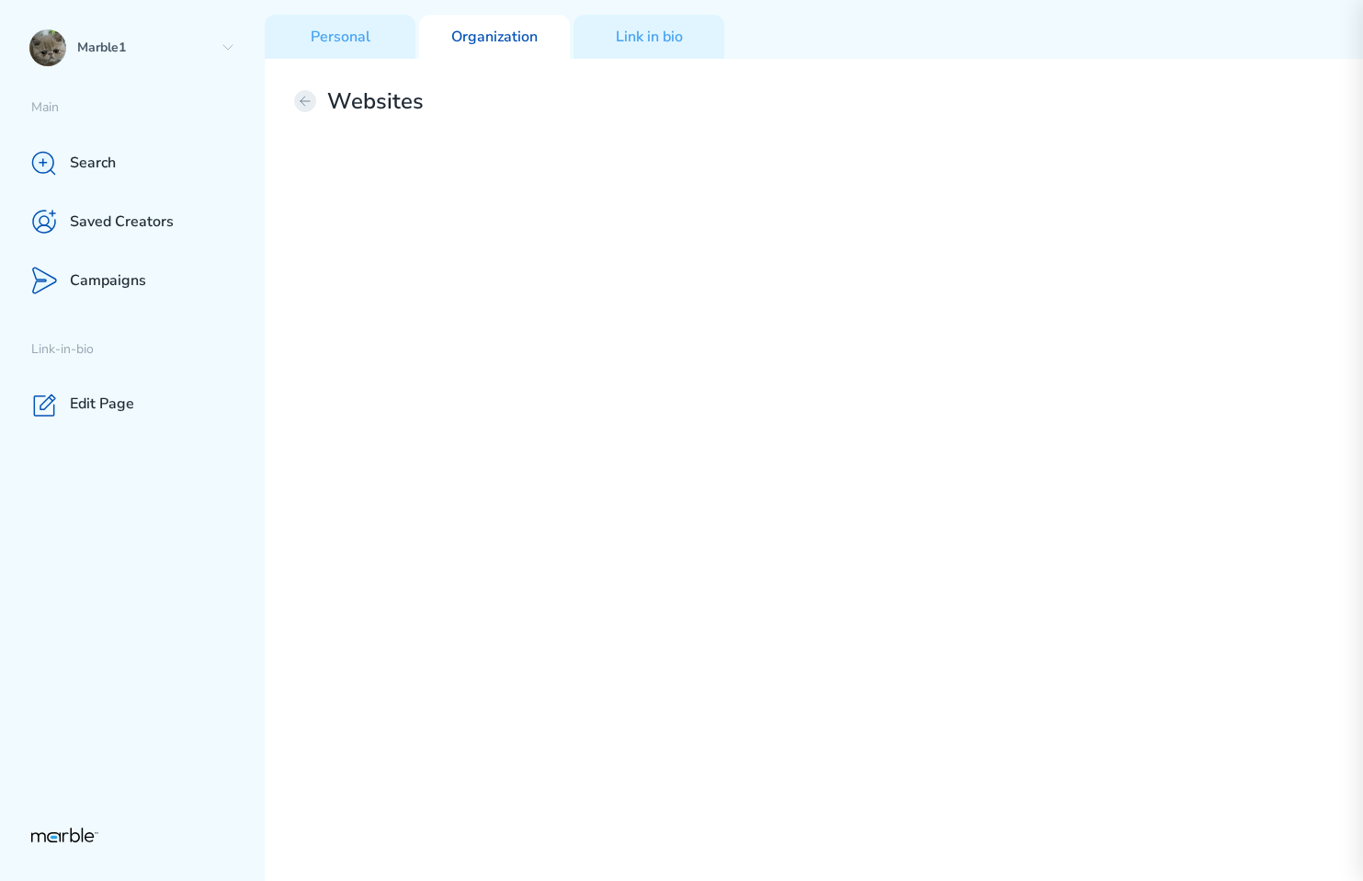
click at [305, 103] on icon at bounding box center [305, 101] width 15 height 15
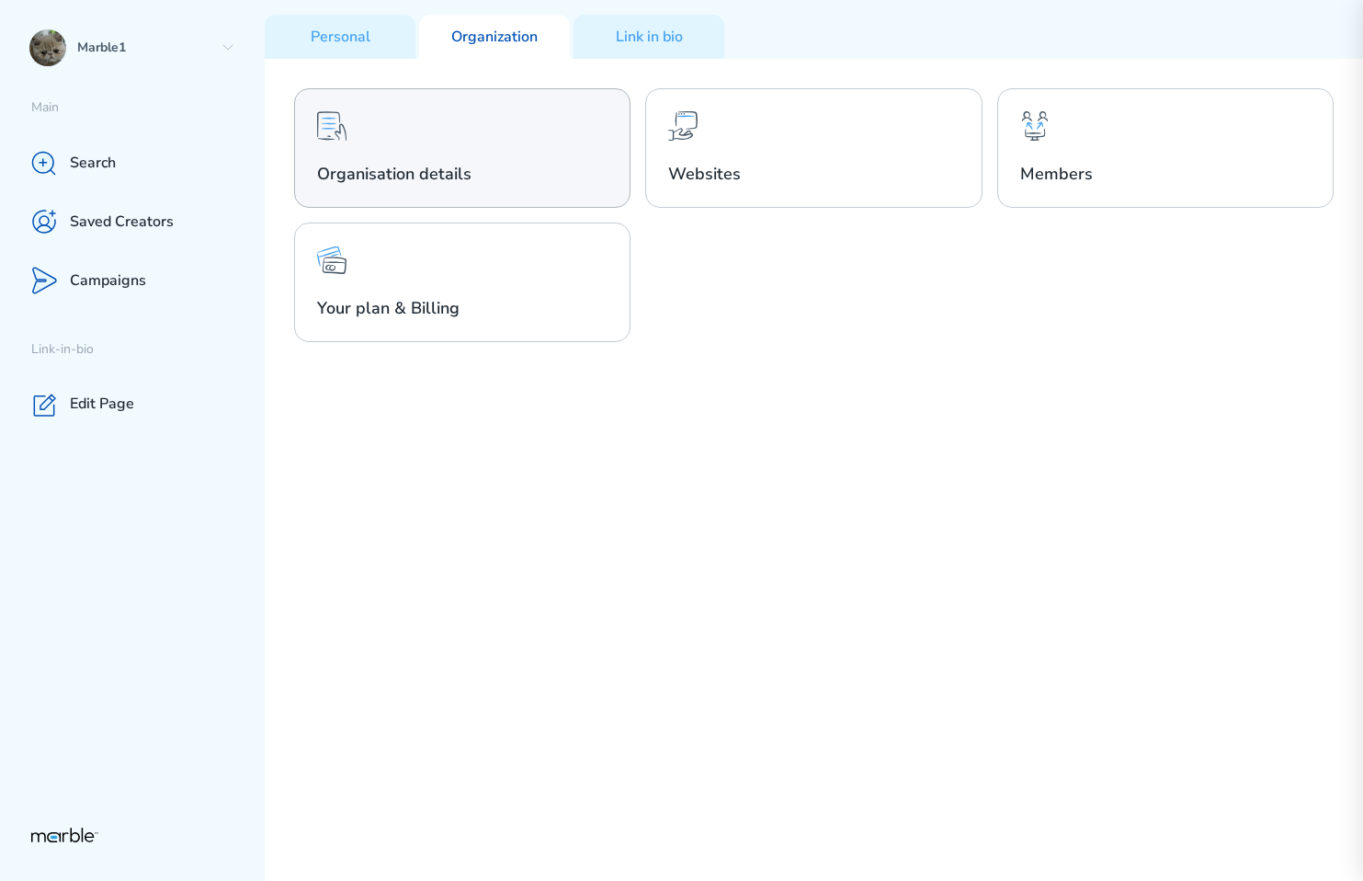
click at [507, 157] on div "Organisation details" at bounding box center [462, 148] width 336 height 120
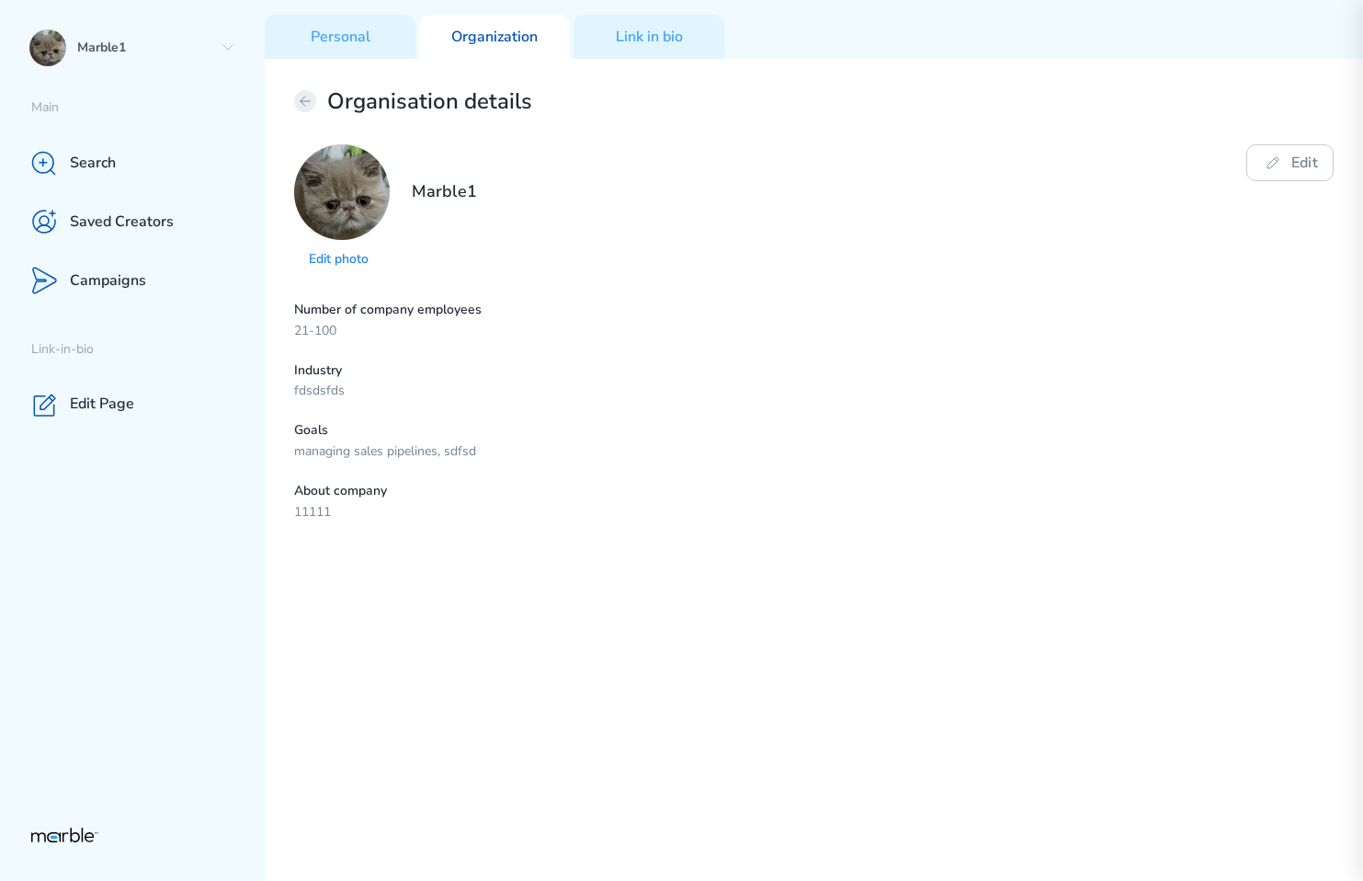
click at [307, 95] on icon at bounding box center [305, 101] width 15 height 15
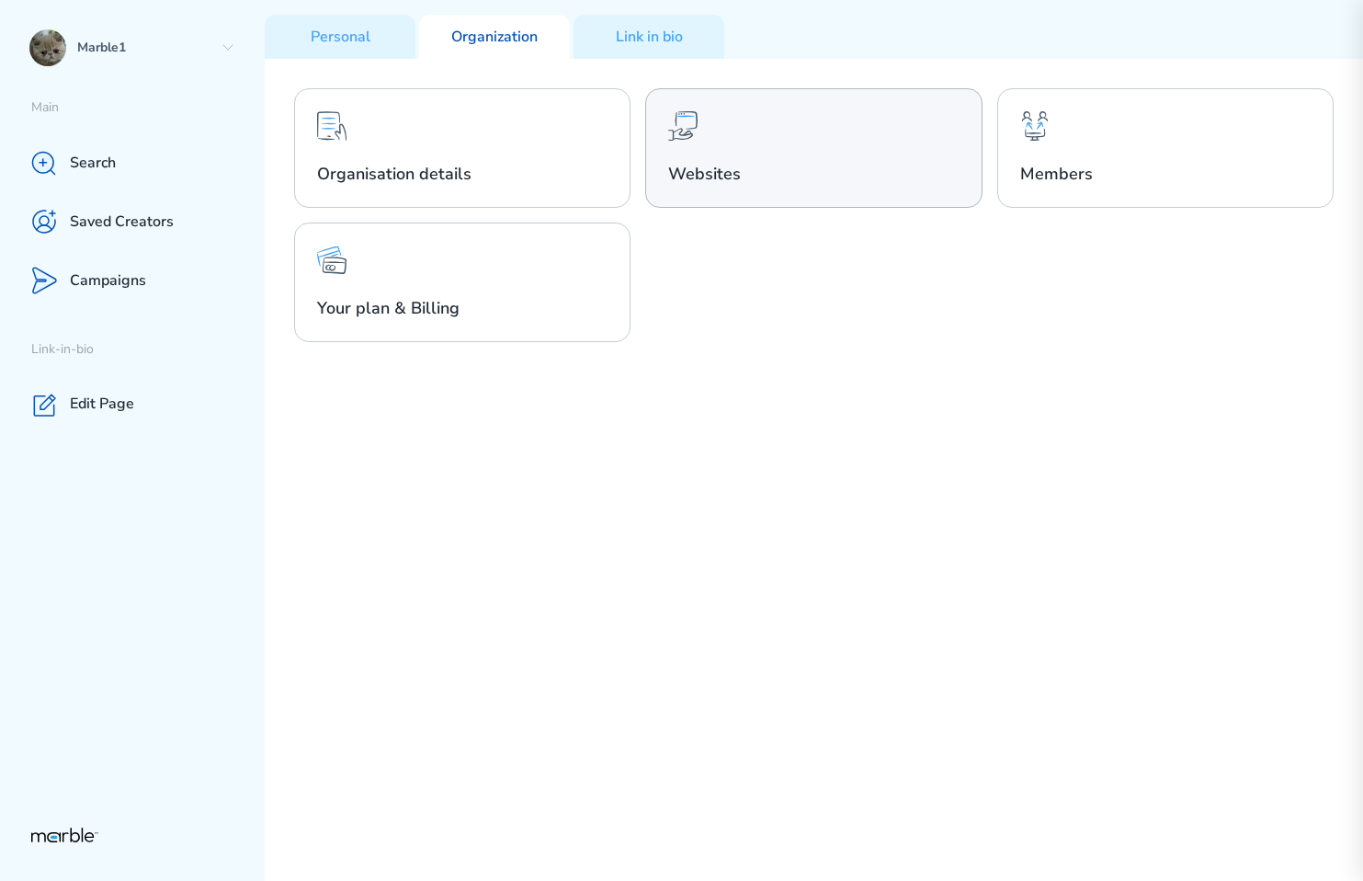
click at [704, 131] on div "Websites" at bounding box center [813, 148] width 336 height 120
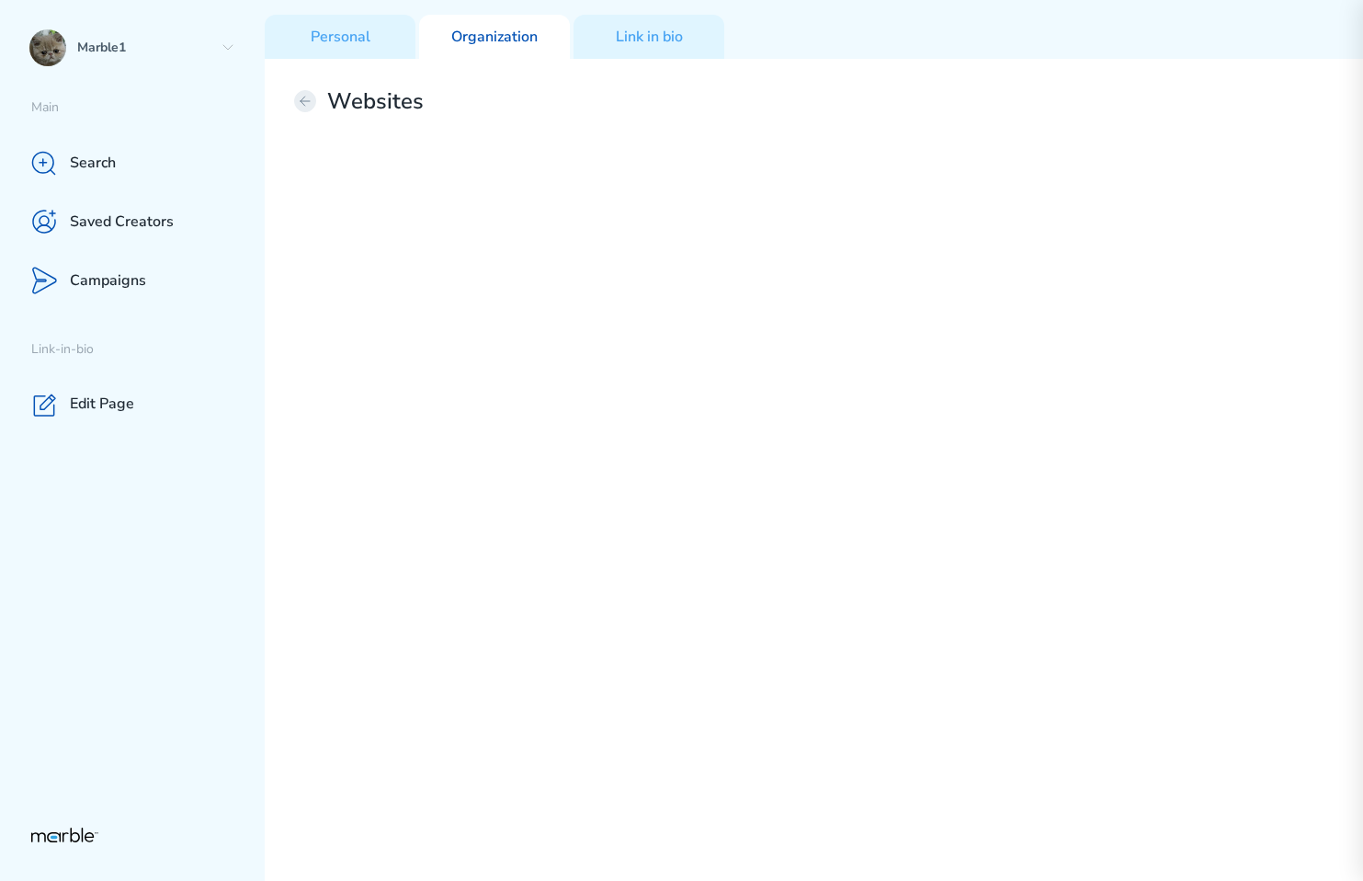
click at [310, 99] on icon at bounding box center [305, 101] width 15 height 15
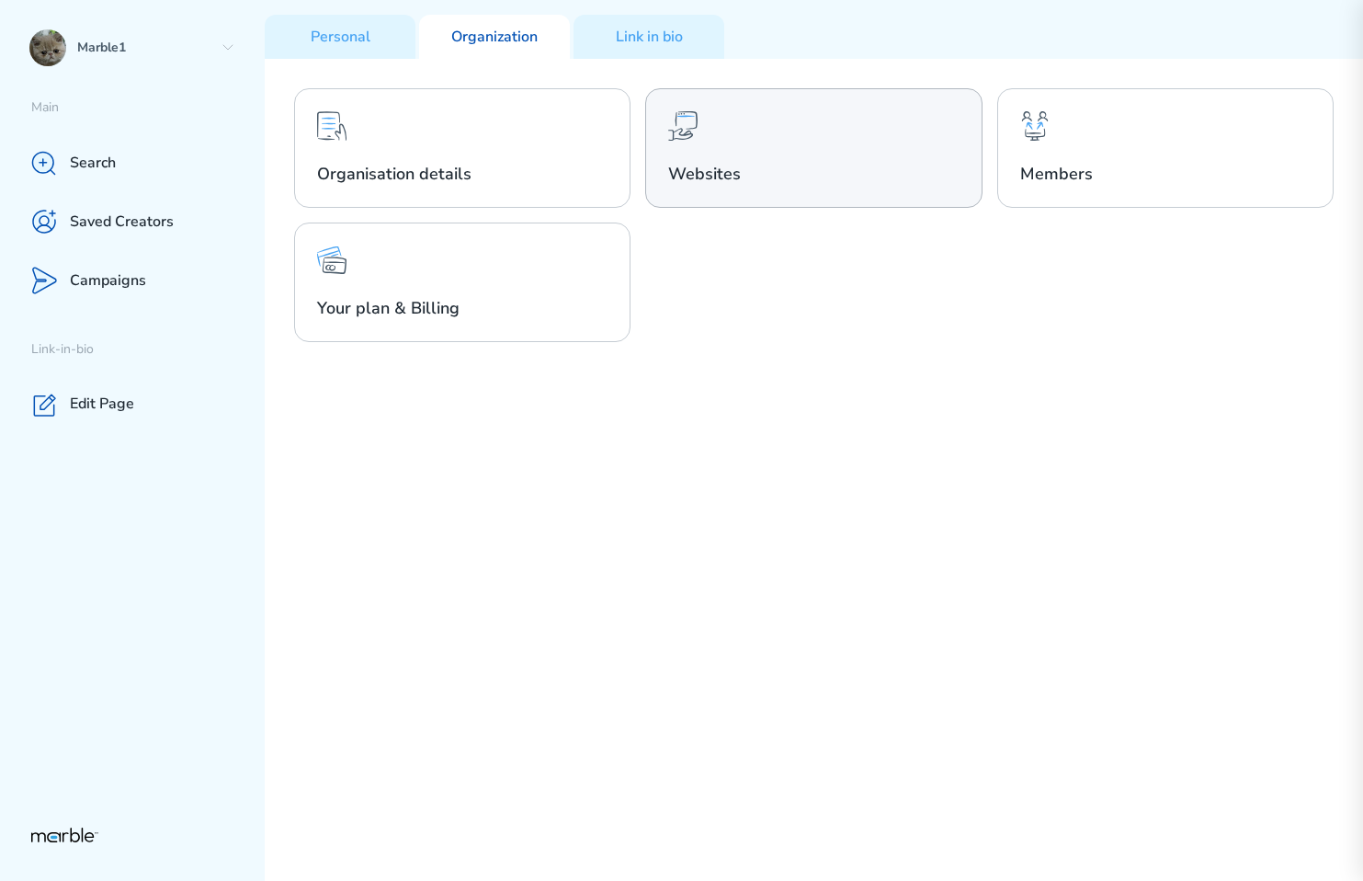
click at [801, 194] on div "Websites" at bounding box center [813, 148] width 336 height 120
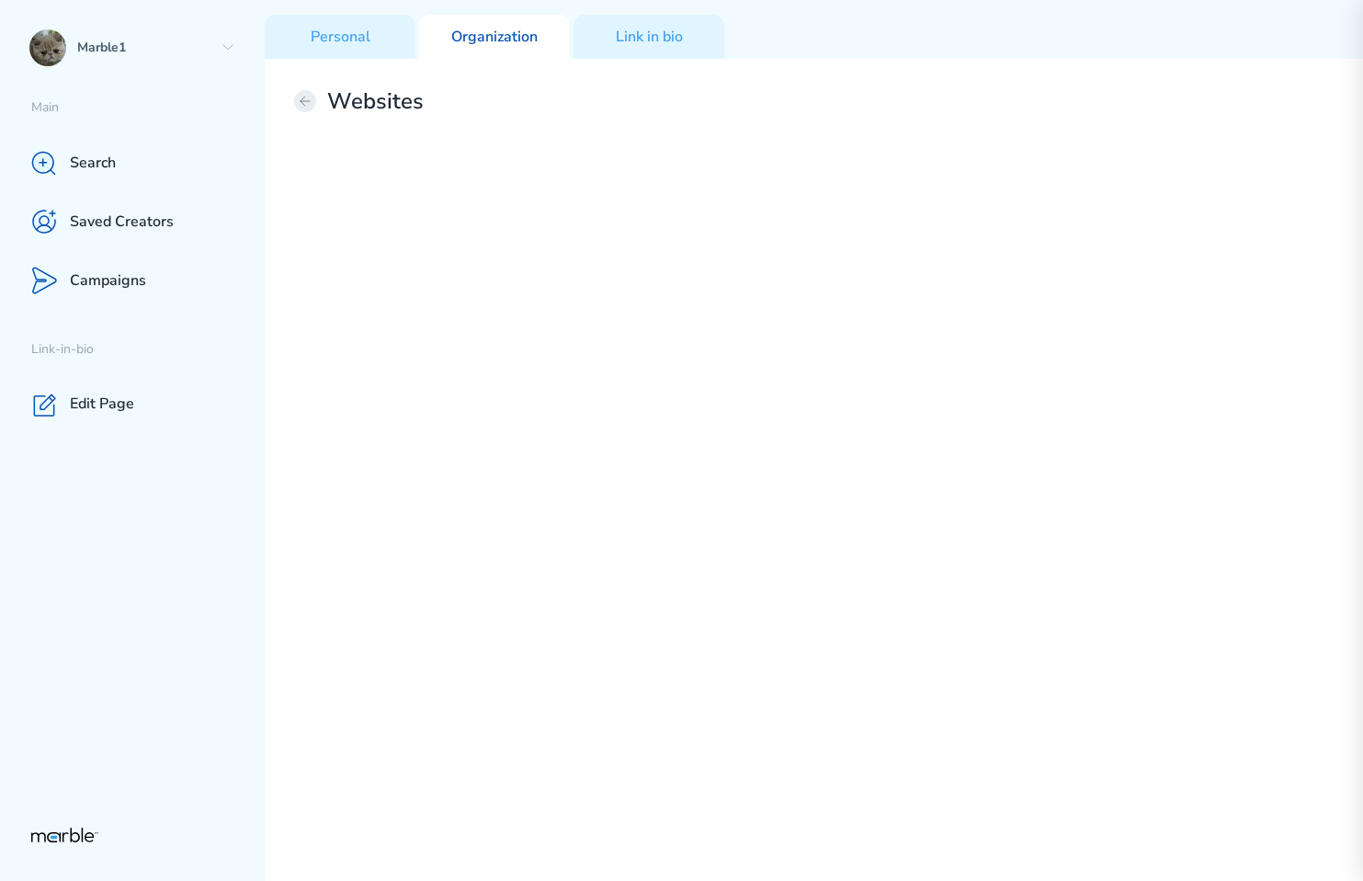
click at [298, 104] on icon at bounding box center [305, 101] width 15 height 15
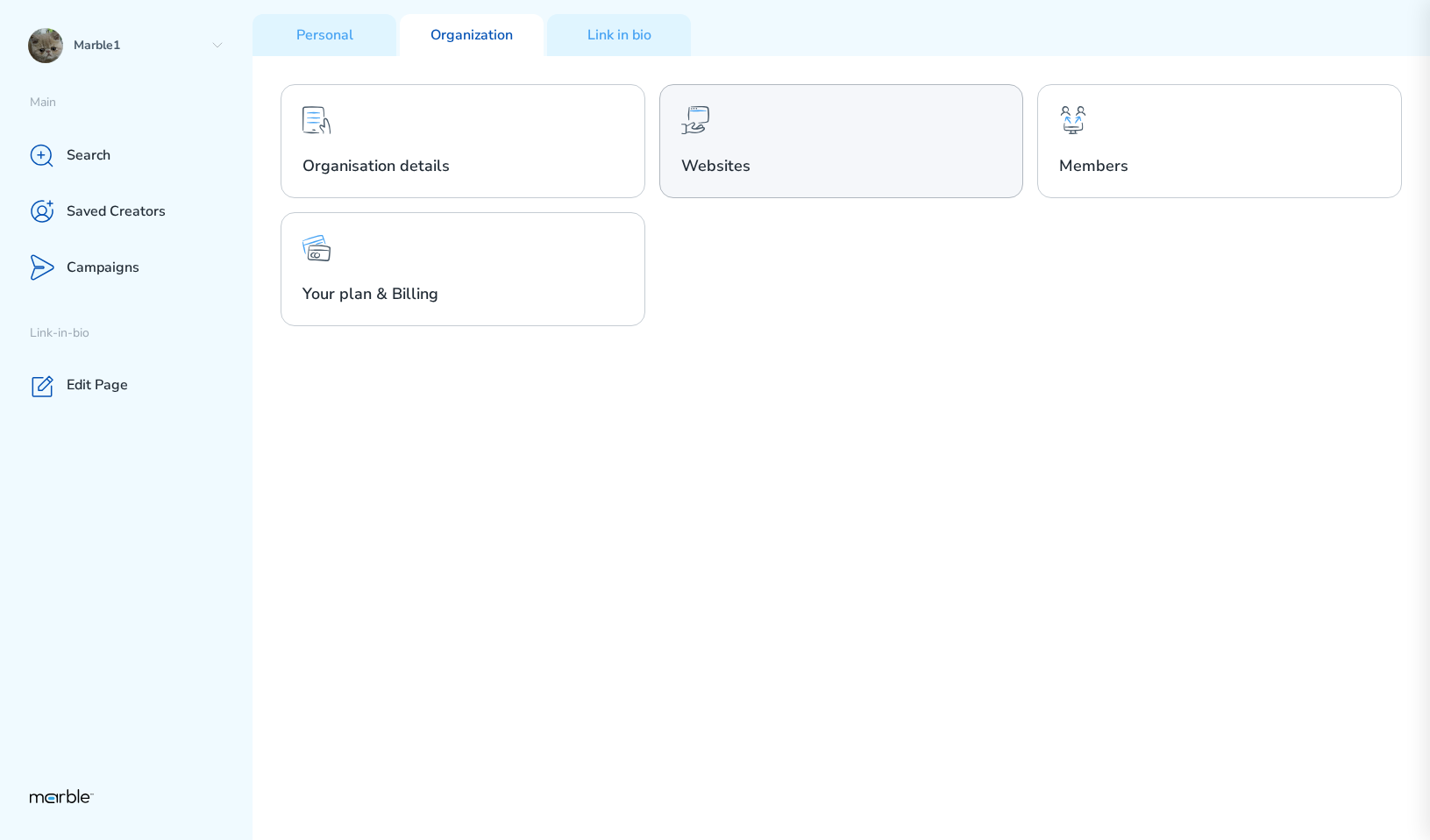
click at [799, 135] on div "Websites" at bounding box center [841, 141] width 364 height 114
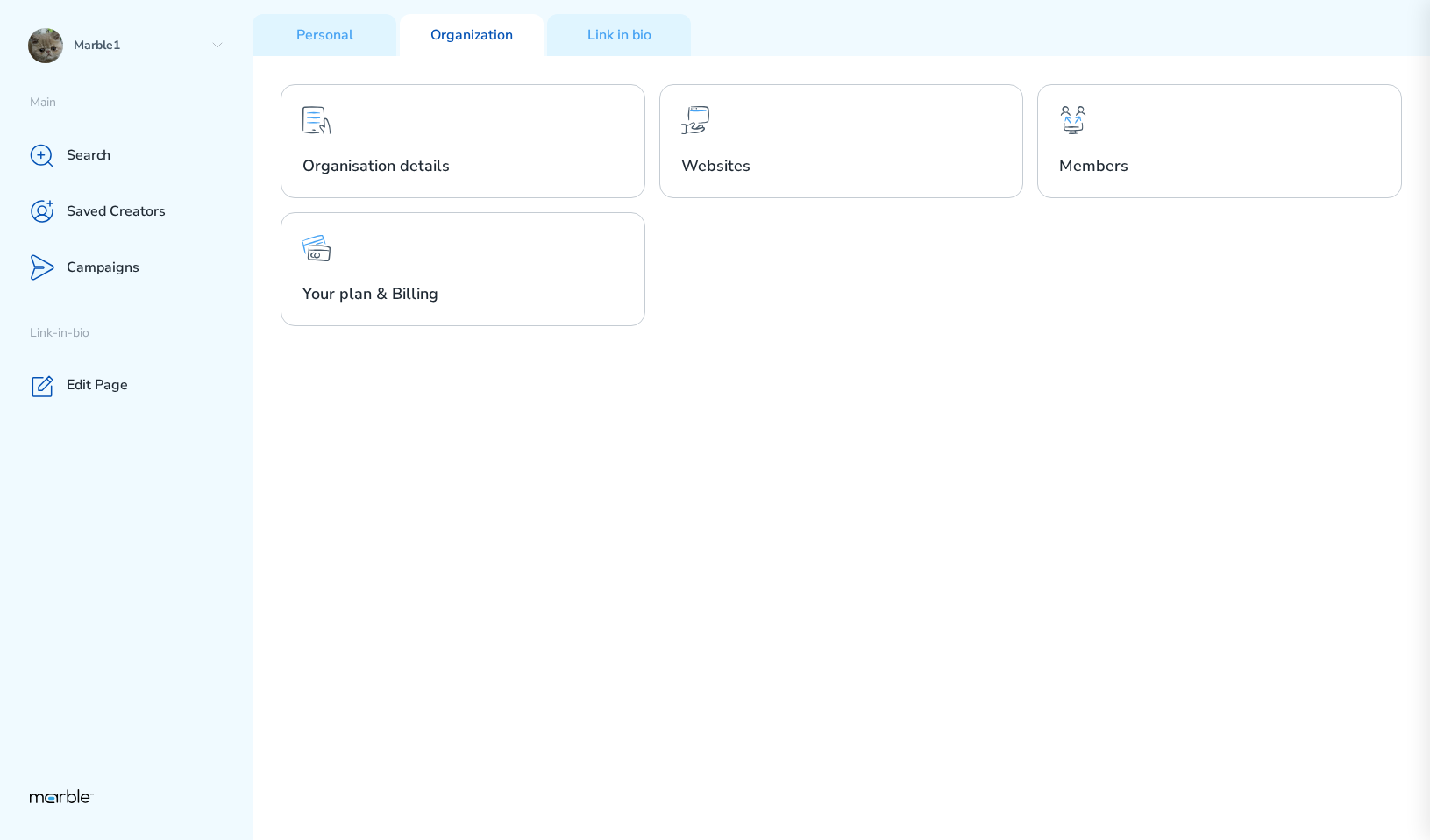
click at [1057, 338] on div "Organisation details Websites Members Your plan & Billing" at bounding box center [841, 448] width 1178 height 784
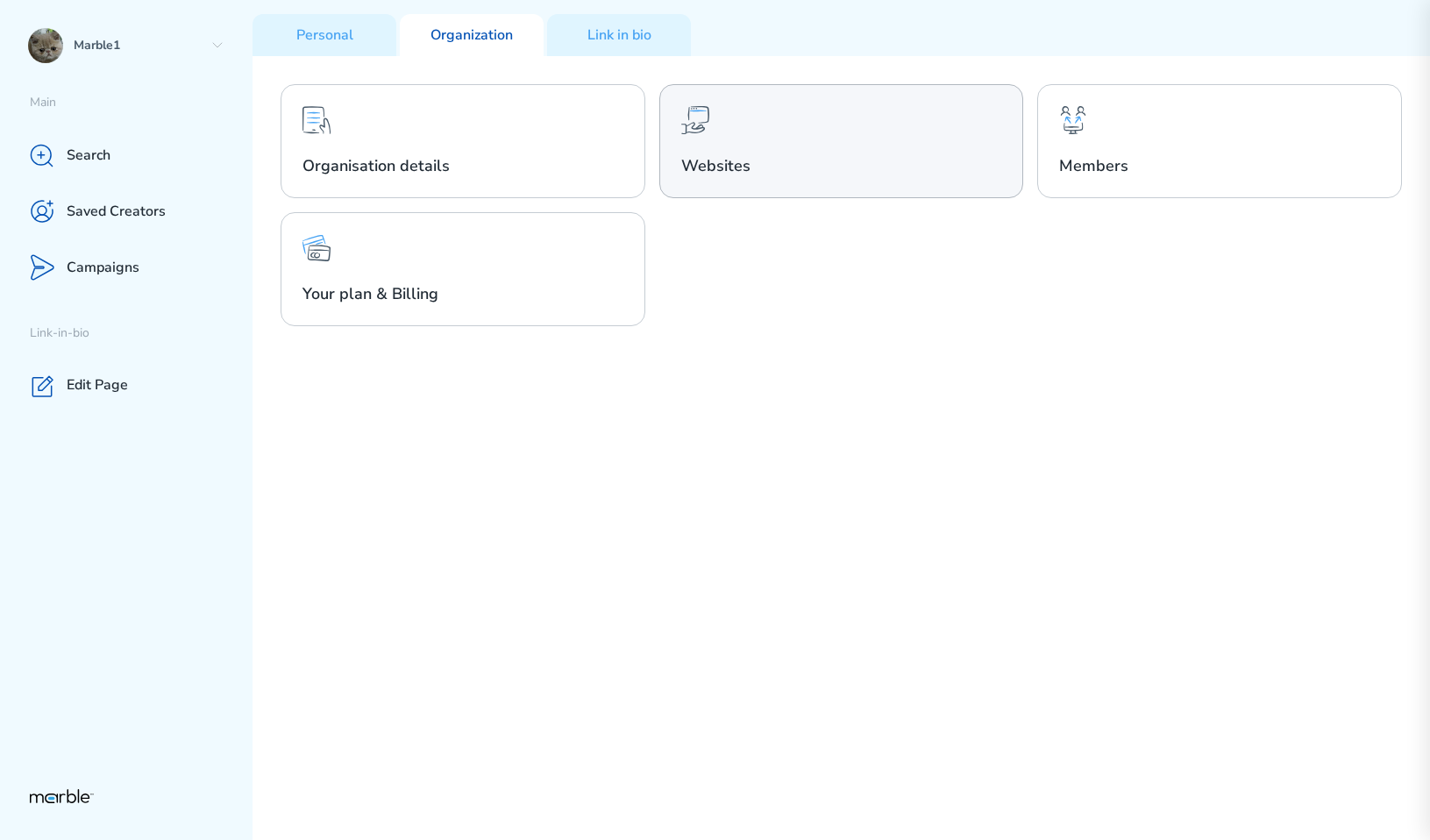
click at [876, 159] on h2 "Websites" at bounding box center [841, 166] width 321 height 21
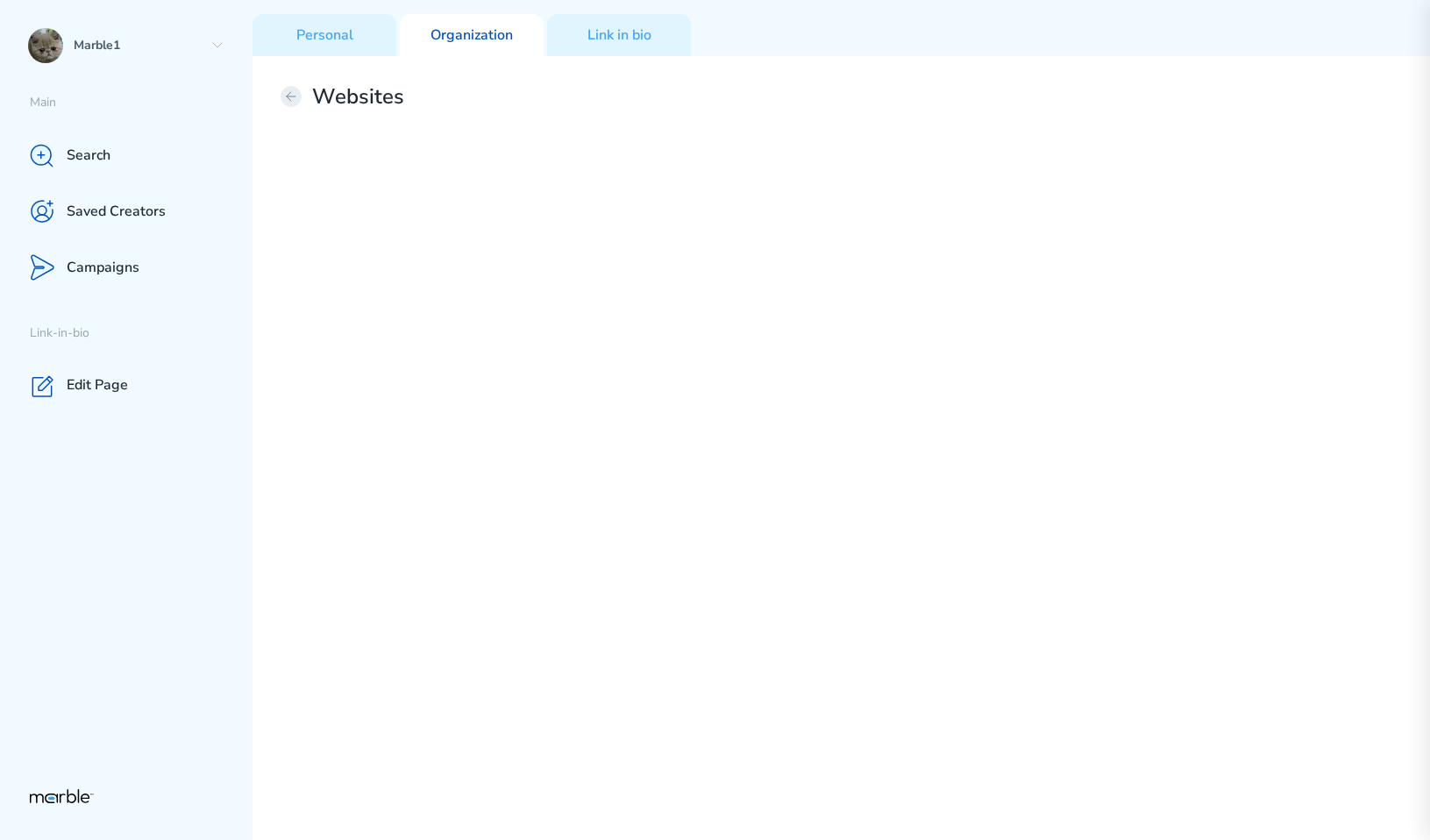
click at [291, 99] on icon at bounding box center [291, 96] width 14 height 14
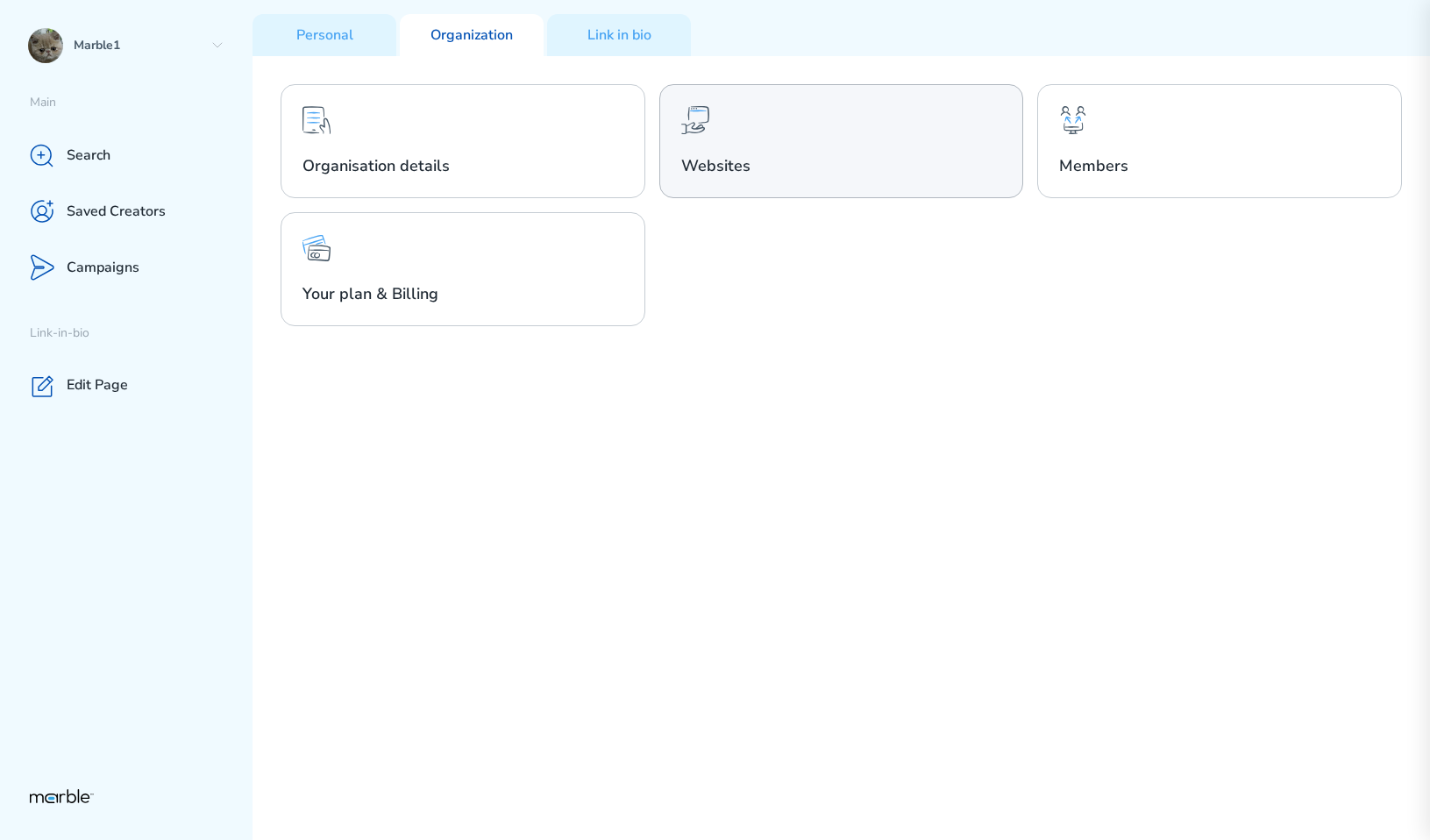
click at [878, 157] on h2 "Websites" at bounding box center [841, 166] width 321 height 21
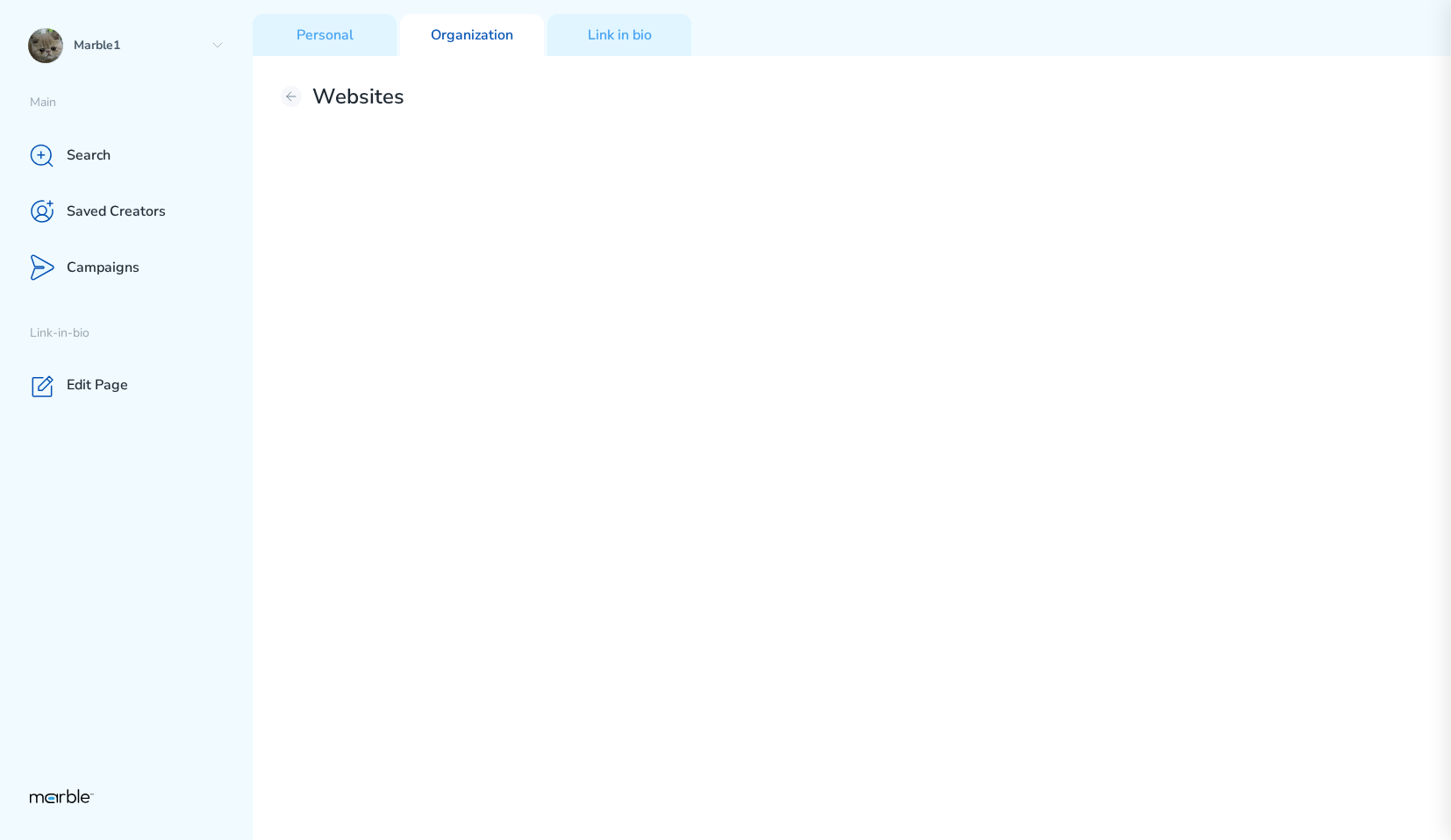
click at [1029, 332] on div "Websites" at bounding box center [852, 448] width 1198 height 784
click at [332, 49] on div "Personal" at bounding box center [324, 35] width 144 height 42
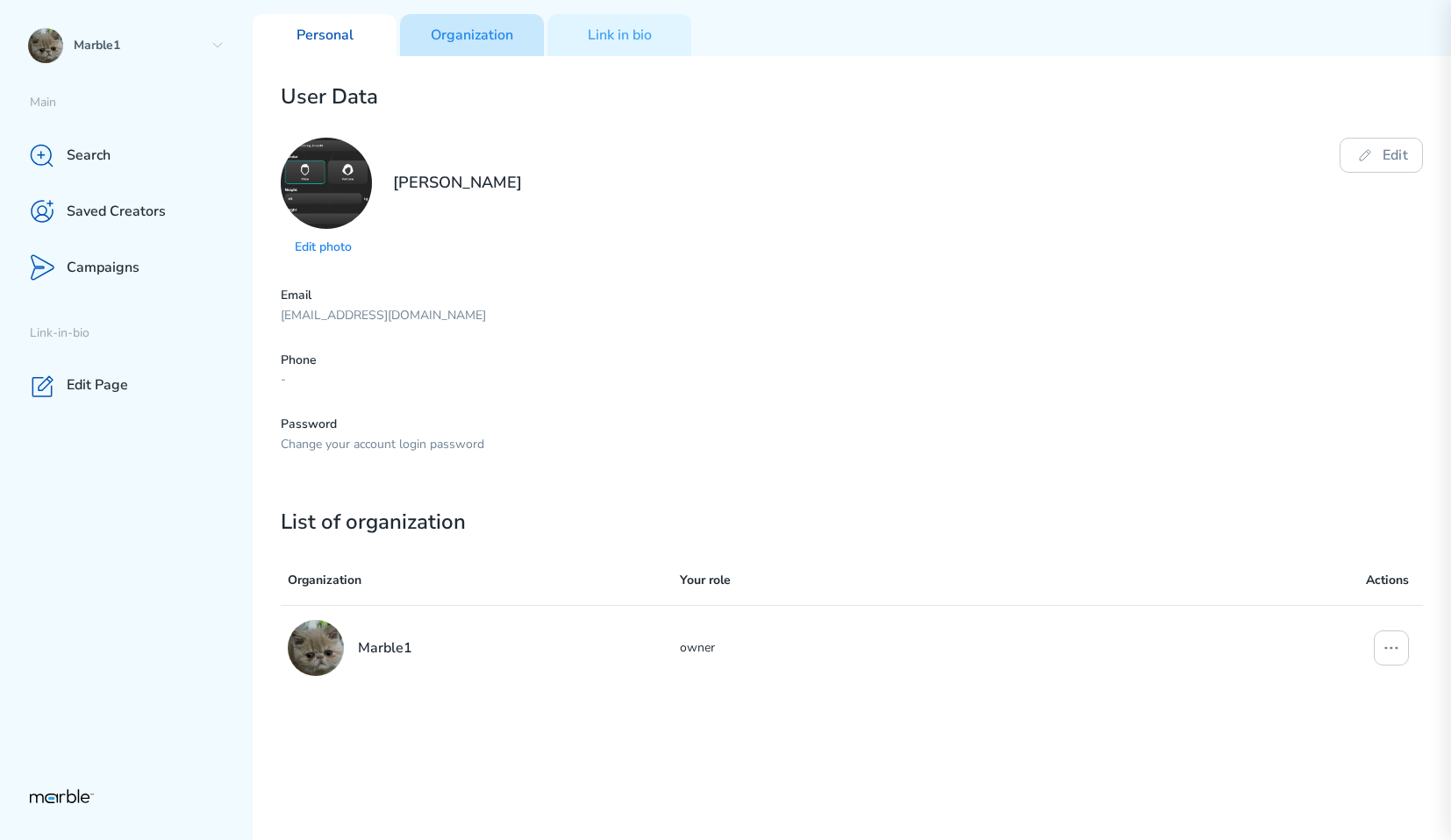
click at [485, 36] on p "Organization" at bounding box center [471, 35] width 82 height 18
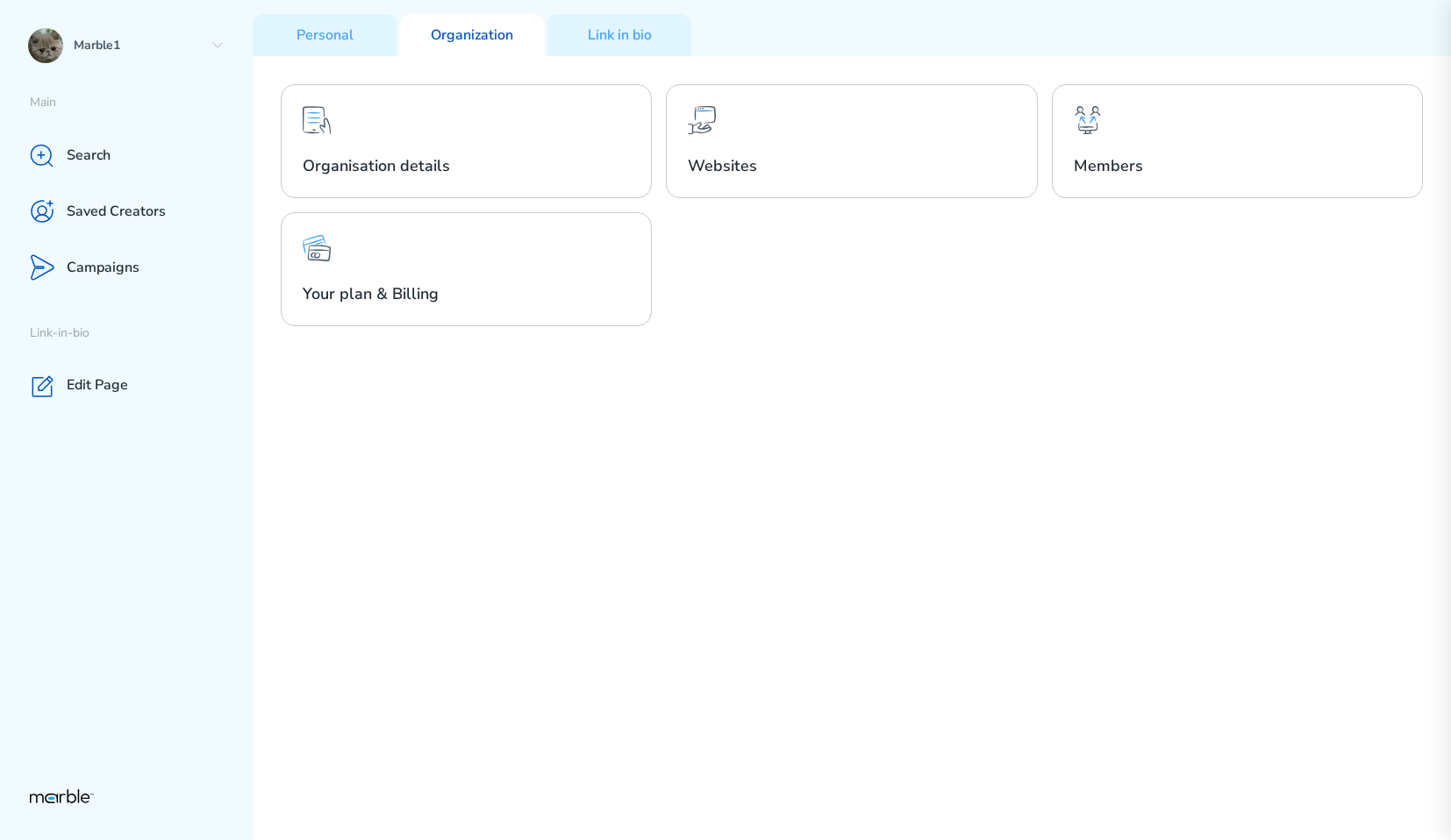
click at [794, 273] on div "Organisation details Websites Members Your plan & Billing" at bounding box center [851, 205] width 1142 height 242
click at [800, 306] on div "Organisation details Websites Members Your plan & Billing" at bounding box center [851, 205] width 1142 height 242
click at [875, 350] on div "Organisation details Websites Members Your plan & Billing" at bounding box center [852, 448] width 1198 height 784
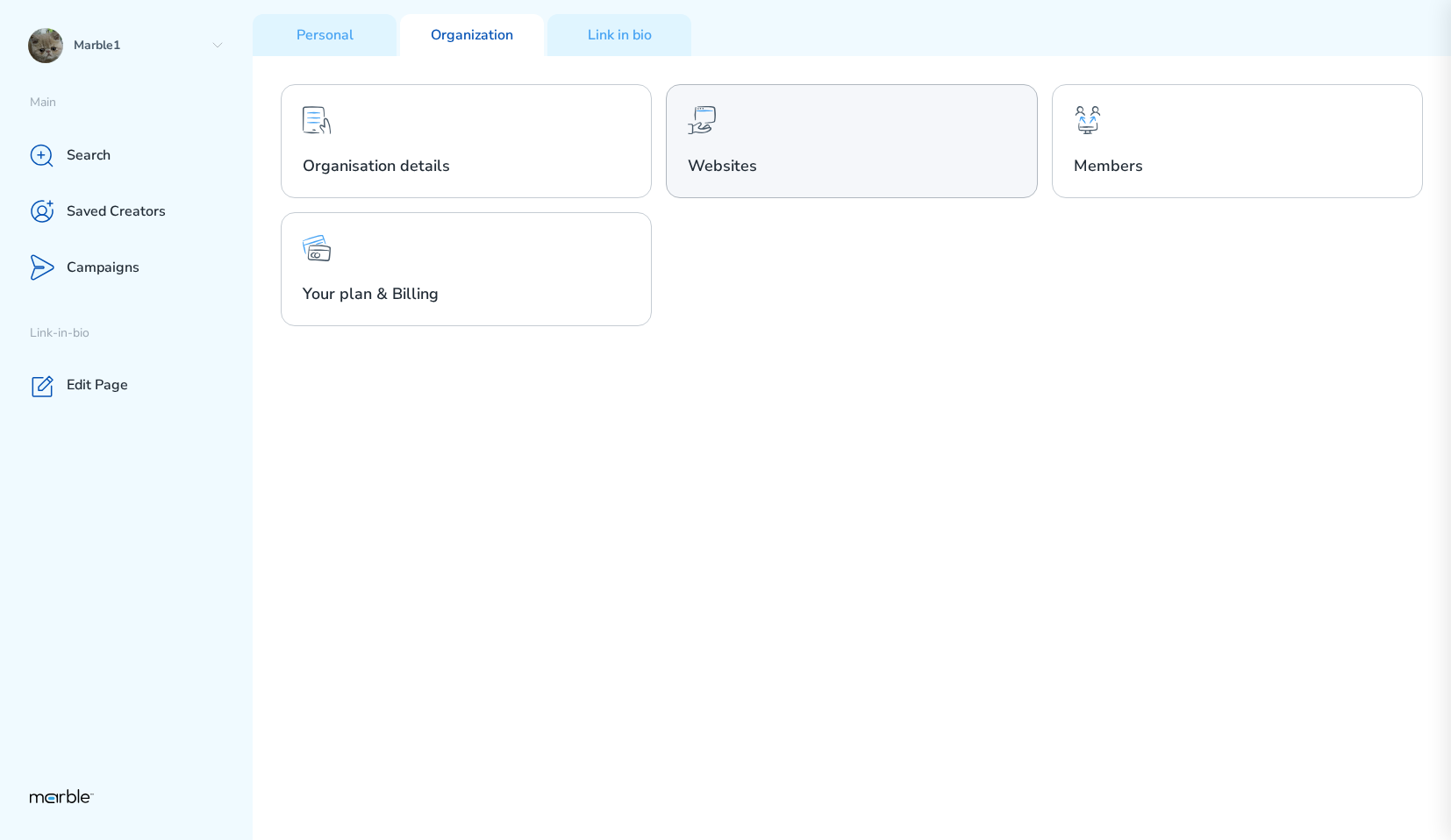
click at [836, 162] on h2 "Websites" at bounding box center [851, 166] width 327 height 21
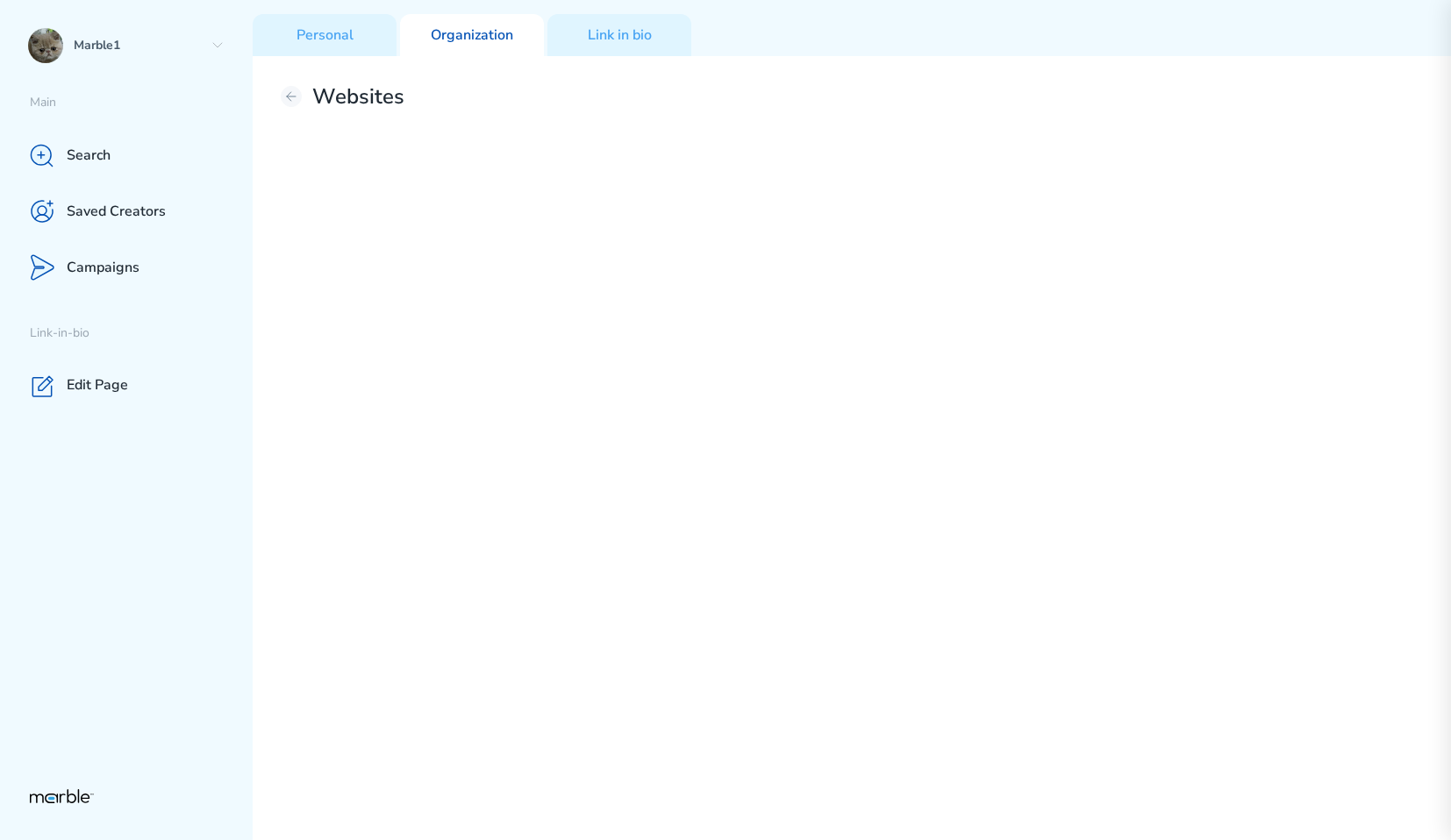
click at [343, 12] on div "Personal Organization Link in bio" at bounding box center [852, 28] width 1198 height 56
click at [334, 31] on p "Personal" at bounding box center [325, 35] width 57 height 18
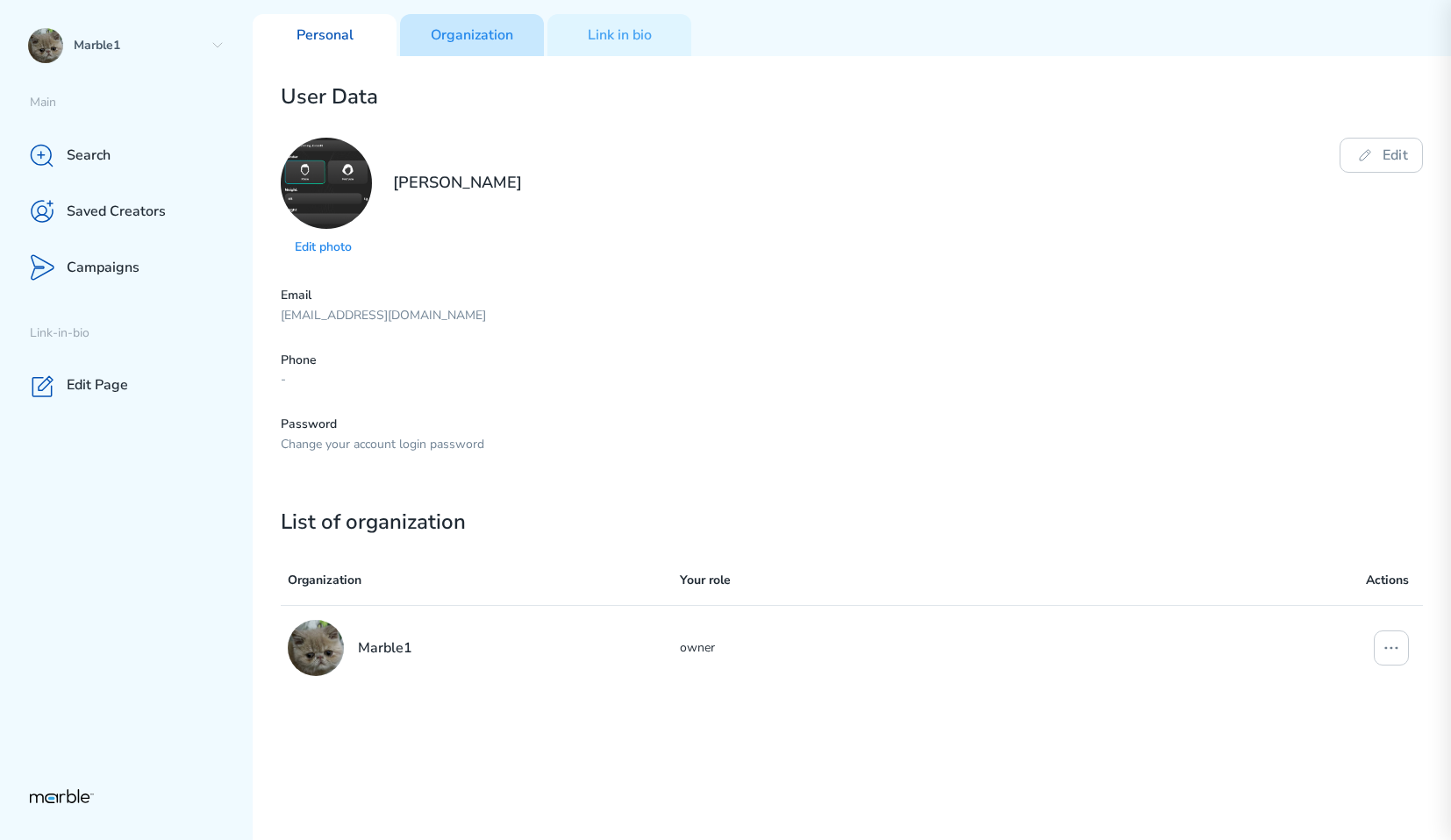
click at [495, 39] on p "Organization" at bounding box center [471, 35] width 82 height 18
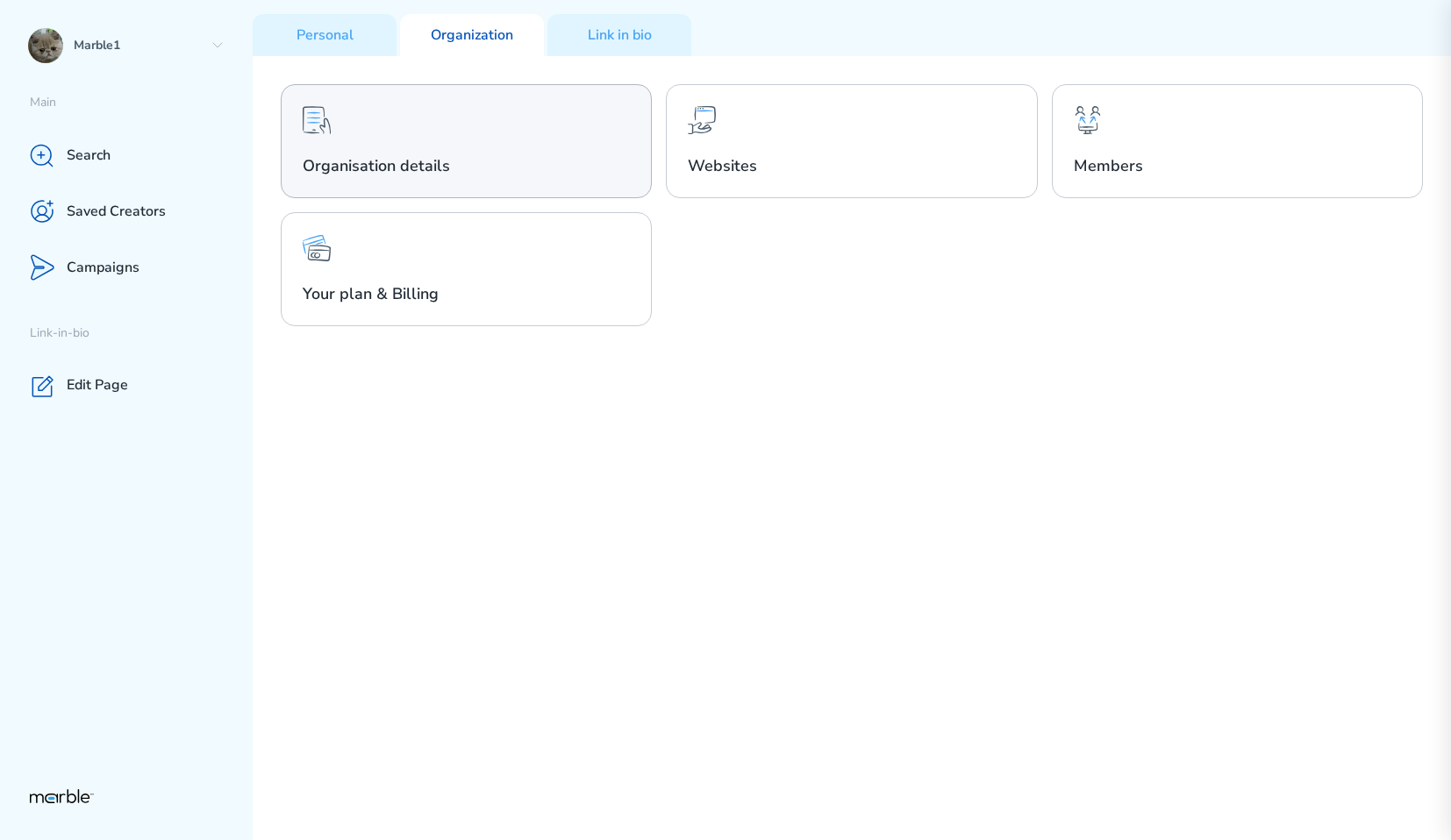
click at [541, 116] on div "Organisation details" at bounding box center [466, 141] width 371 height 114
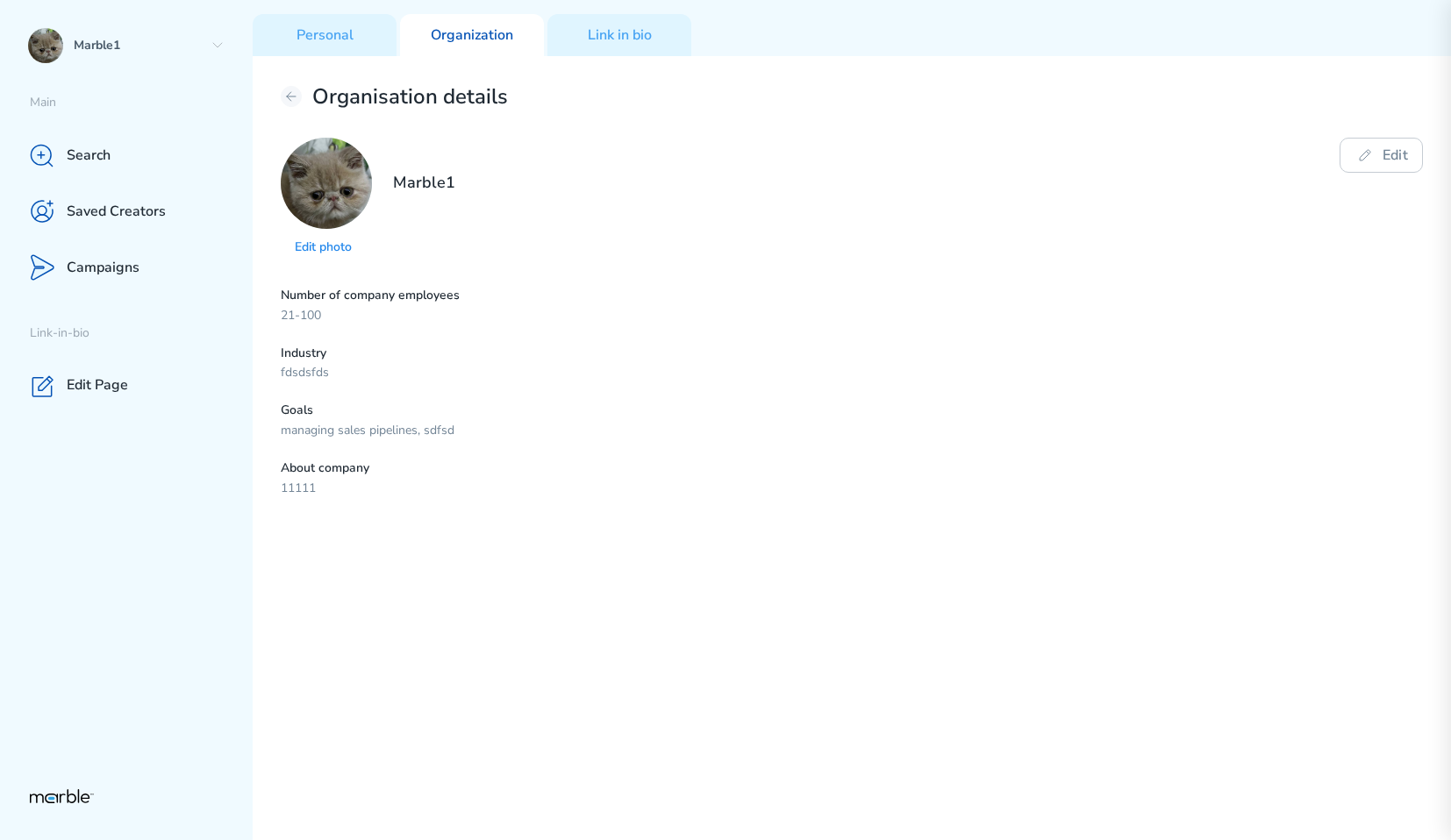
click at [583, 308] on p "21-100" at bounding box center [515, 316] width 470 height 16
click at [1357, 149] on icon at bounding box center [1364, 155] width 21 height 21
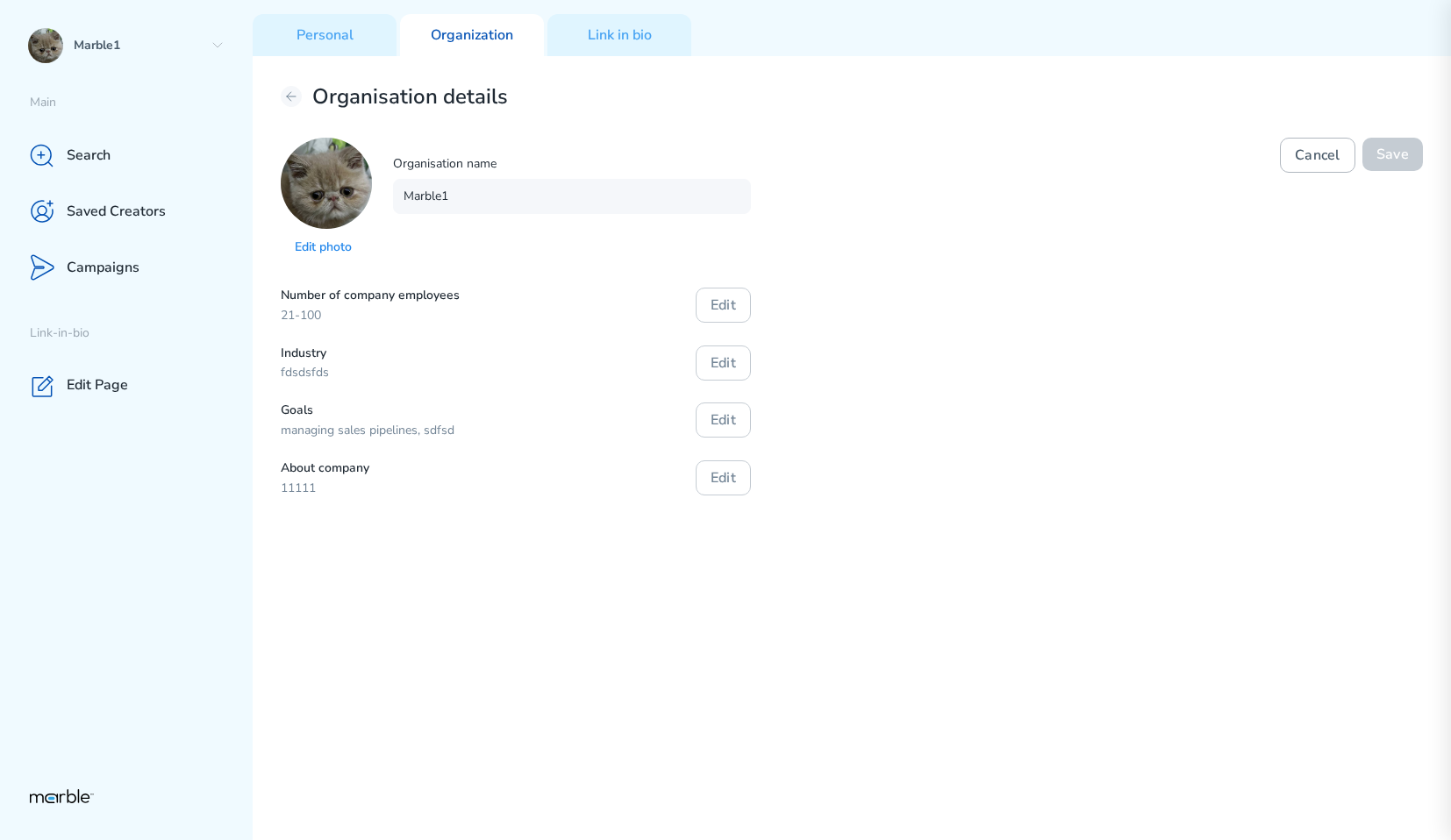
click at [1321, 148] on button "Cancel" at bounding box center [1316, 154] width 75 height 35
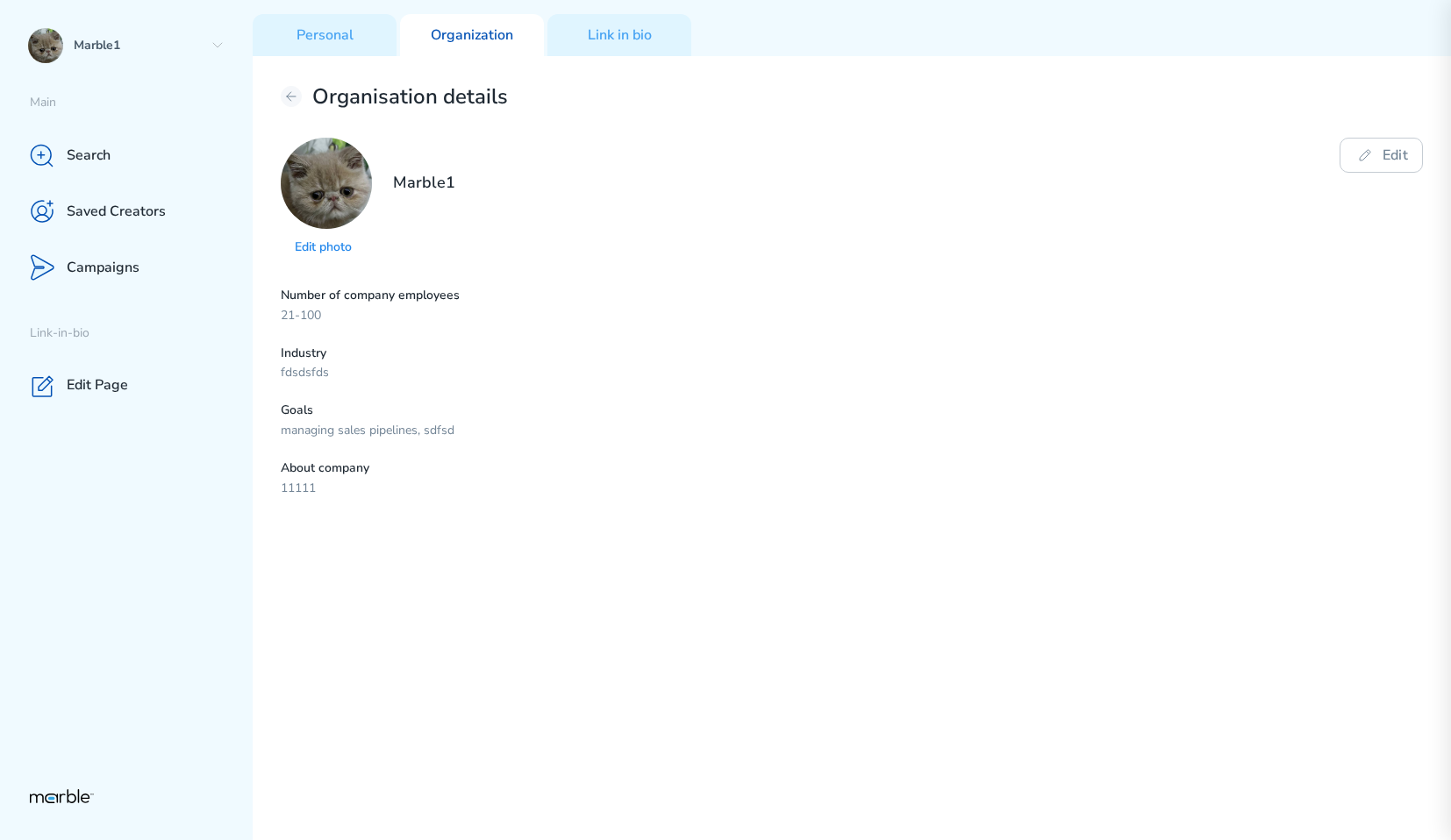
click at [945, 354] on div "Number of company employees 21-100 Industry fdsdsfds Goals managing sales pipel…" at bounding box center [851, 393] width 1142 height 210
click at [1389, 157] on button "Edit" at bounding box center [1380, 154] width 83 height 35
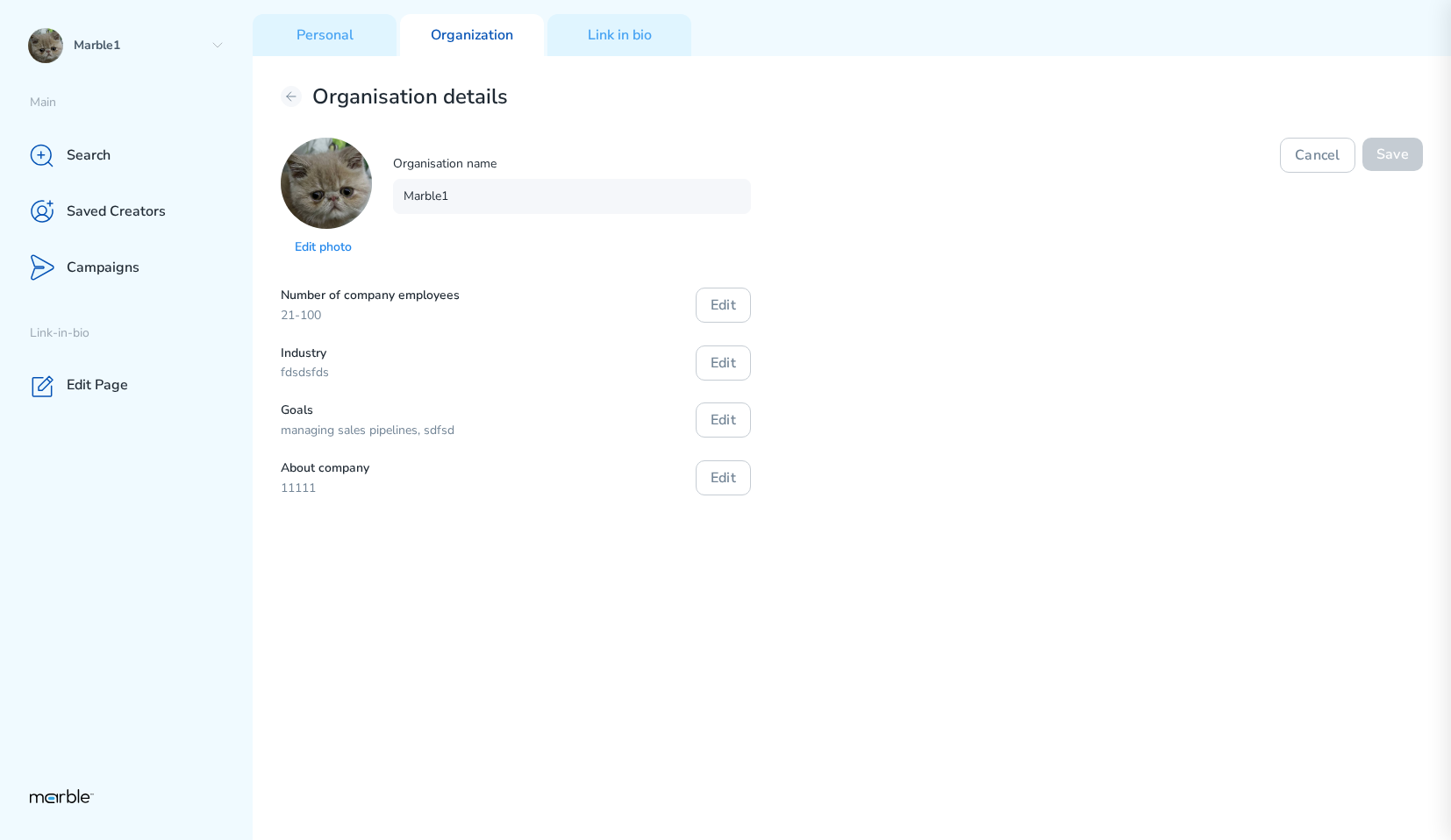
click at [1204, 357] on div "Number of company employees 21-100 Edit Industry fdsdsfds Edit Goals managing s…" at bounding box center [851, 393] width 1142 height 210
click at [739, 316] on button "Edit" at bounding box center [723, 305] width 55 height 35
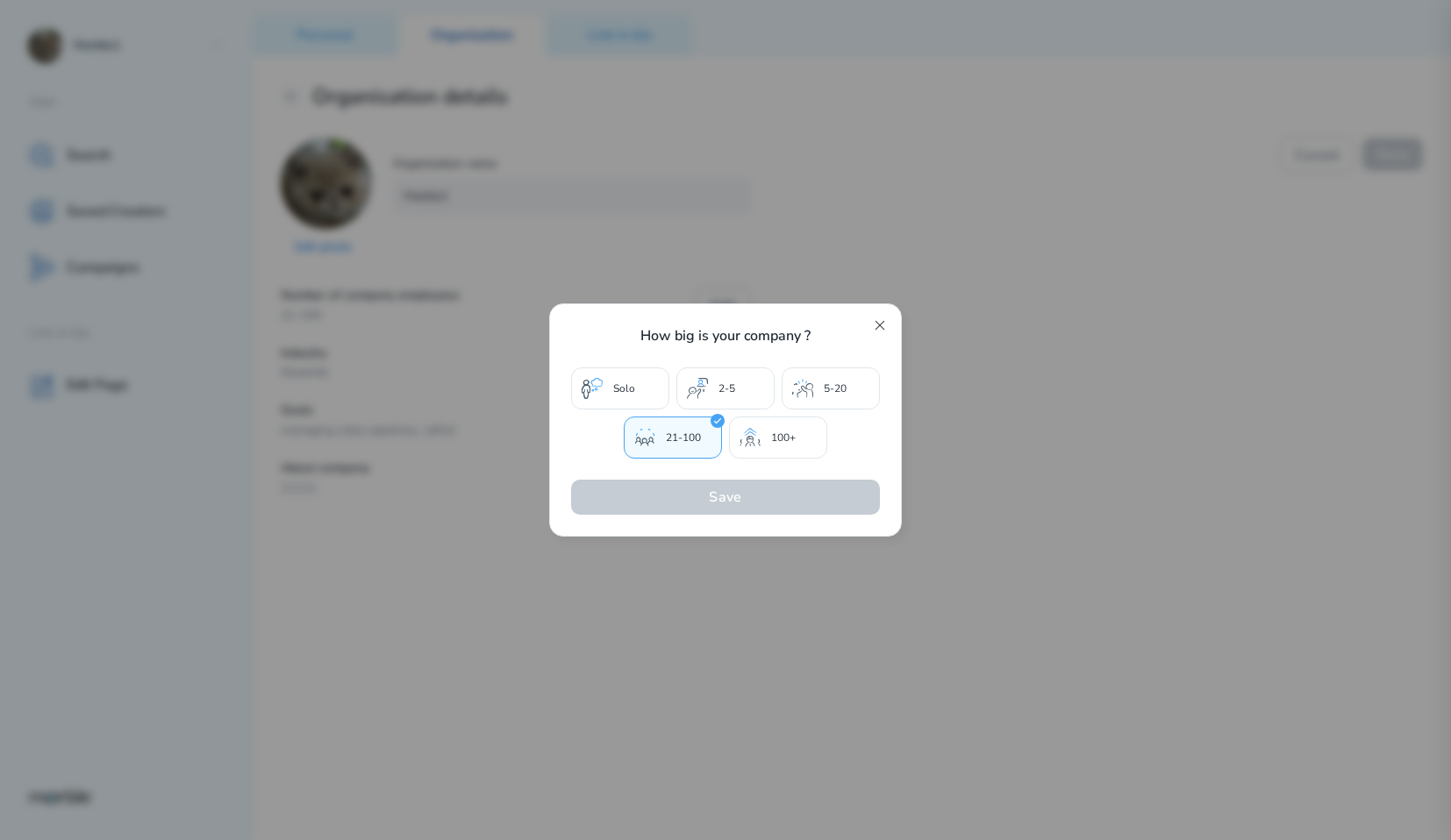
click at [880, 322] on icon at bounding box center [880, 325] width 14 height 14
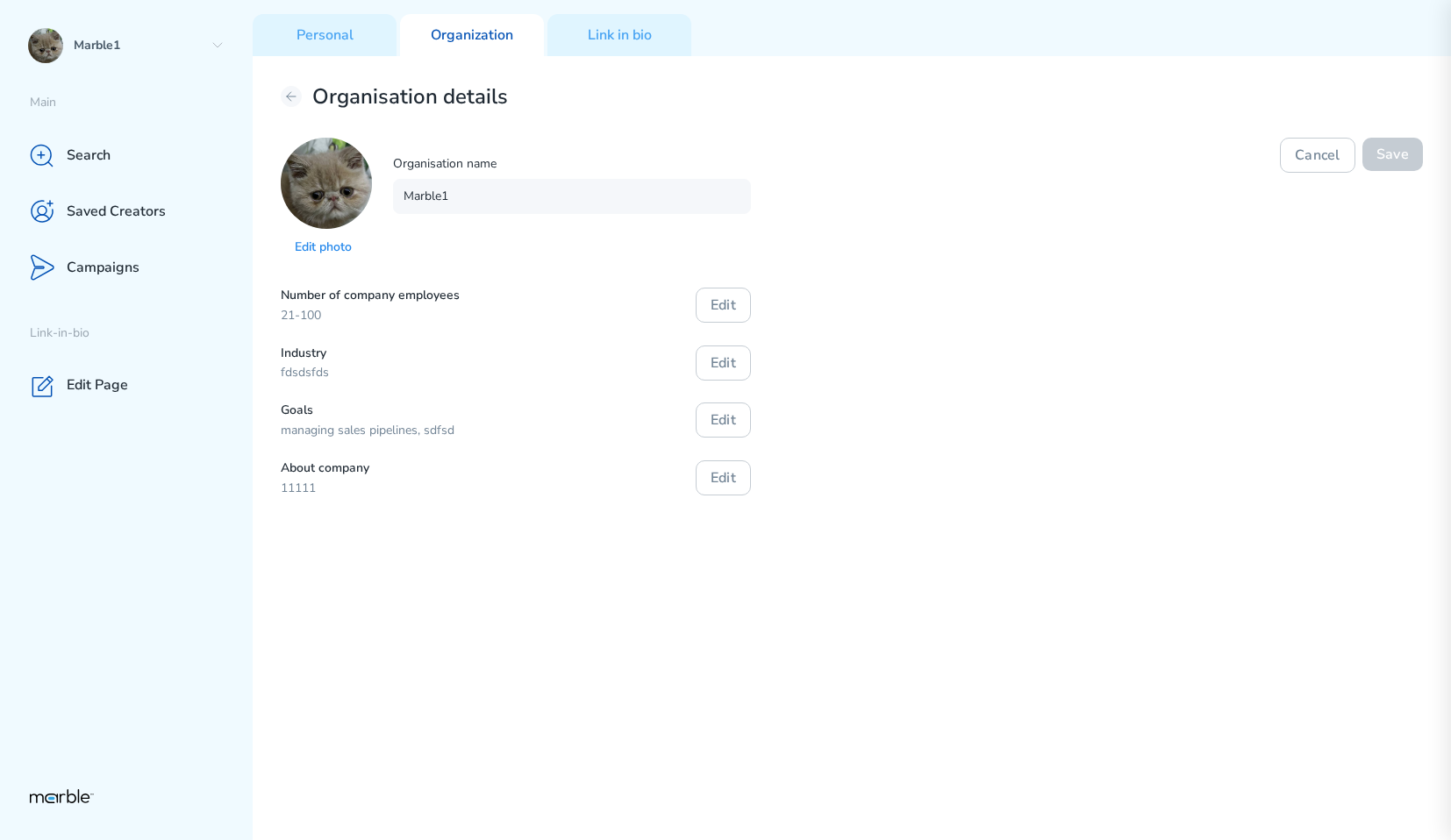
click at [985, 514] on div "Organisation details Edit photo Organisation name Marble1 Cancel Save Number of…" at bounding box center [852, 448] width 1198 height 784
click at [701, 352] on button "Edit" at bounding box center [723, 362] width 55 height 35
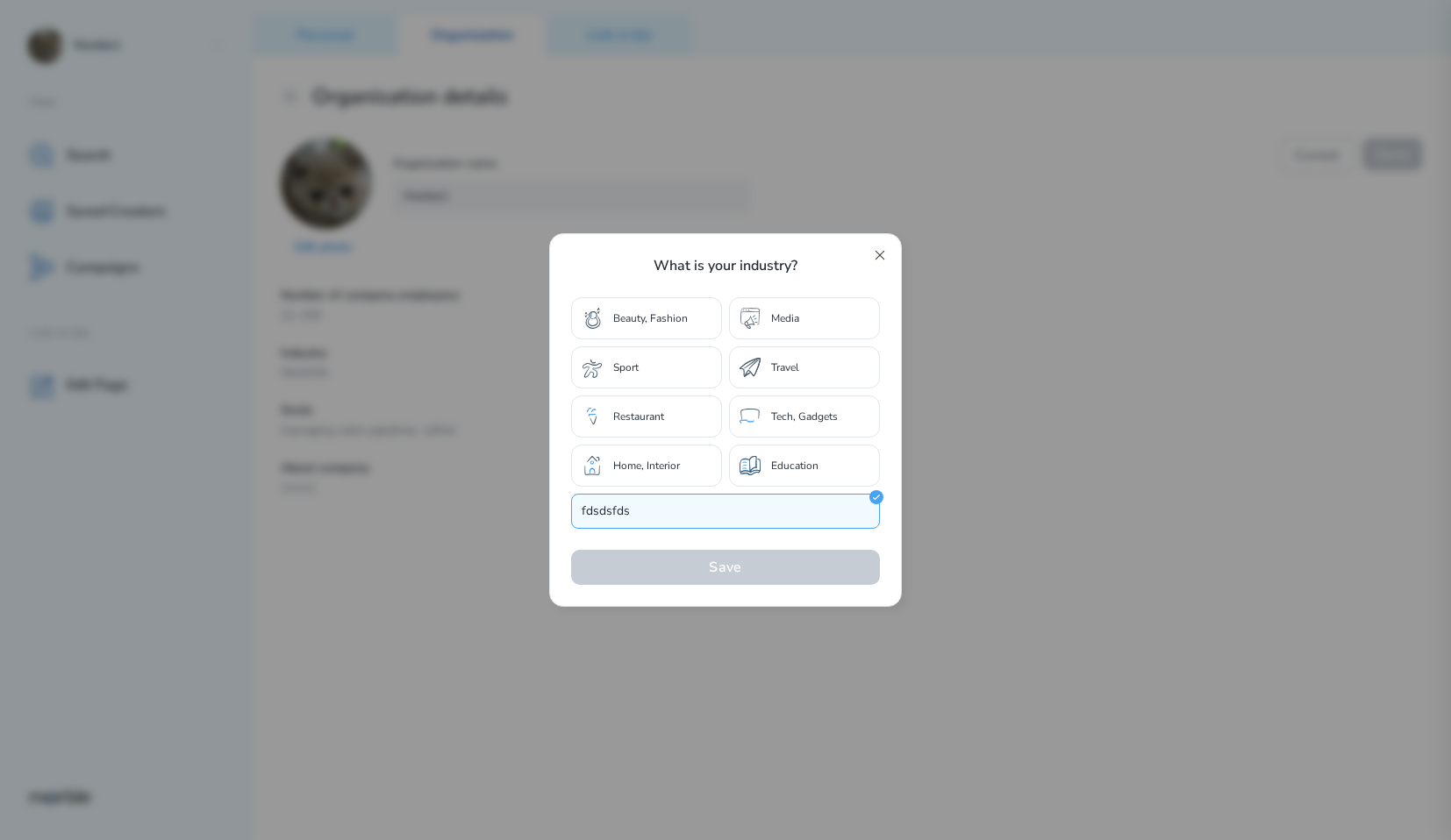
click at [878, 252] on icon at bounding box center [880, 255] width 14 height 14
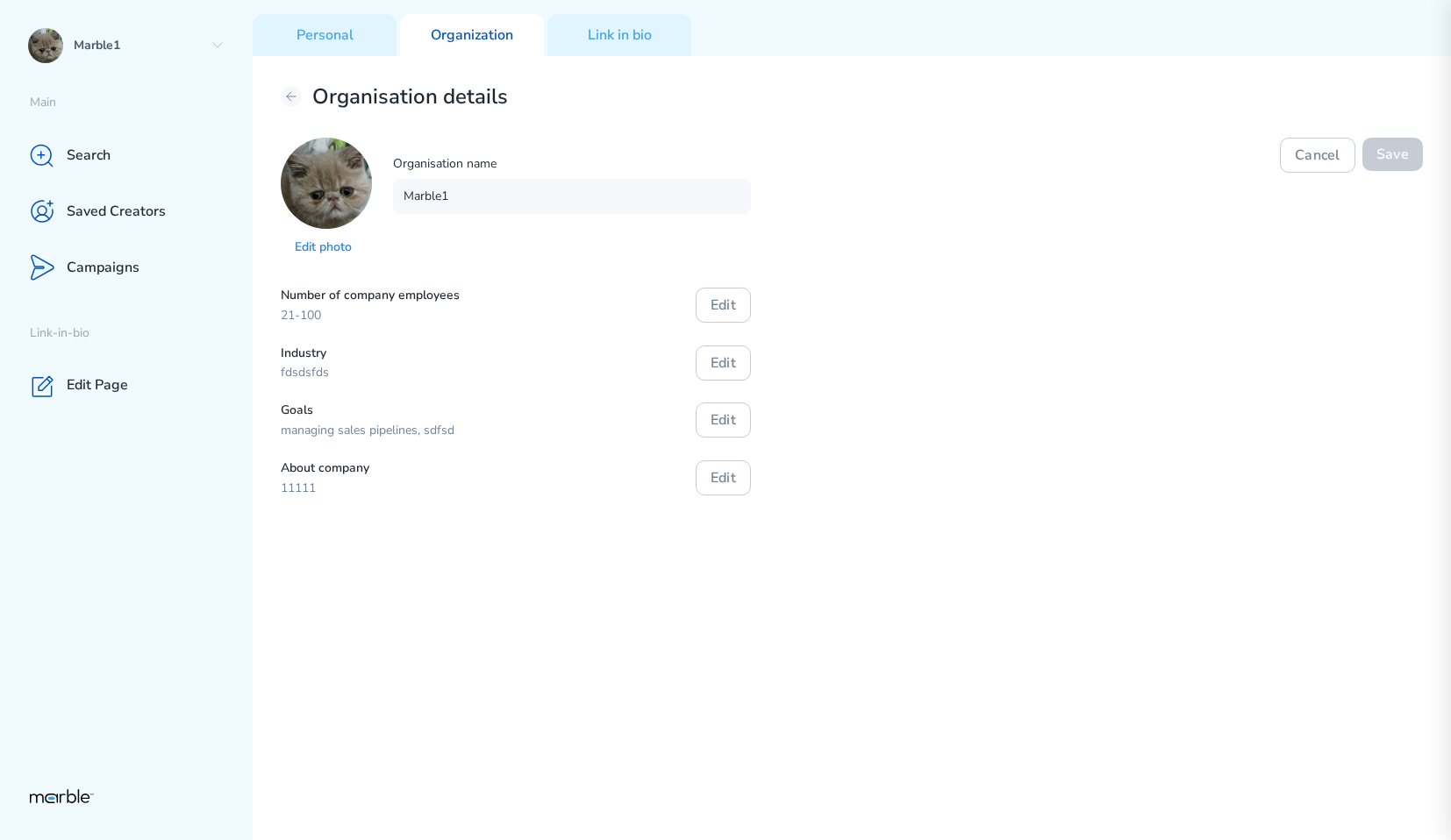
click at [896, 516] on div "Organisation details Edit photo Organisation name Marble1 Cancel Save Number of…" at bounding box center [852, 448] width 1198 height 784
click at [741, 412] on button "Edit" at bounding box center [723, 420] width 55 height 35
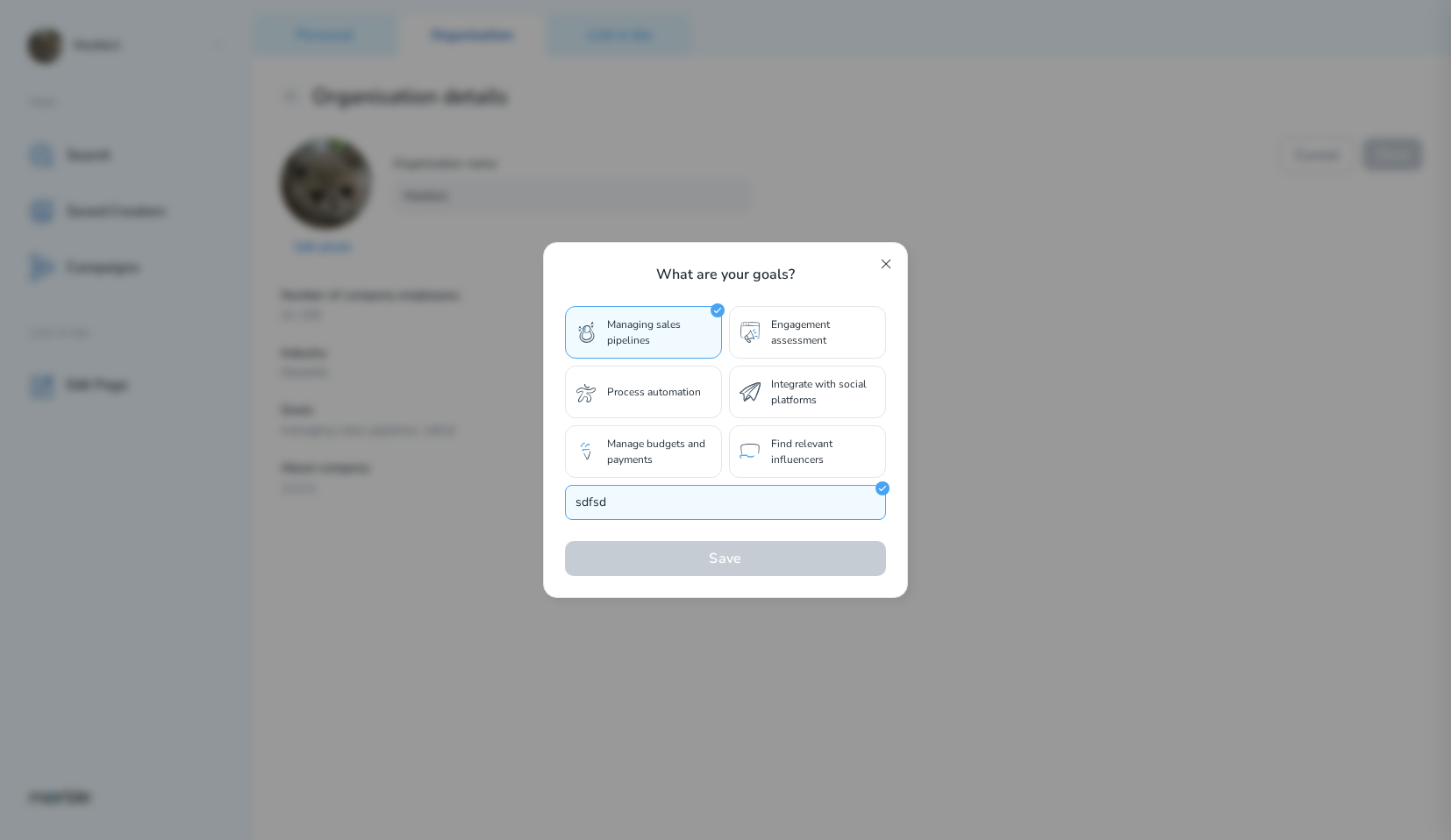
click at [884, 266] on icon at bounding box center [885, 263] width 14 height 14
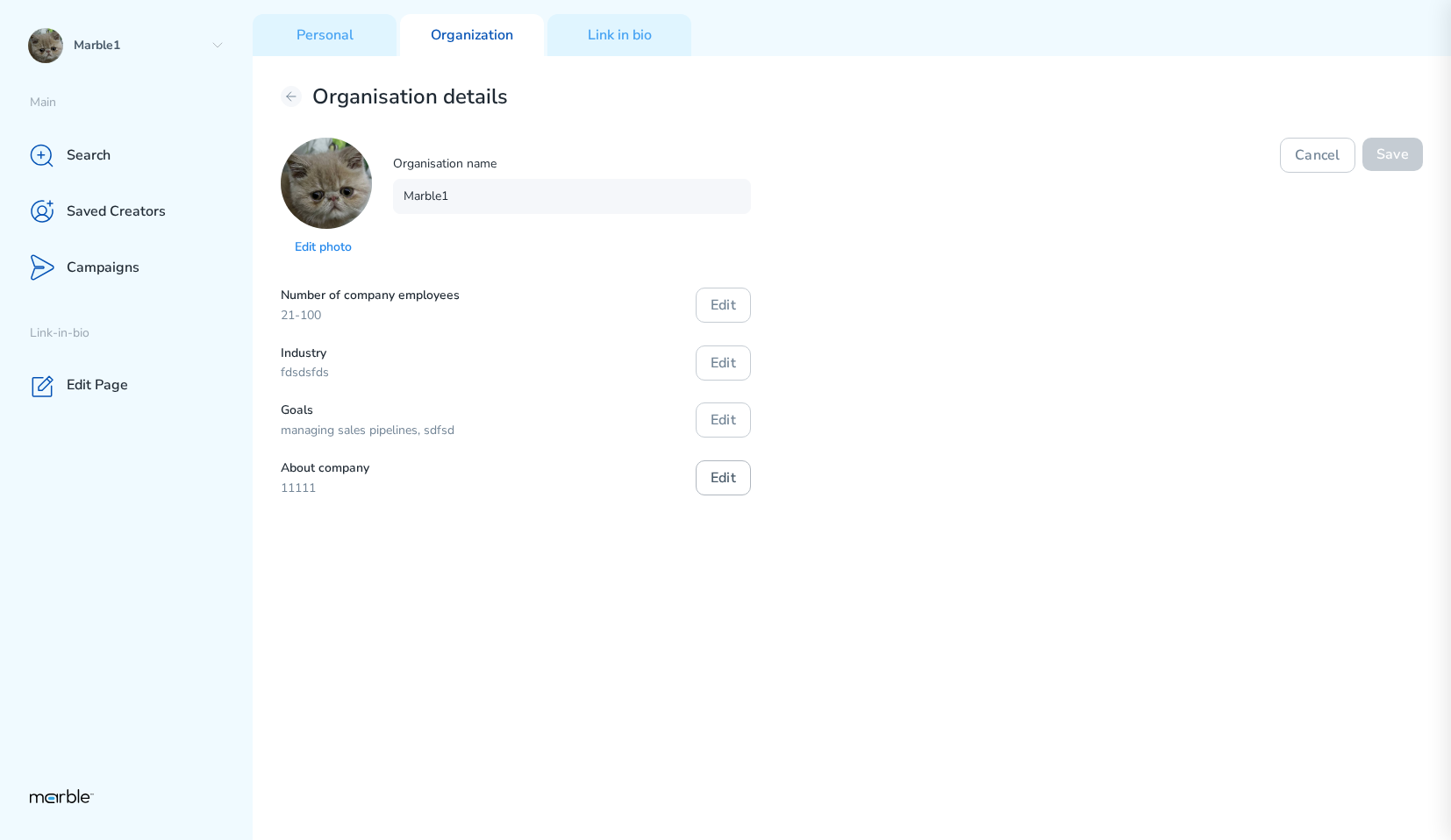
click at [713, 472] on button "Edit" at bounding box center [723, 478] width 55 height 35
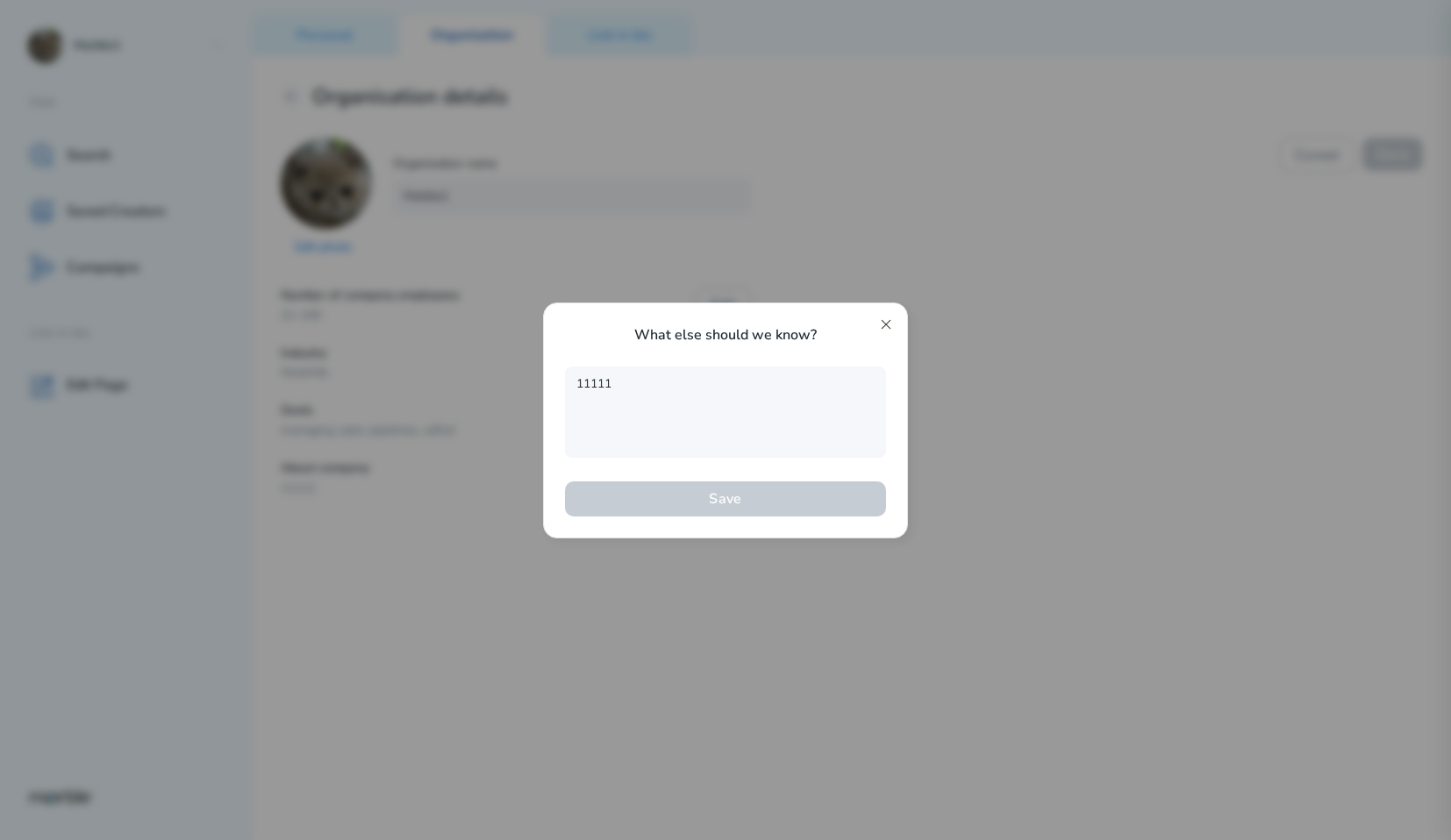
click at [886, 324] on icon at bounding box center [885, 324] width 14 height 14
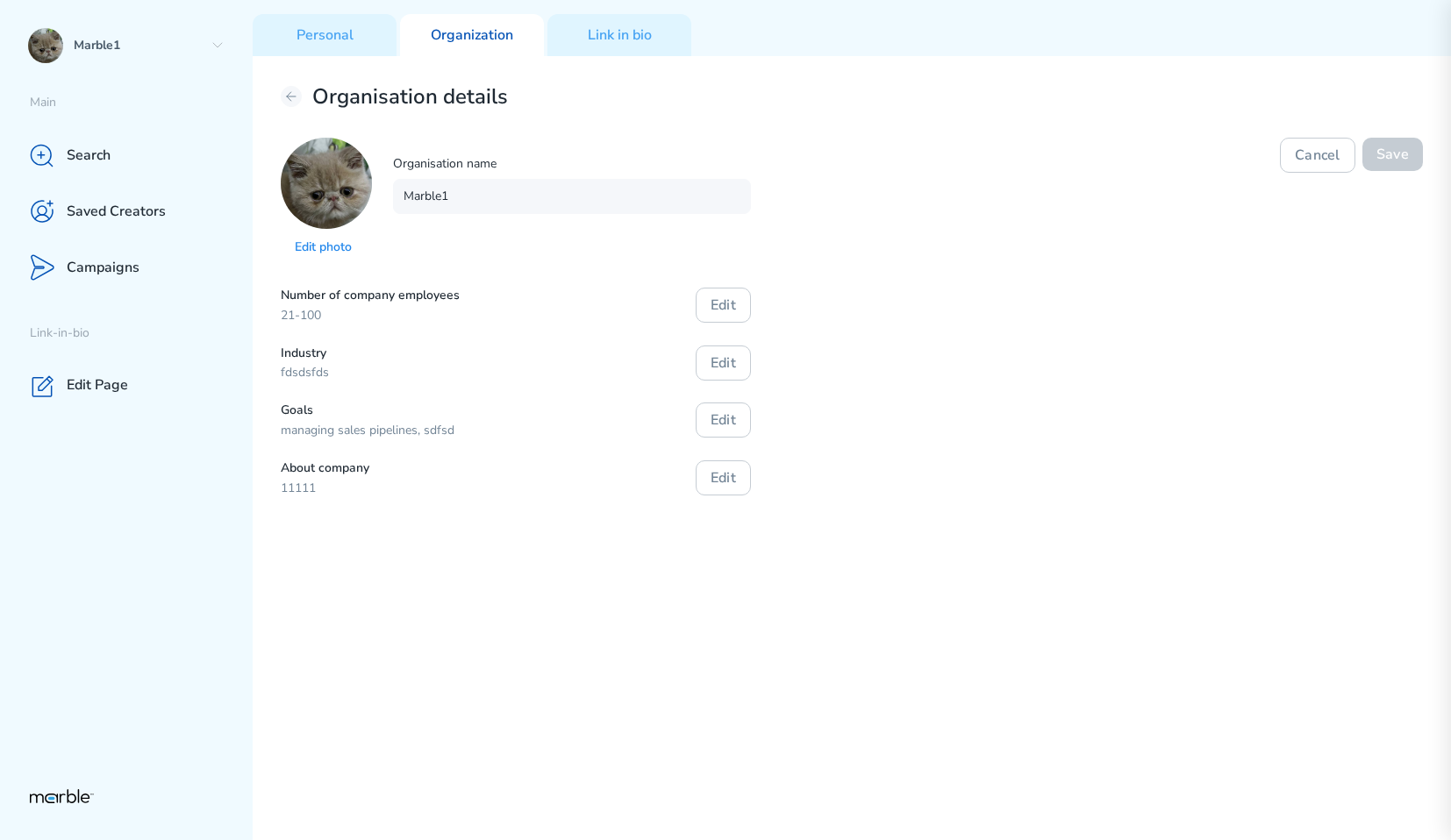
click at [903, 343] on div "Number of company employees 21-100 Edit Industry fdsdsfds Edit Goals managing s…" at bounding box center [851, 393] width 1142 height 210
click at [291, 91] on icon at bounding box center [291, 96] width 14 height 14
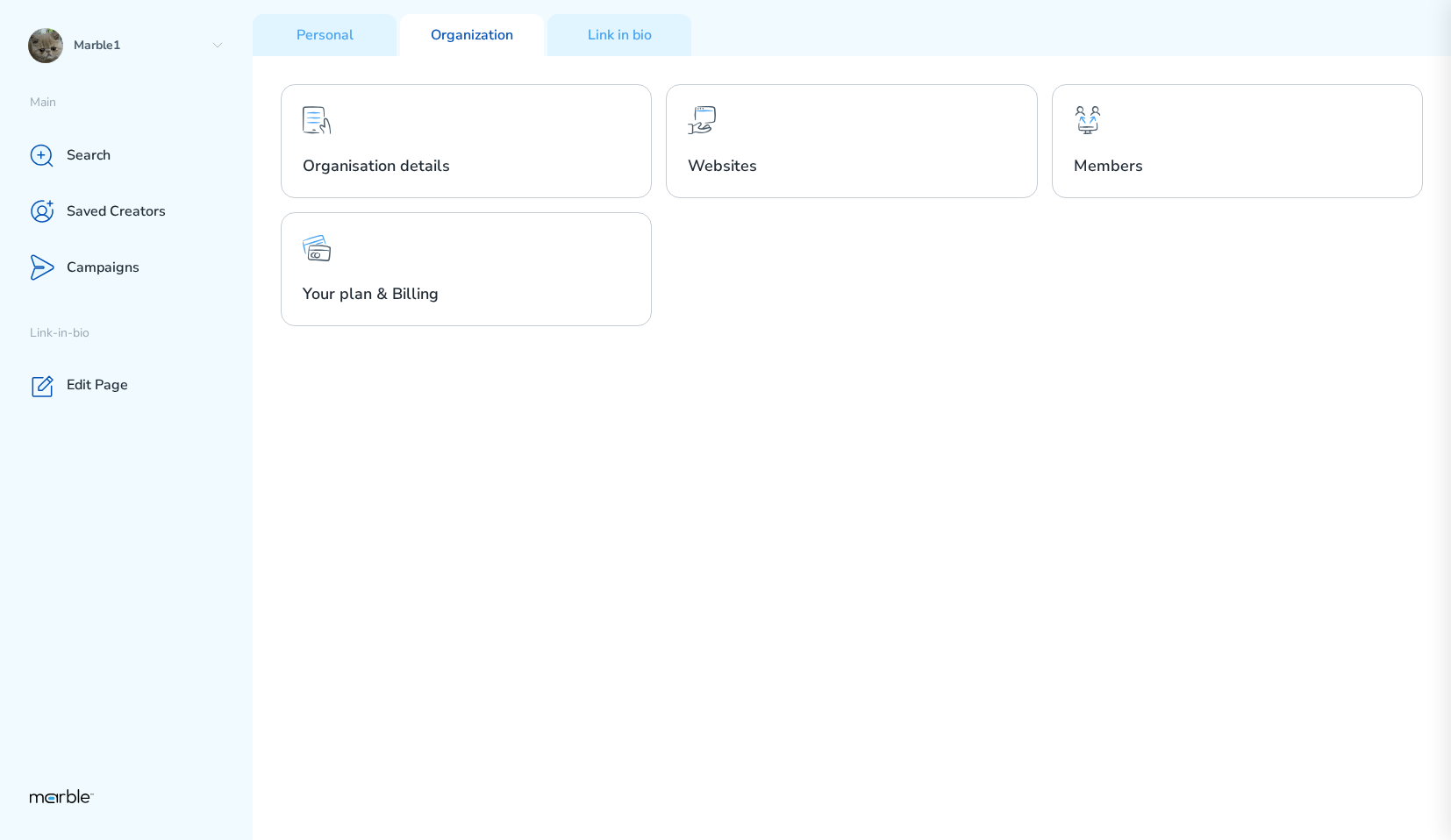
click at [787, 454] on div "Organisation details Websites Members Your plan & Billing" at bounding box center [852, 448] width 1198 height 784
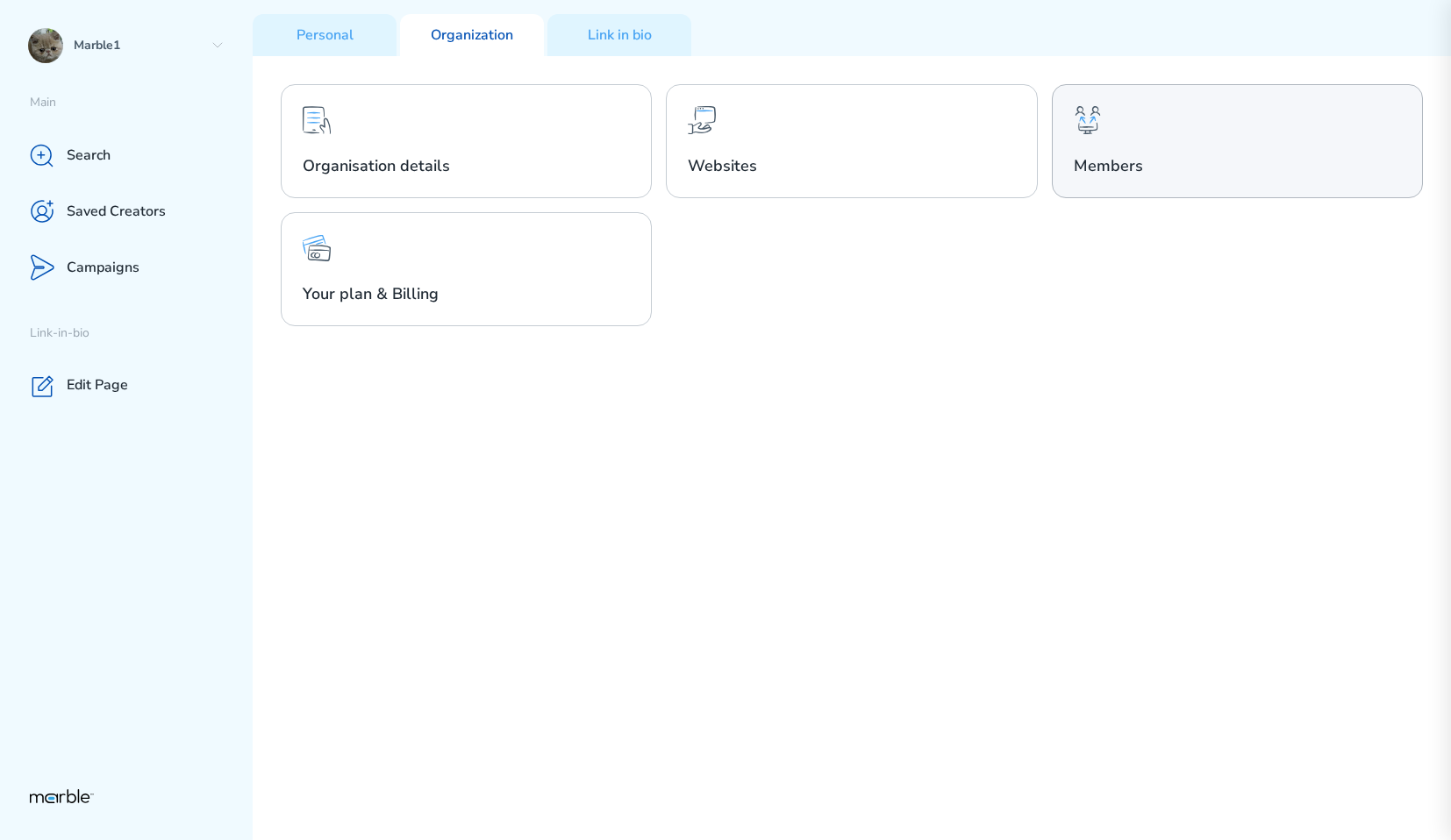
click at [1079, 134] on div "Members" at bounding box center [1236, 141] width 371 height 114
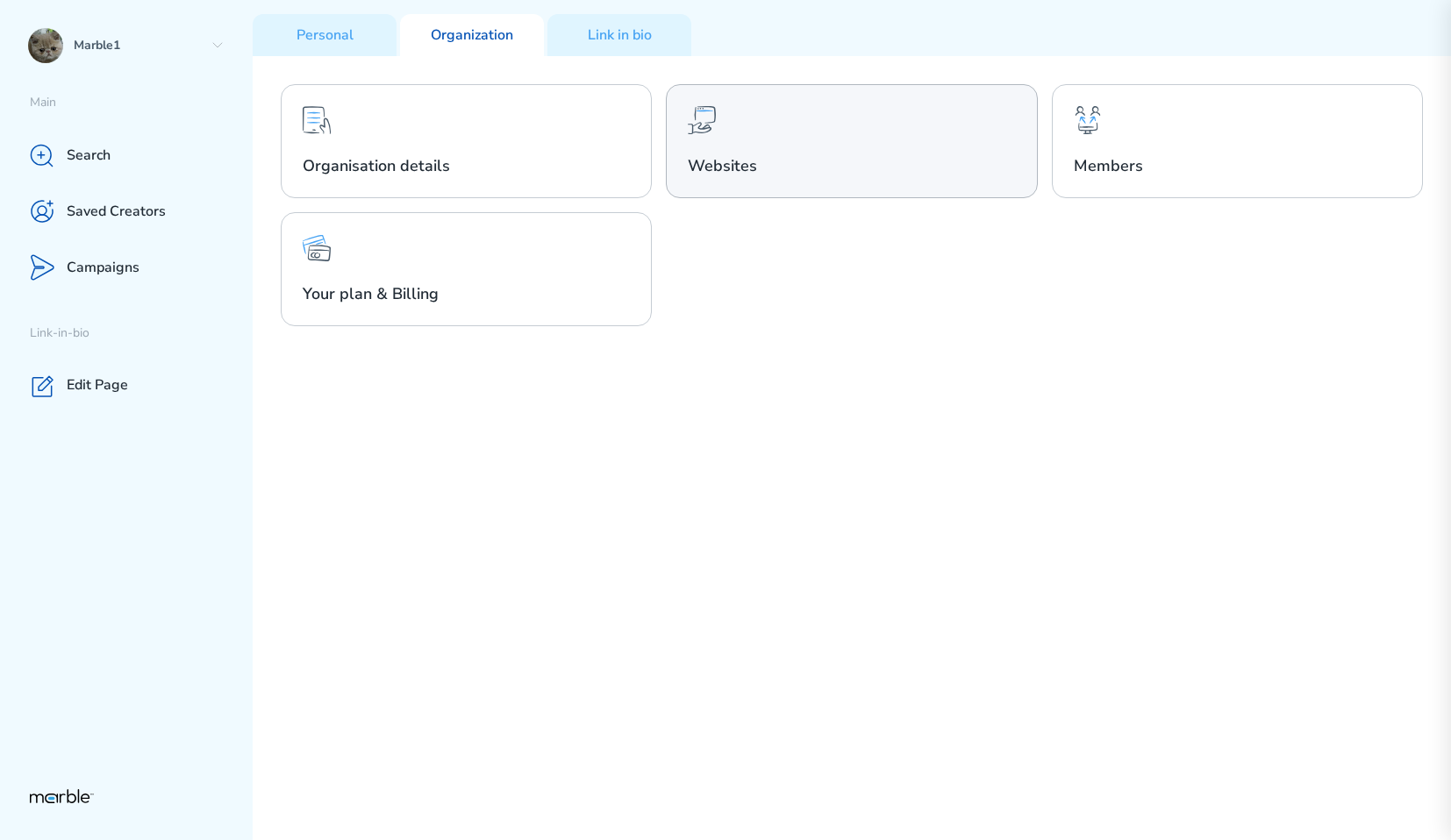
click at [791, 93] on div "Websites" at bounding box center [851, 141] width 371 height 114
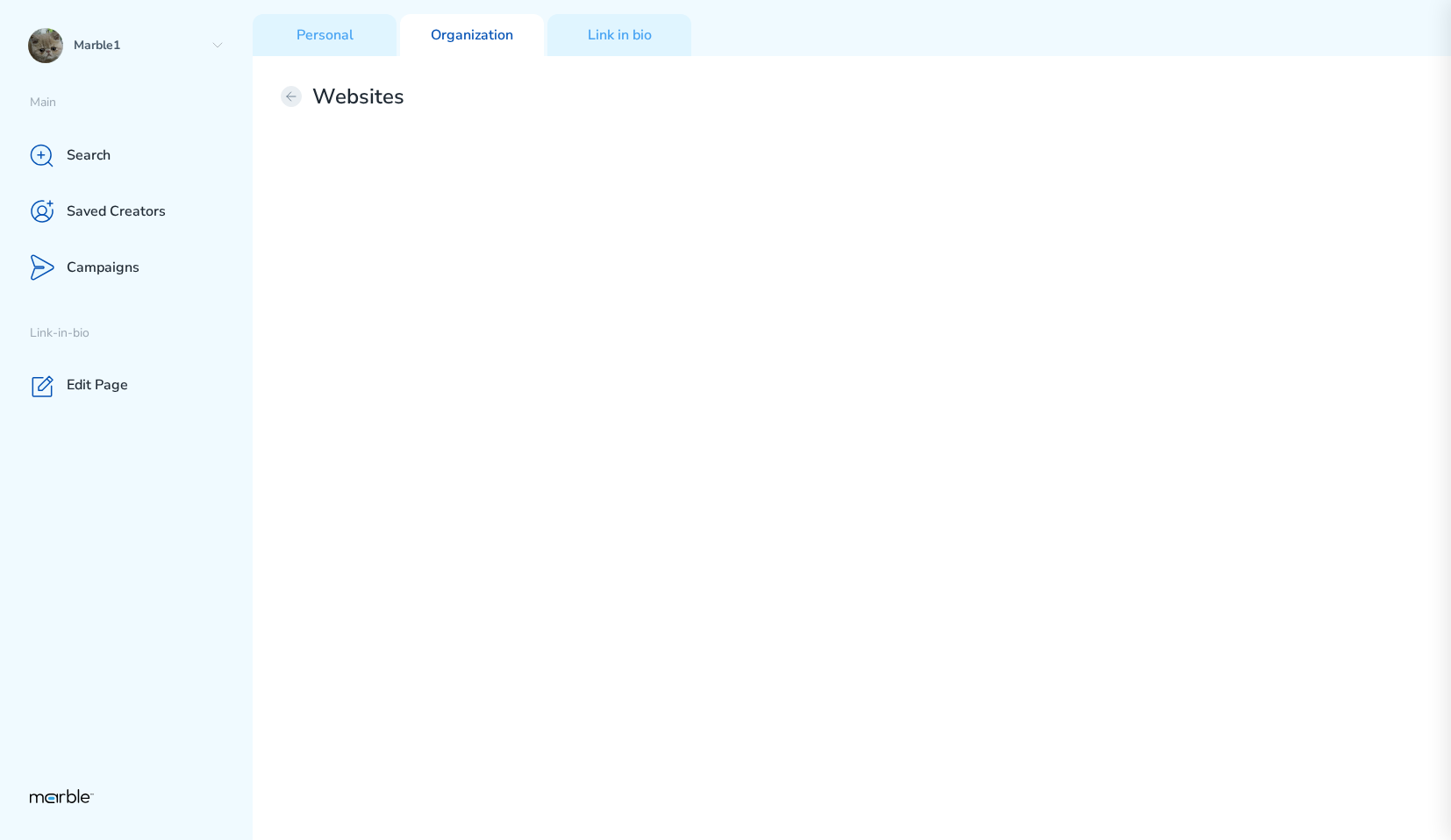
click at [287, 92] on icon at bounding box center [291, 96] width 14 height 14
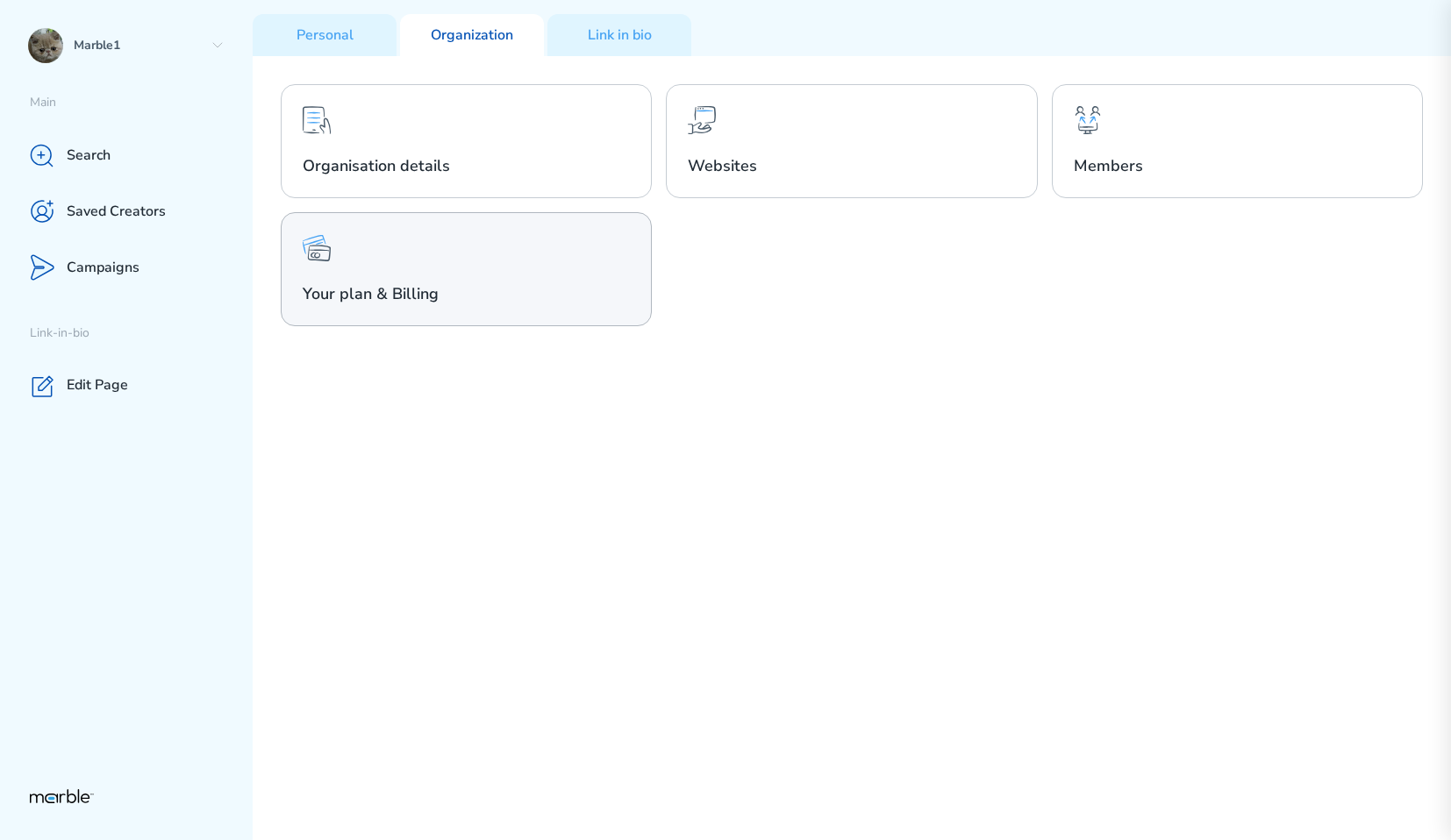
click at [460, 244] on div "Your plan & Billing" at bounding box center [466, 269] width 371 height 114
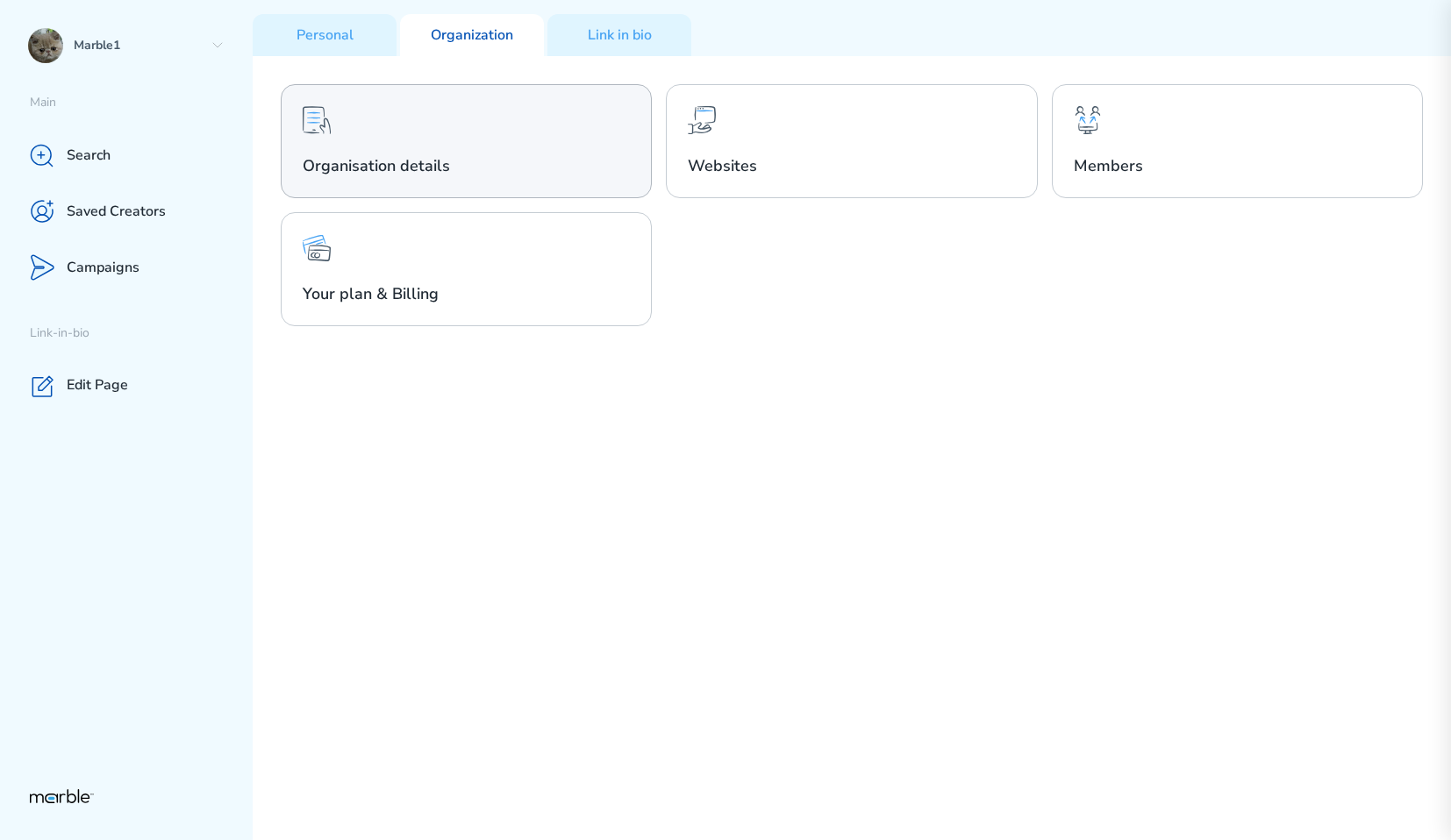
click at [419, 157] on h2 "Organisation details" at bounding box center [466, 166] width 327 height 21
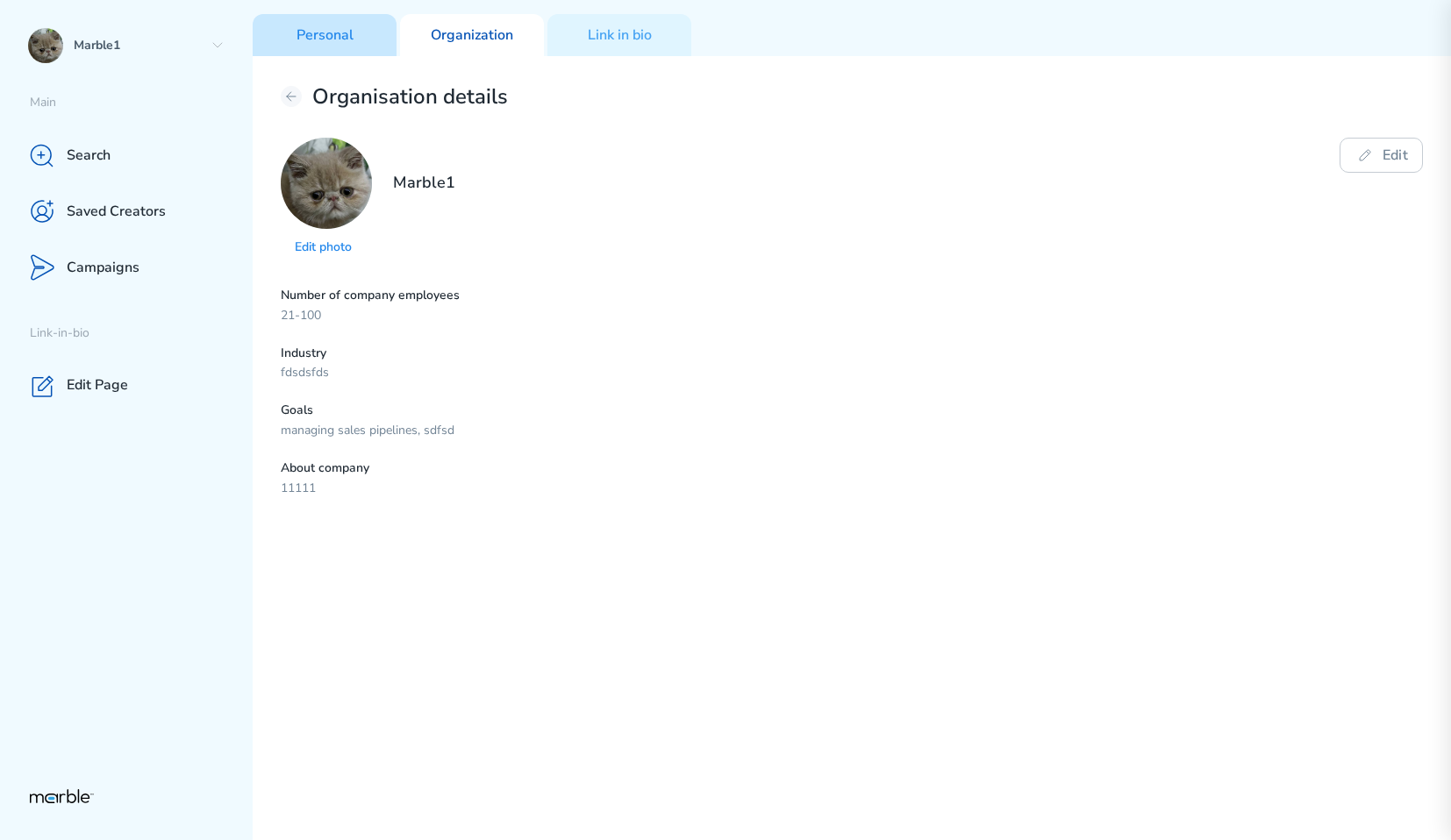
click at [336, 33] on p "Personal" at bounding box center [325, 35] width 57 height 18
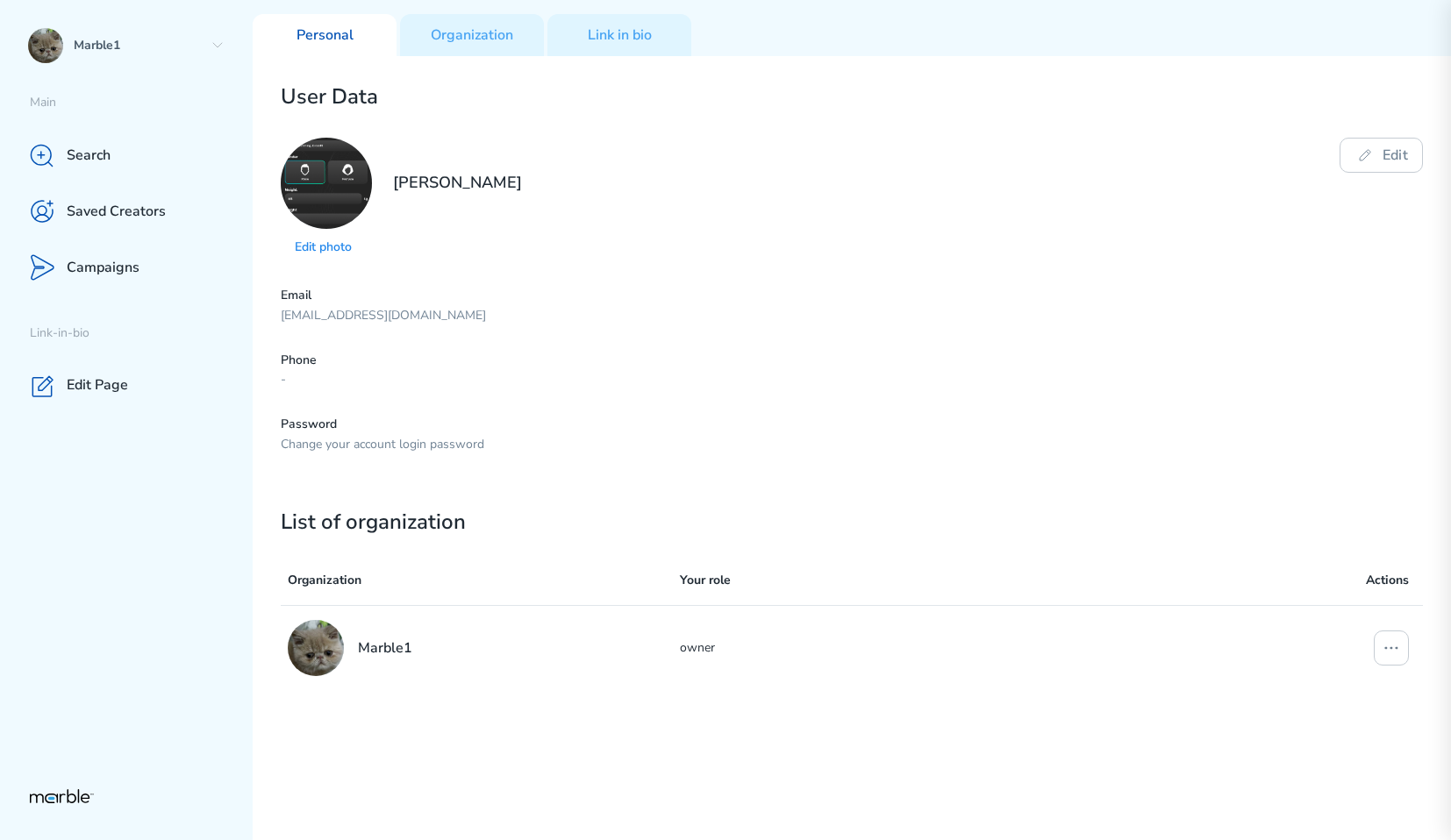
click at [769, 304] on div "Email [EMAIL_ADDRESS][DOMAIN_NAME]" at bounding box center [851, 306] width 1142 height 37
click at [767, 298] on p "Email" at bounding box center [851, 296] width 1142 height 16
click at [760, 246] on div "Edit photo [PERSON_NAME] Edit" at bounding box center [851, 198] width 1142 height 122
click at [508, 42] on p "Organization" at bounding box center [471, 35] width 82 height 18
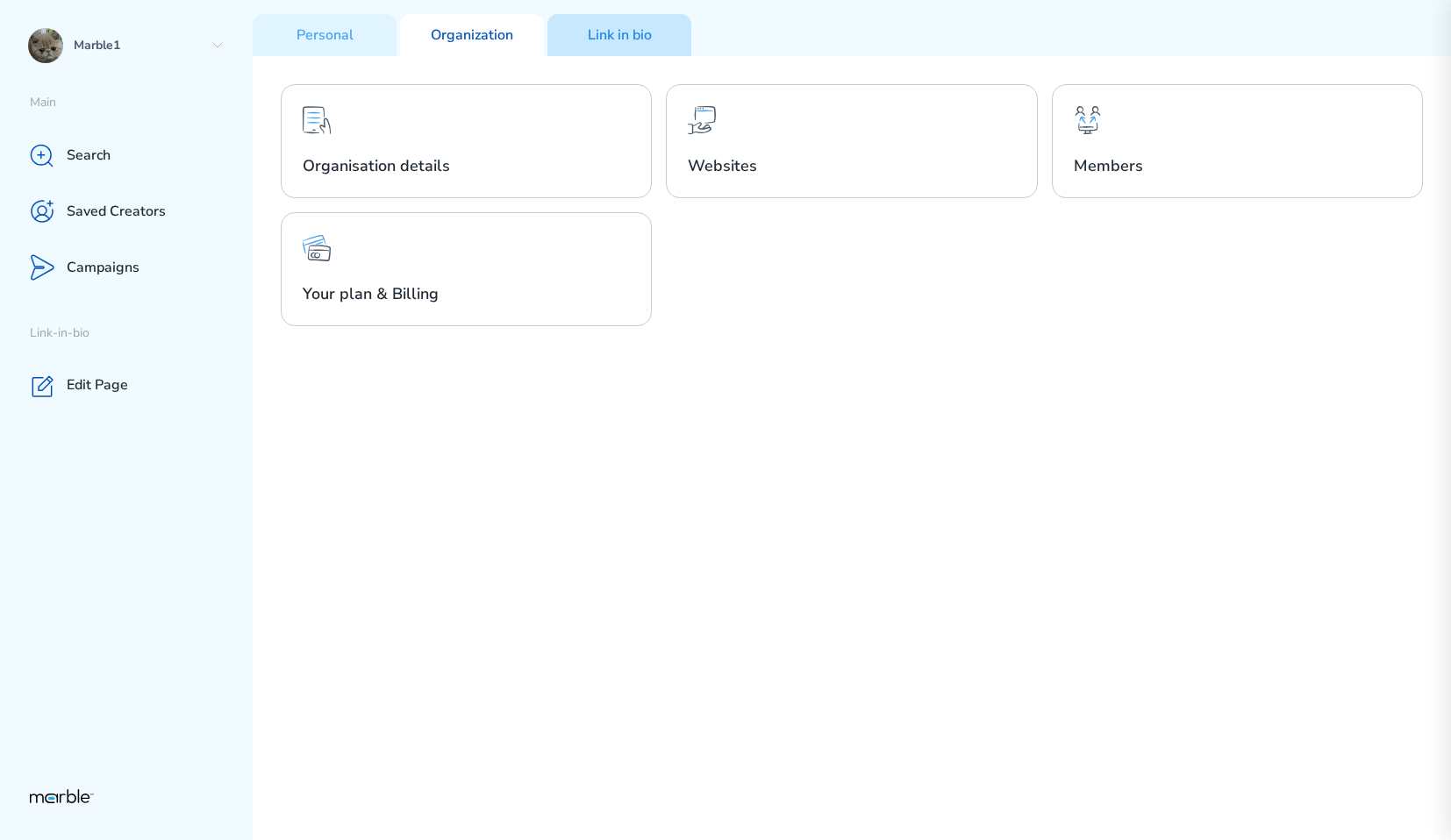
click at [620, 48] on div "Link in bio" at bounding box center [619, 35] width 144 height 42
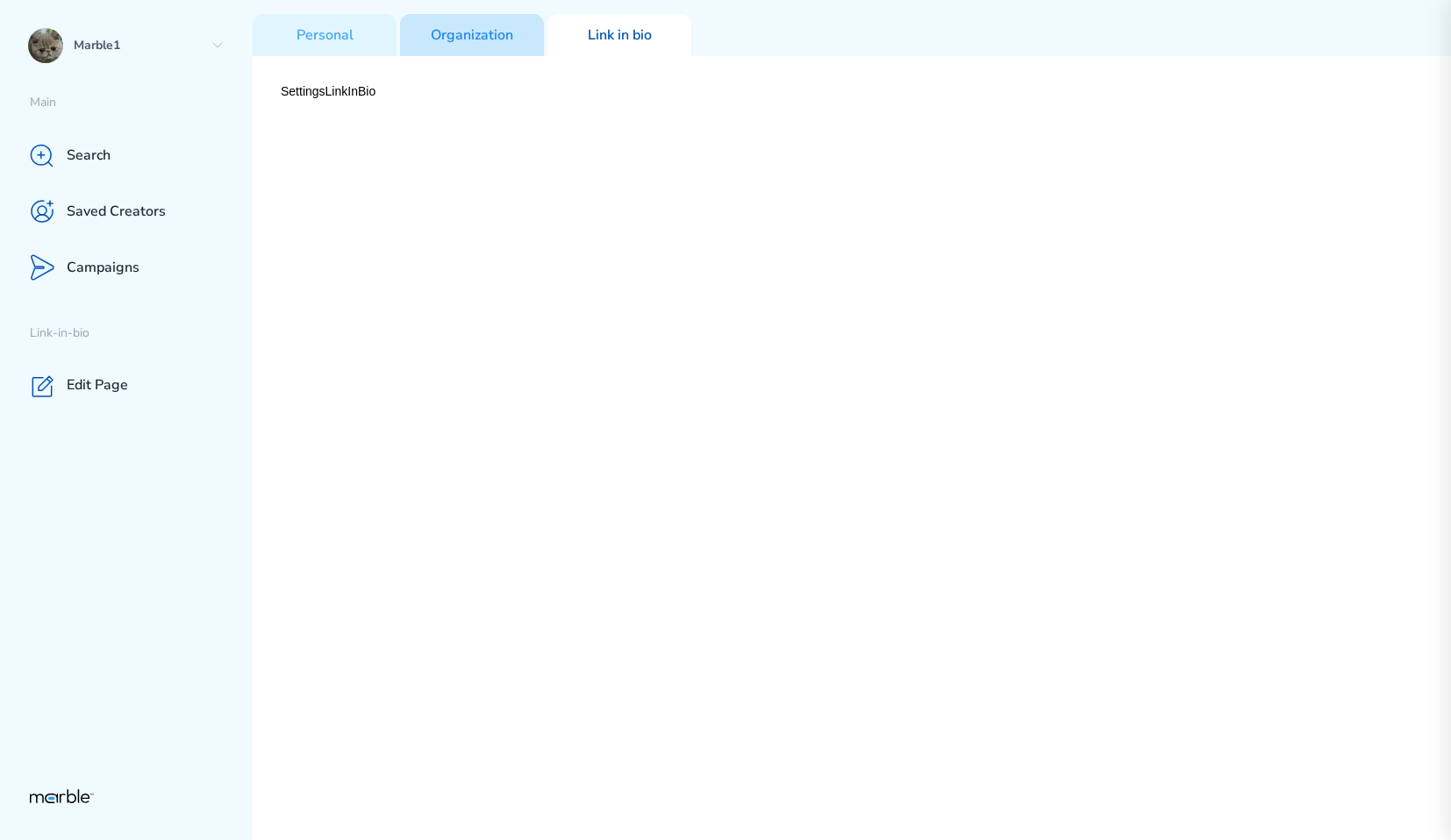
click at [494, 43] on p "Organization" at bounding box center [471, 35] width 82 height 18
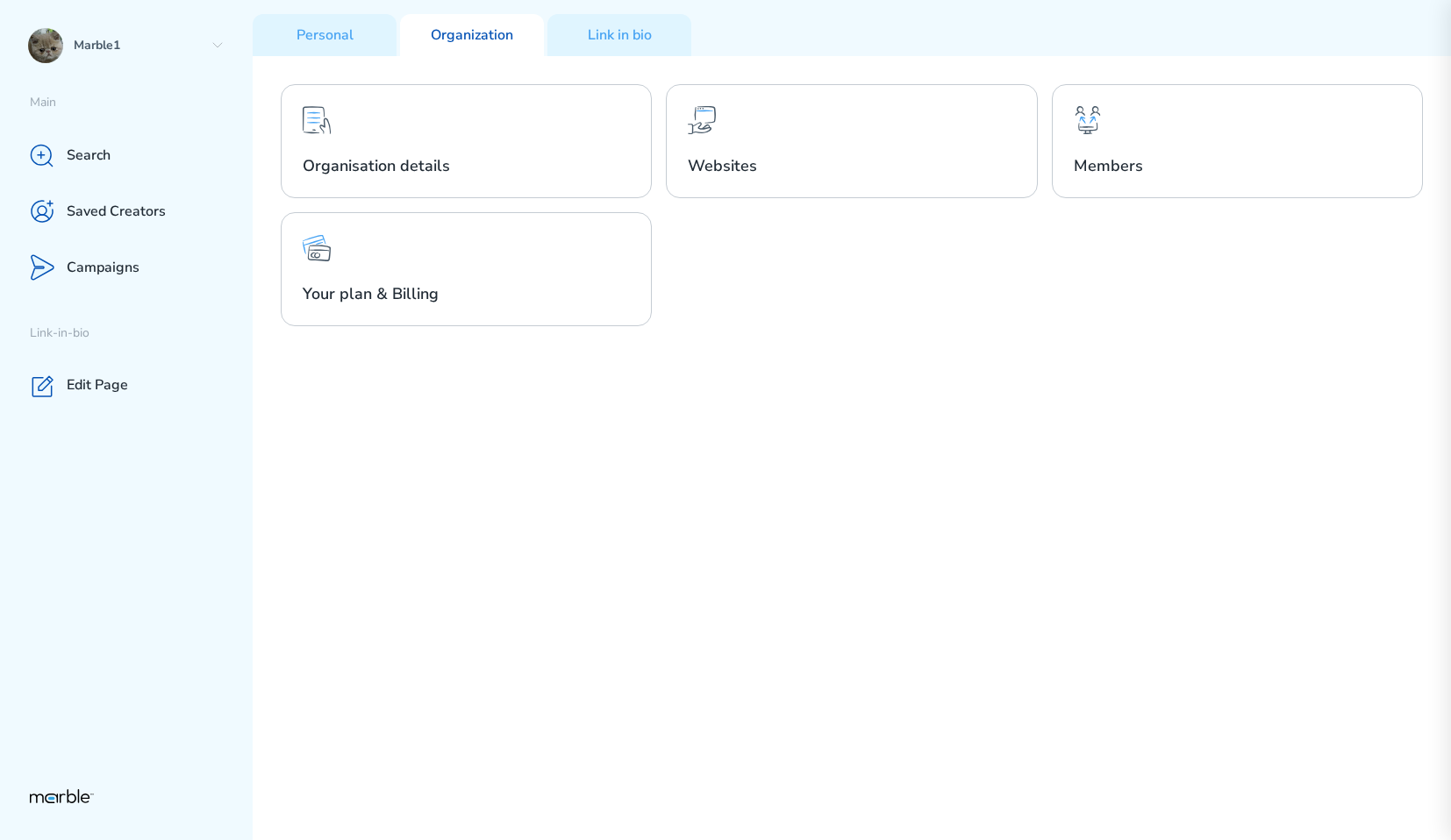
click at [781, 332] on div "Organisation details Websites Members Your plan & Billing" at bounding box center [852, 448] width 1198 height 784
click at [351, 51] on div "Personal" at bounding box center [324, 35] width 144 height 42
